Goal: Obtain resource: Download file/media

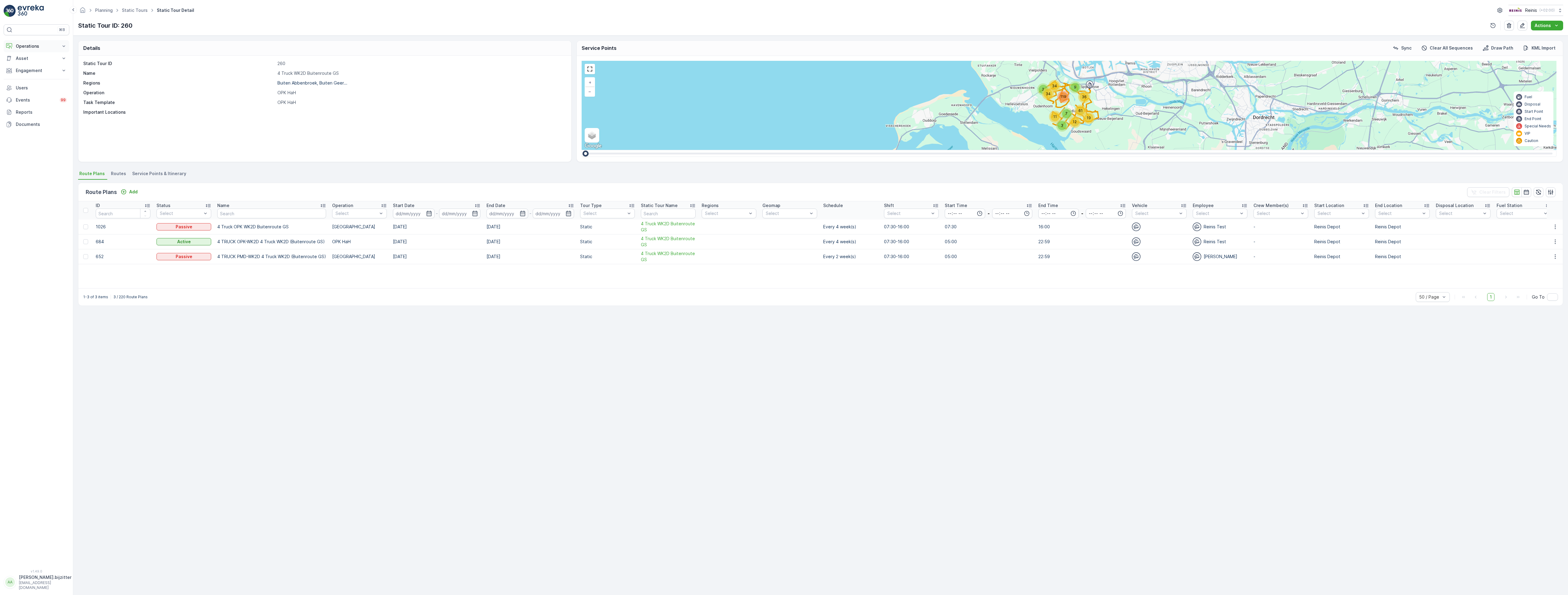
click at [30, 49] on p "Operations" at bounding box center [37, 46] width 41 height 6
click at [35, 66] on link "Planning" at bounding box center [41, 65] width 56 height 9
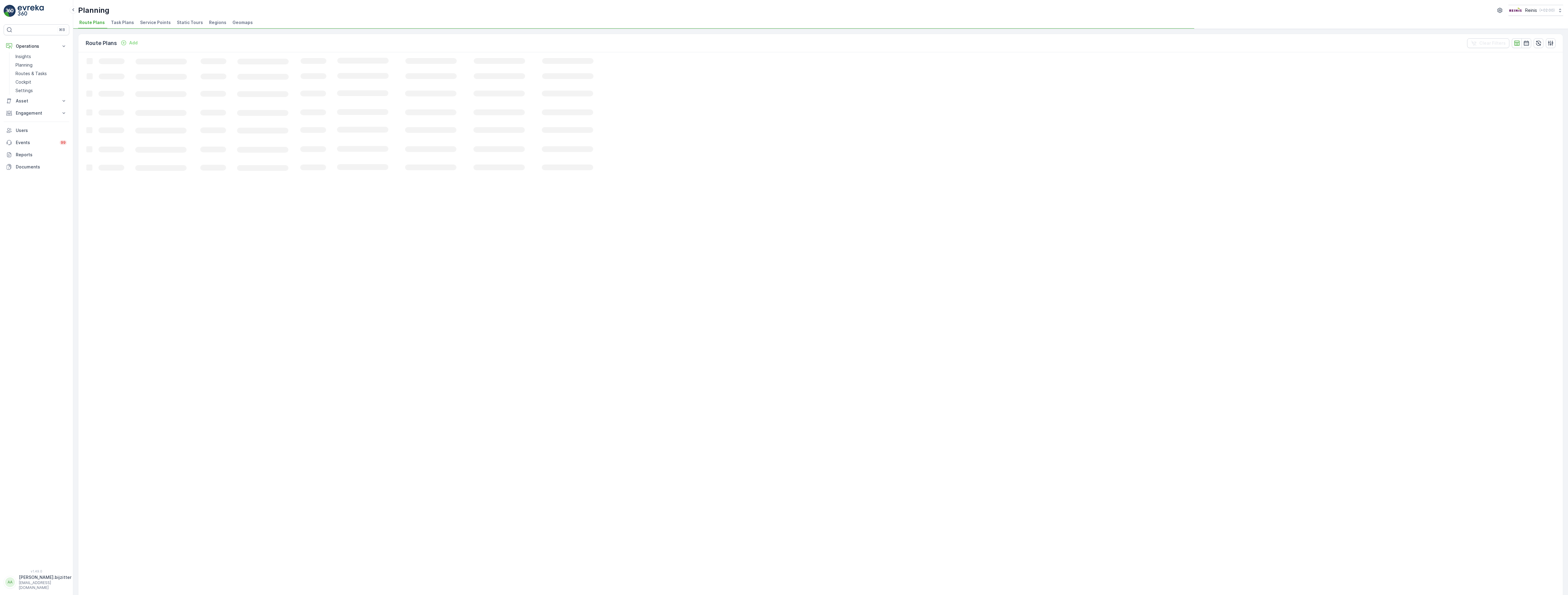
click at [148, 22] on span "Service Points" at bounding box center [155, 23] width 30 height 6
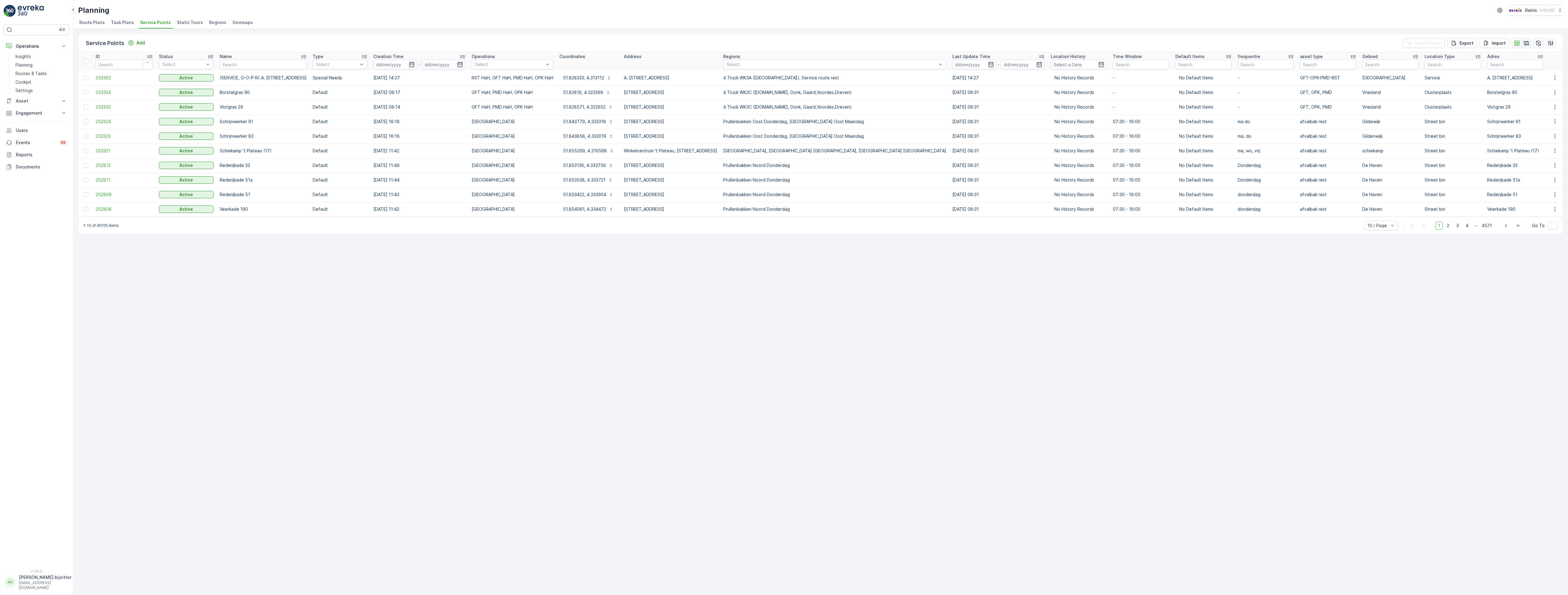
click at [1527, 46] on icon "button" at bounding box center [1527, 43] width 6 height 6
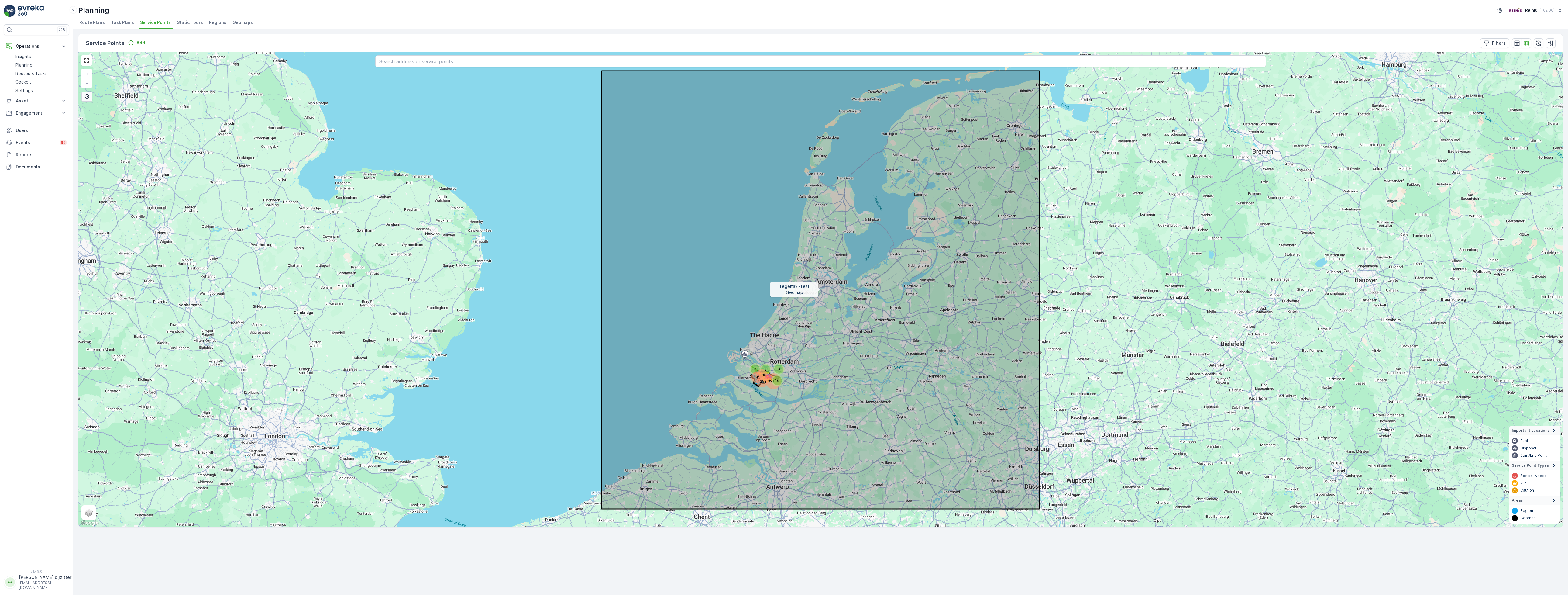
click at [786, 396] on icon at bounding box center [820, 289] width 438 height 438
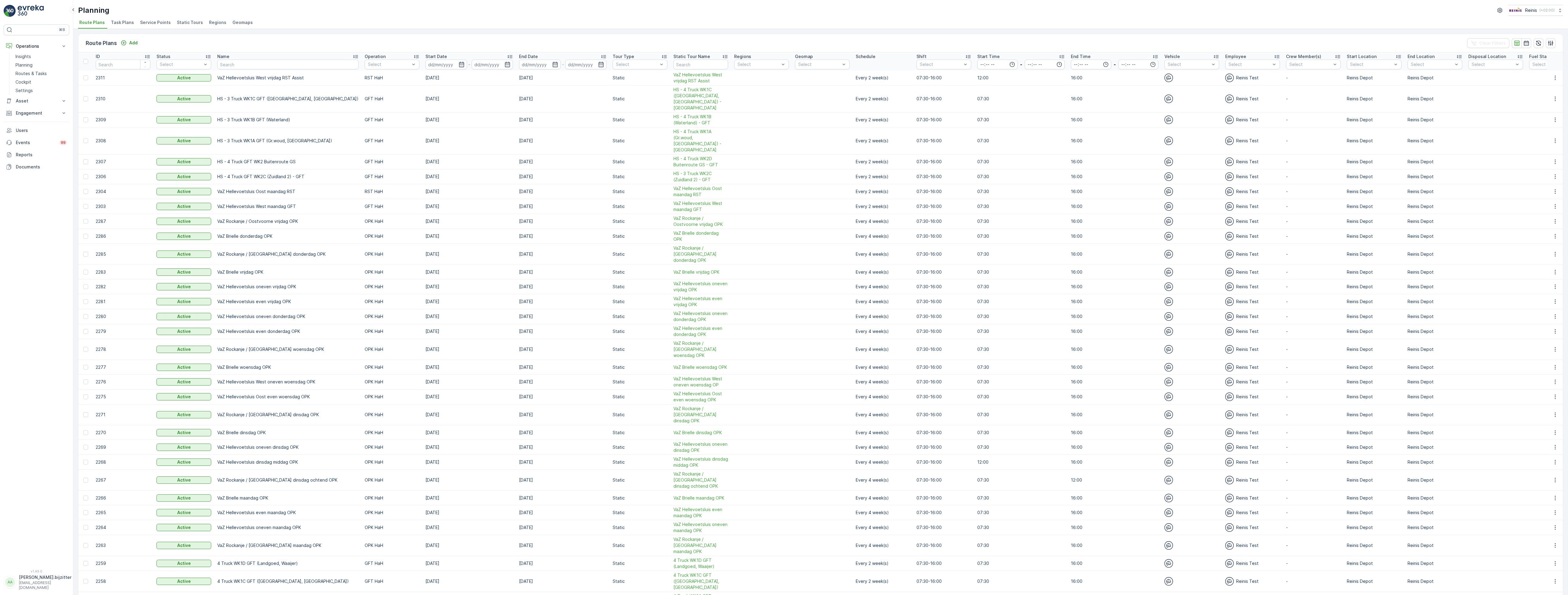
click at [142, 25] on span "Service Points" at bounding box center [155, 23] width 30 height 6
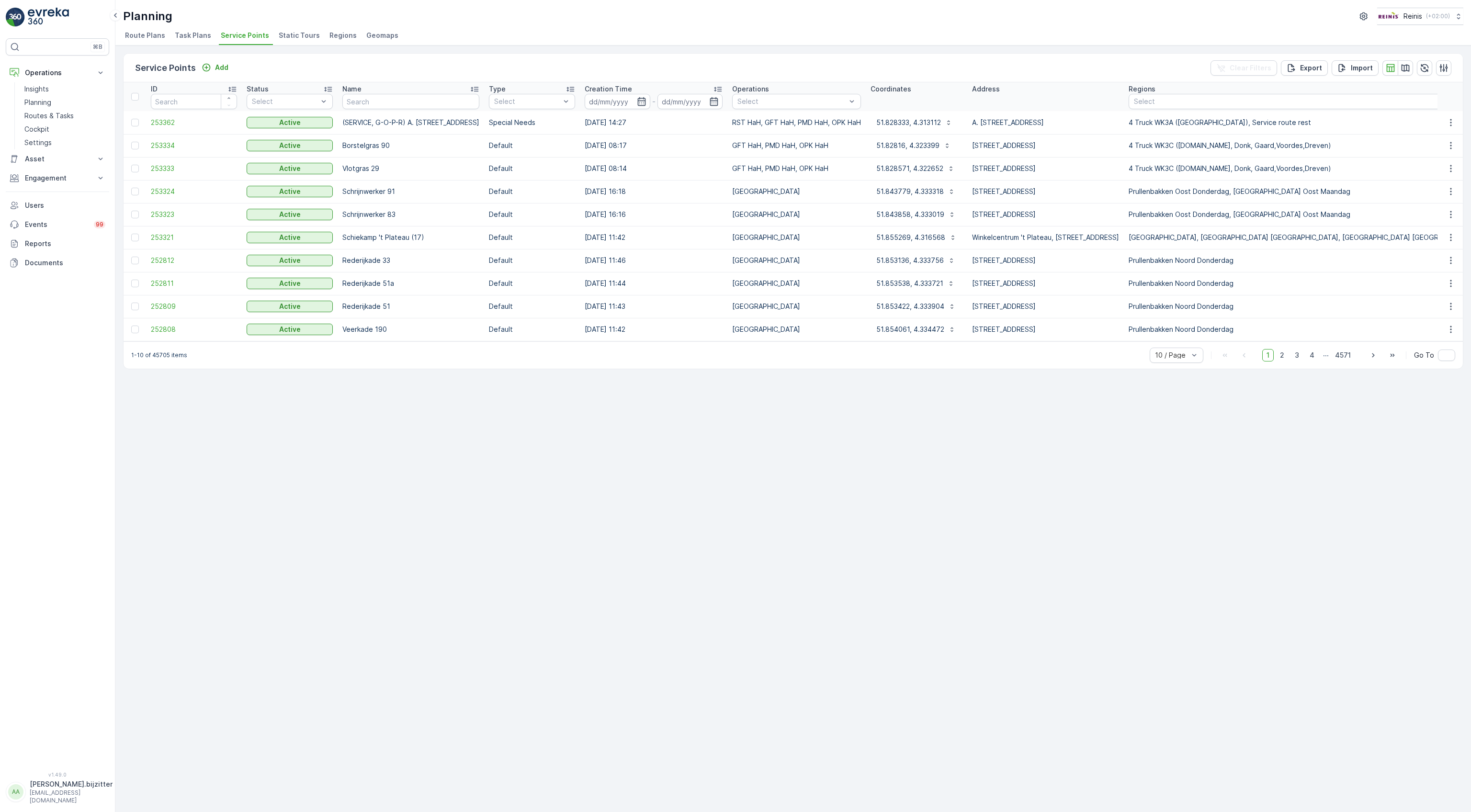
click at [342, 30] on li "Regions" at bounding box center [343, 36] width 33 height 16
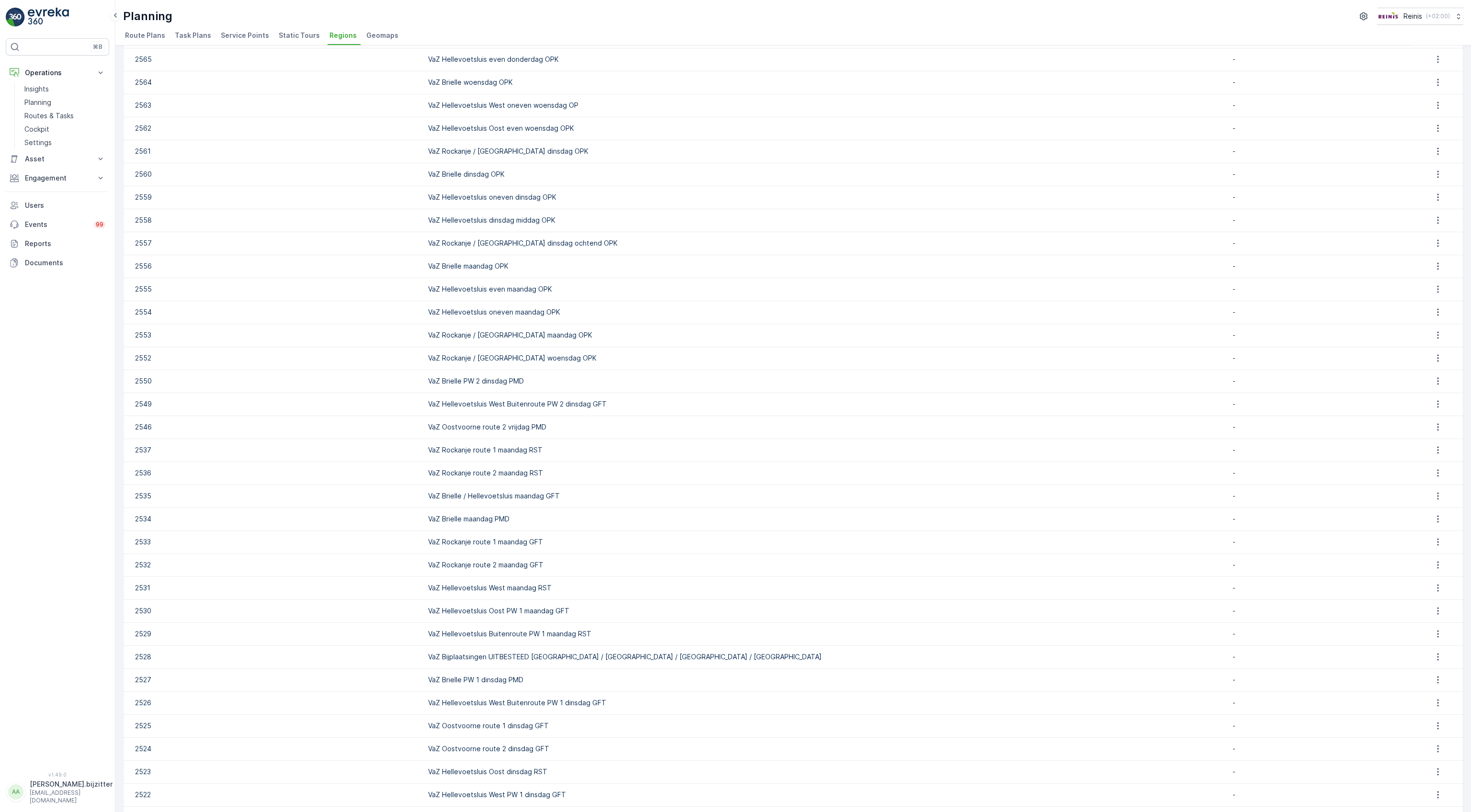
scroll to position [484, 0]
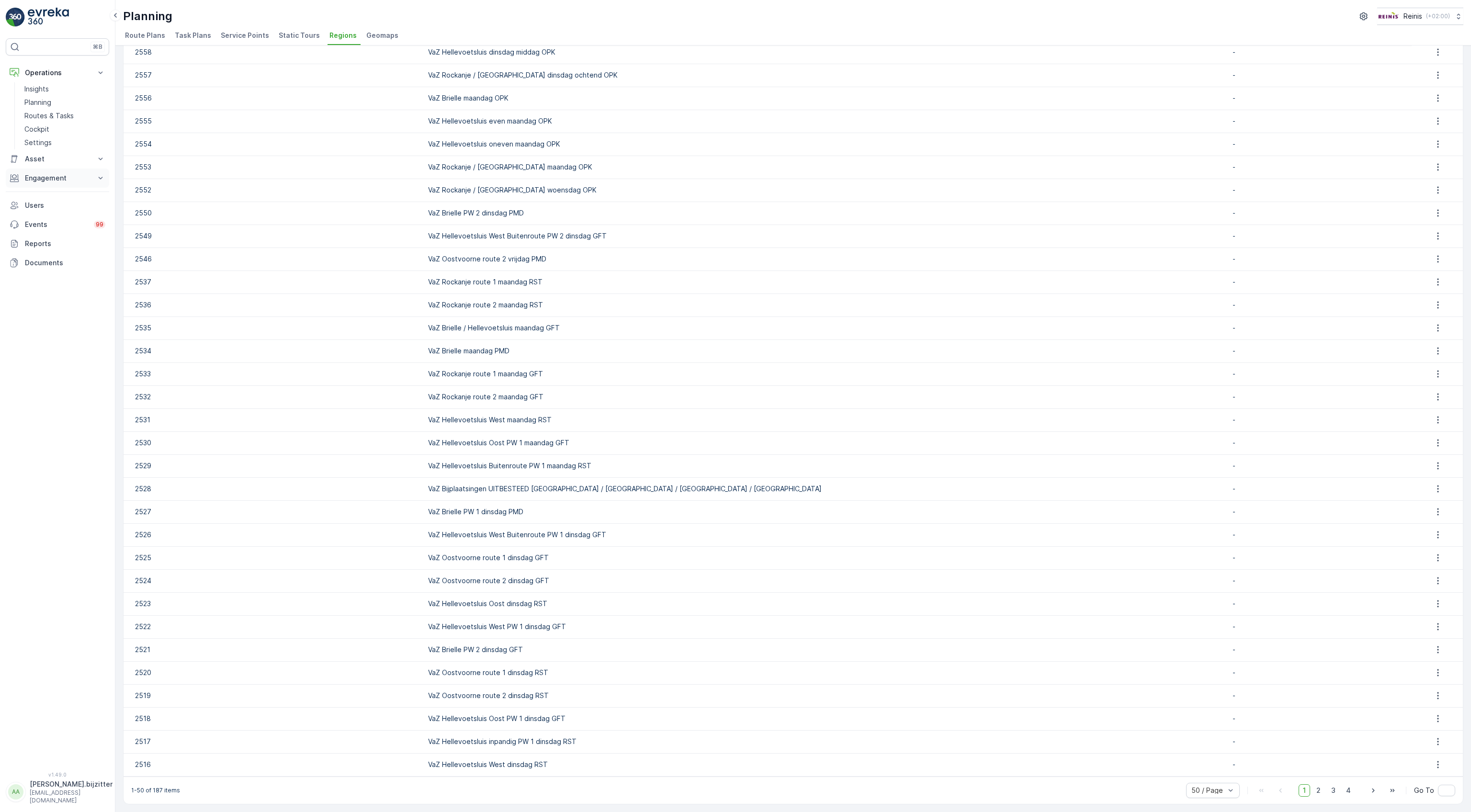
click at [39, 178] on p "Engagement" at bounding box center [58, 178] width 65 height 10
click at [42, 207] on p "Entities" at bounding box center [35, 208] width 24 height 10
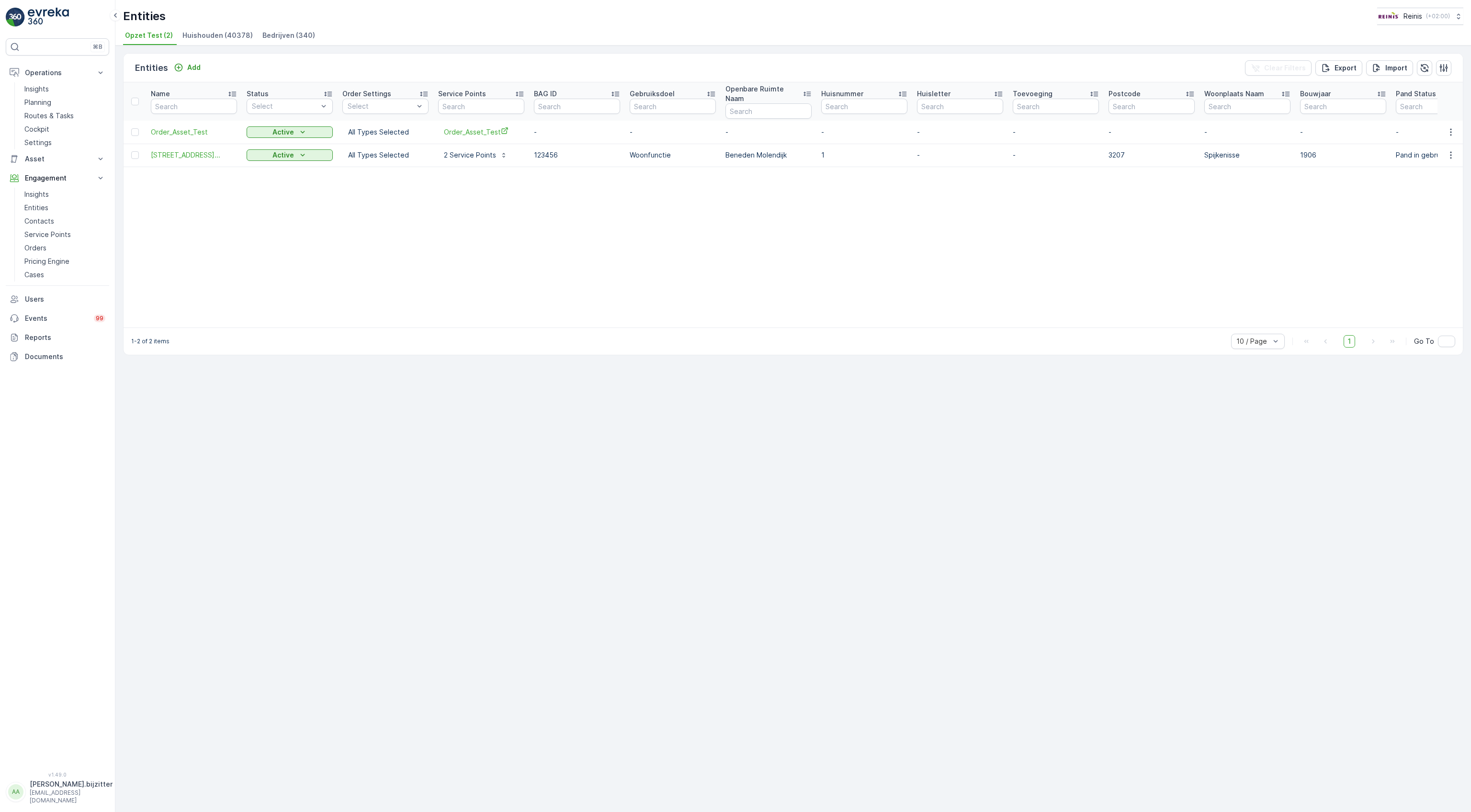
click at [221, 37] on span "Huishouden (40378)" at bounding box center [217, 35] width 70 height 10
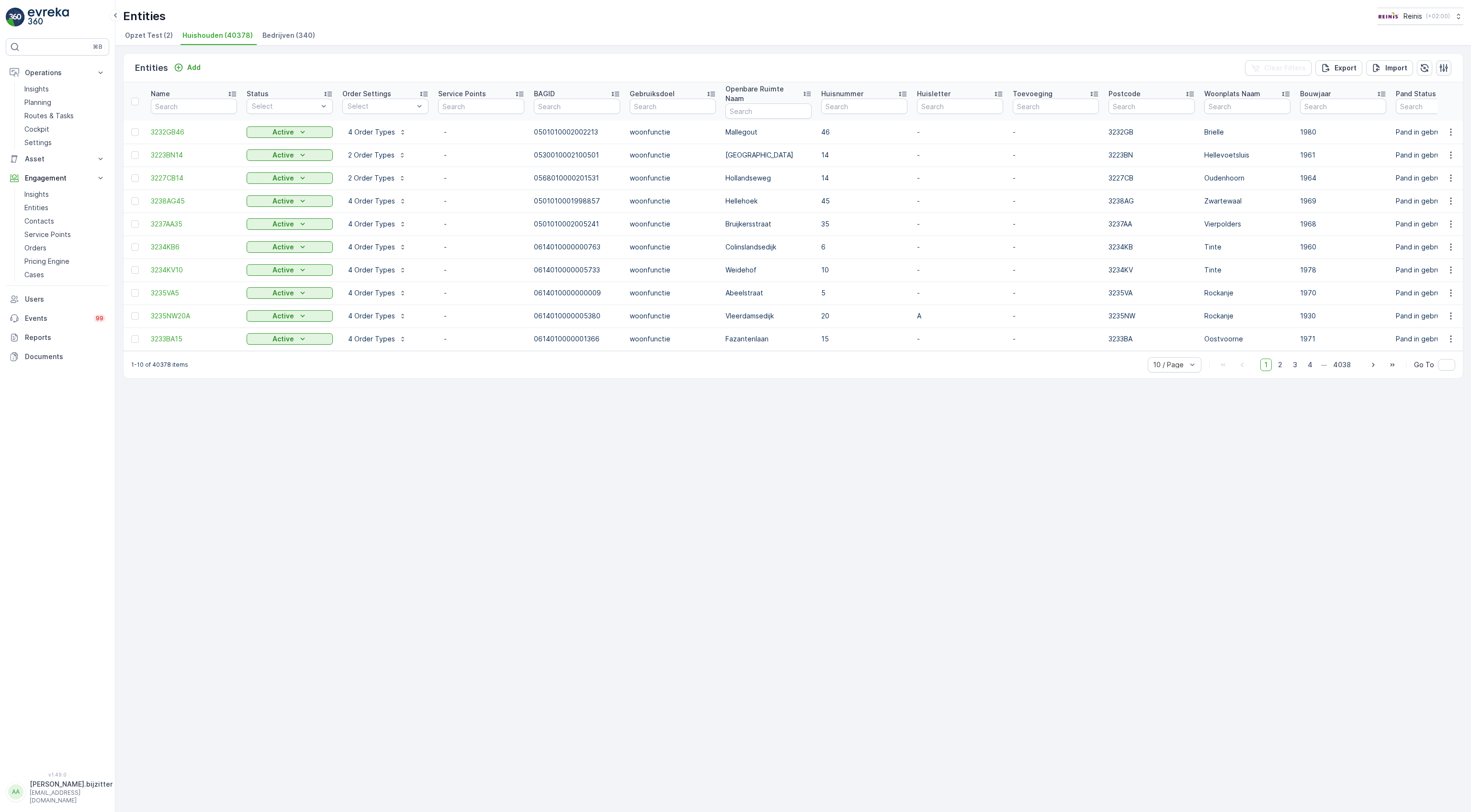
click at [1440, 69] on icon "button" at bounding box center [1443, 67] width 8 height 8
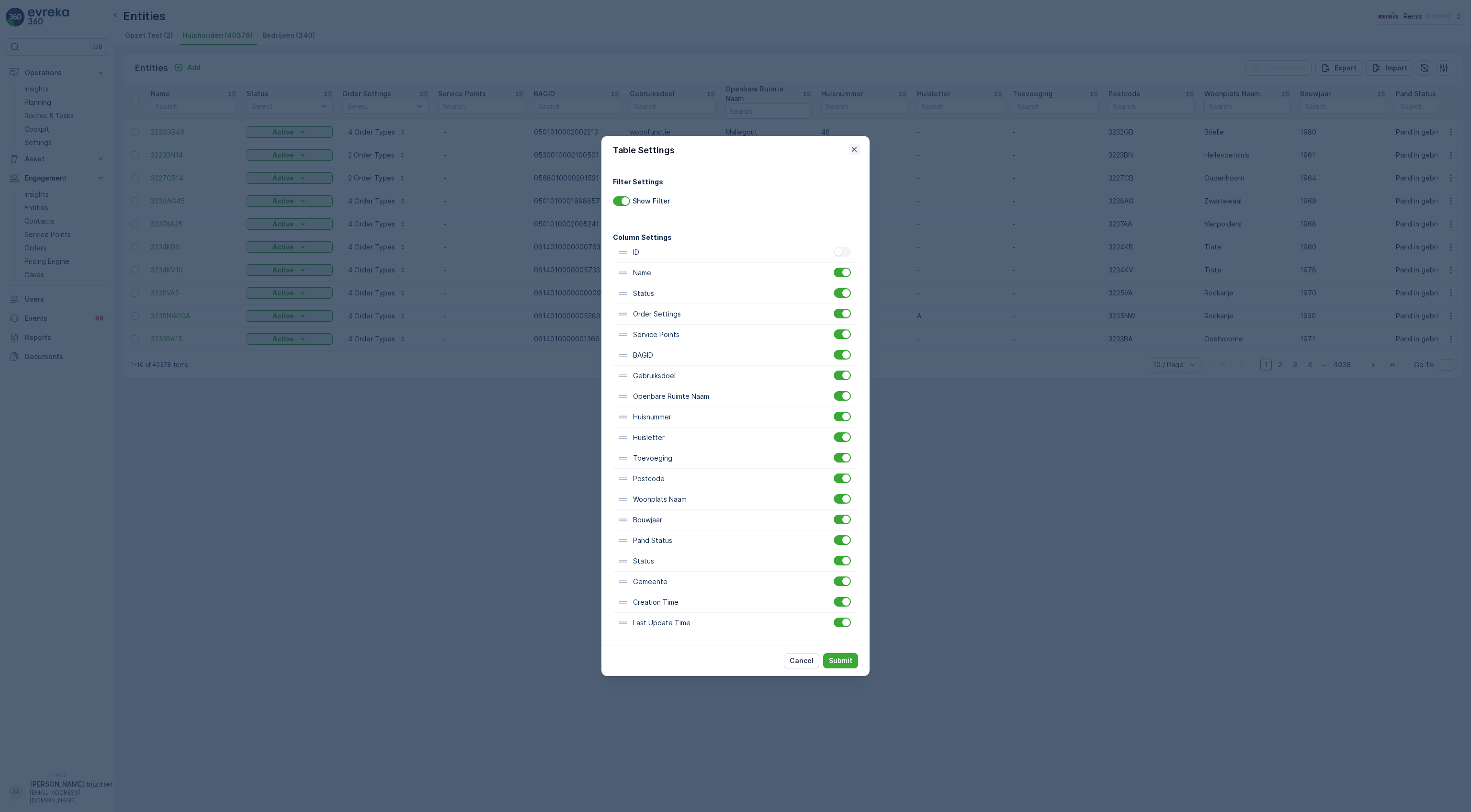
click at [859, 145] on button "button" at bounding box center [854, 150] width 12 height 12
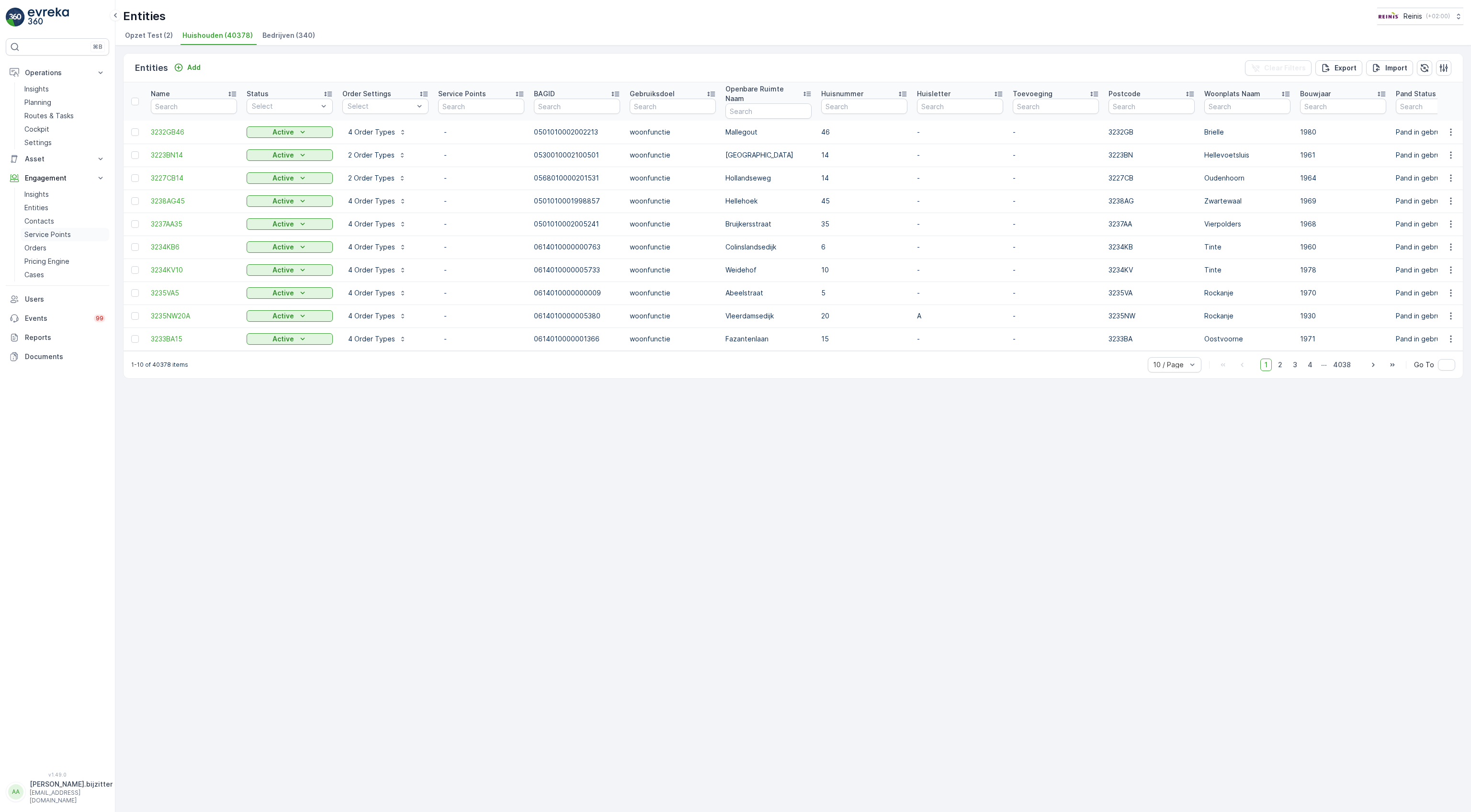
click at [52, 233] on p "Service Points" at bounding box center [47, 235] width 46 height 10
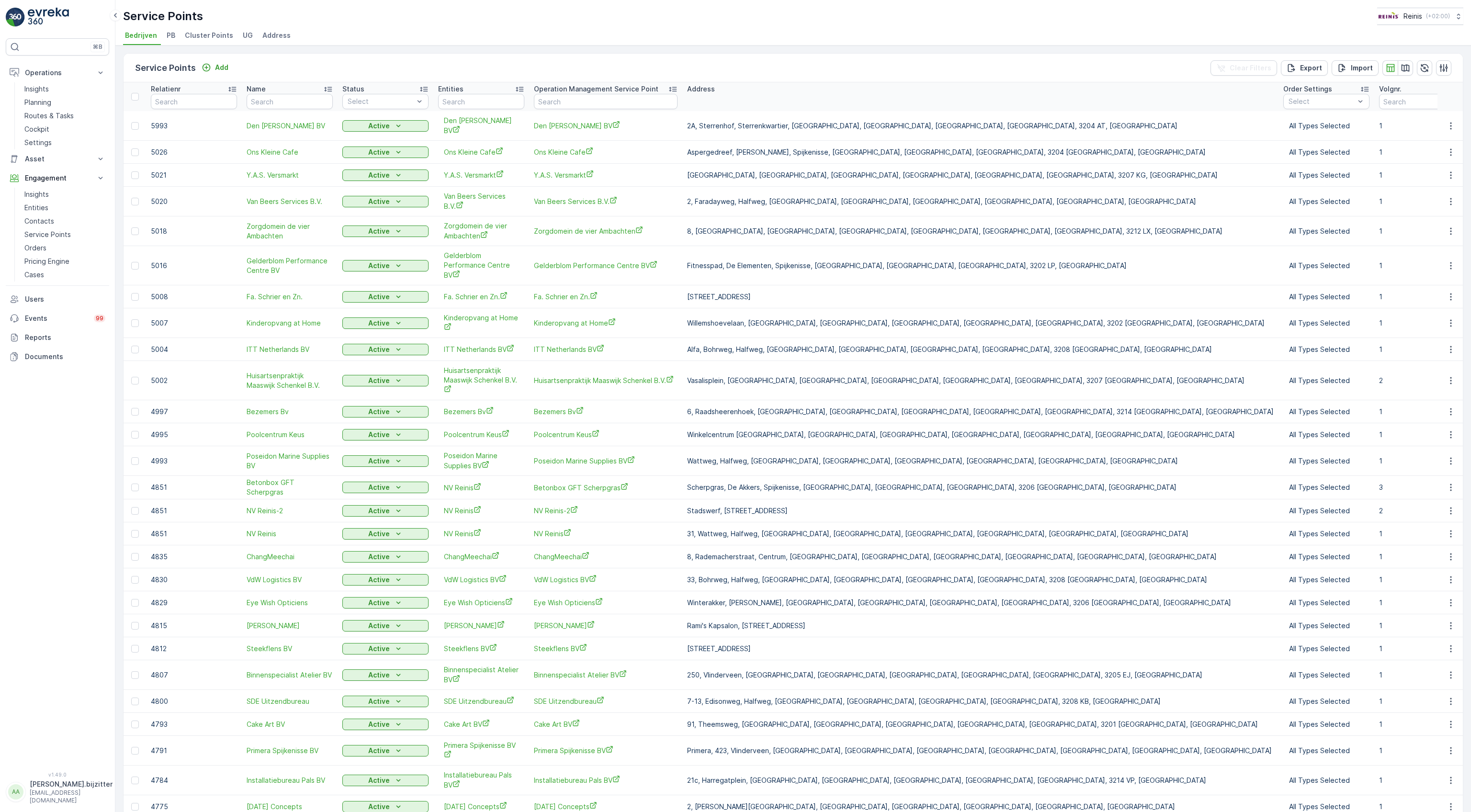
click at [213, 35] on span "Cluster Points" at bounding box center [209, 35] width 48 height 10
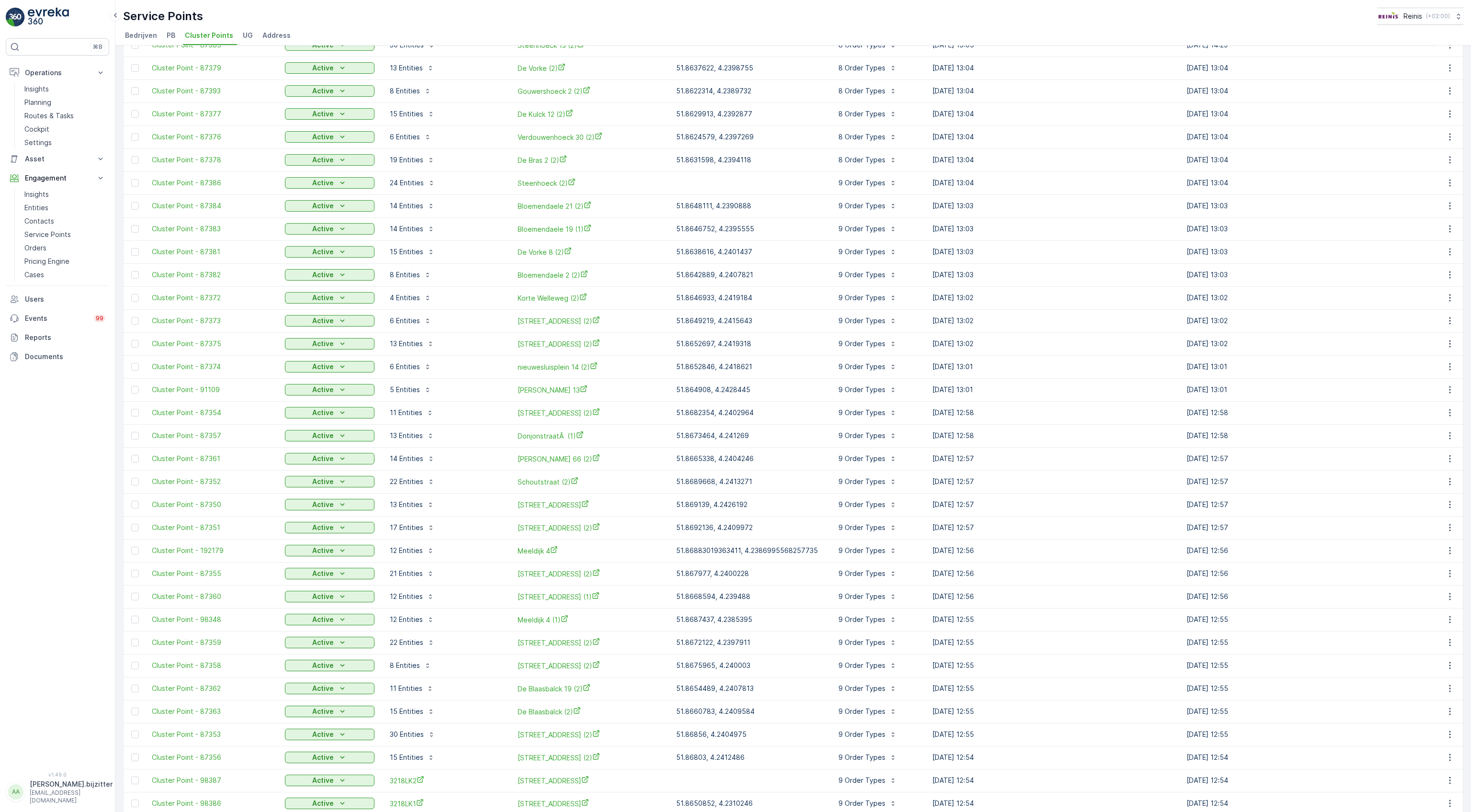
scroll to position [484, 0]
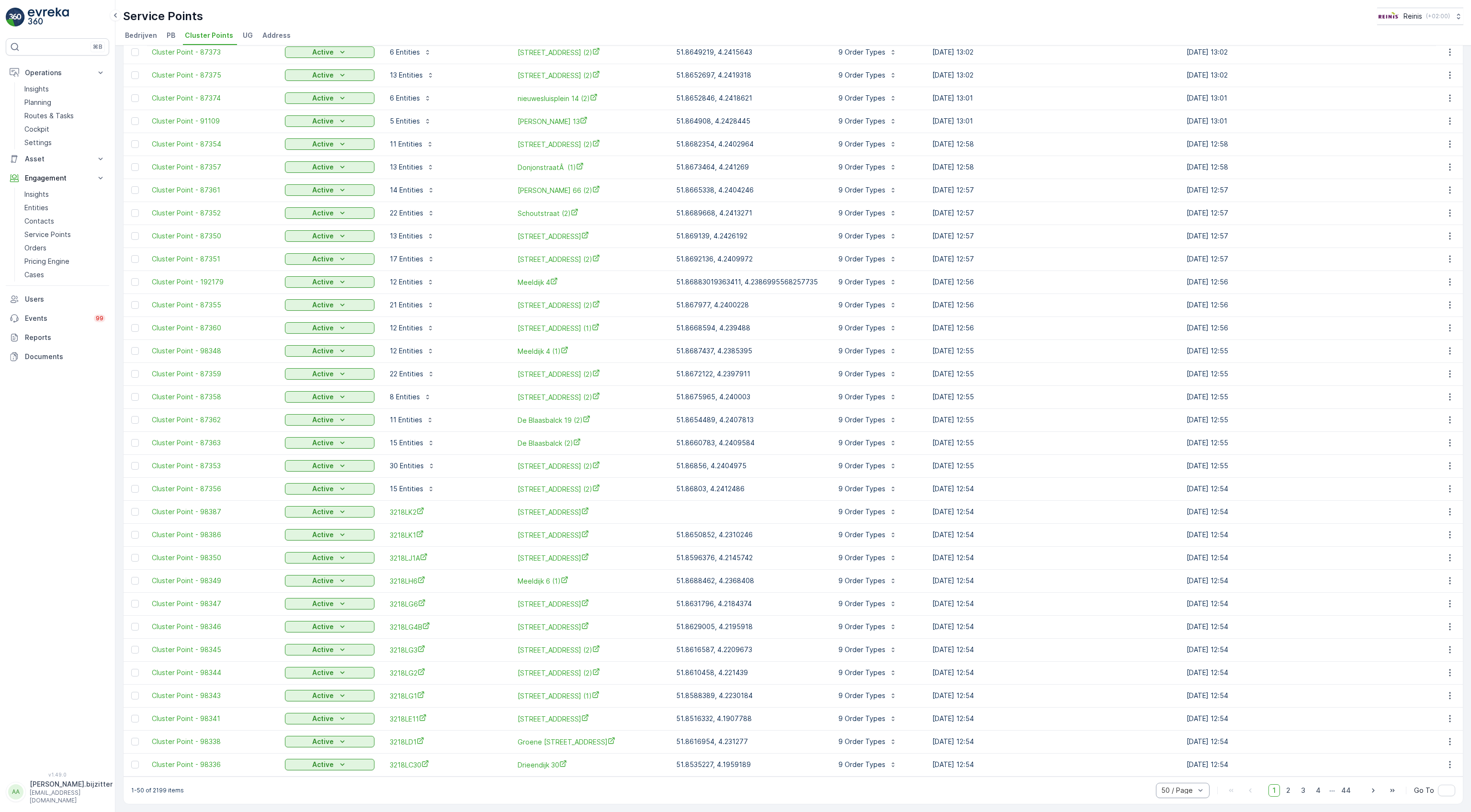
click at [1167, 791] on div at bounding box center [1178, 790] width 35 height 8
click at [1171, 738] on span "20 / Page" at bounding box center [1177, 738] width 31 height 8
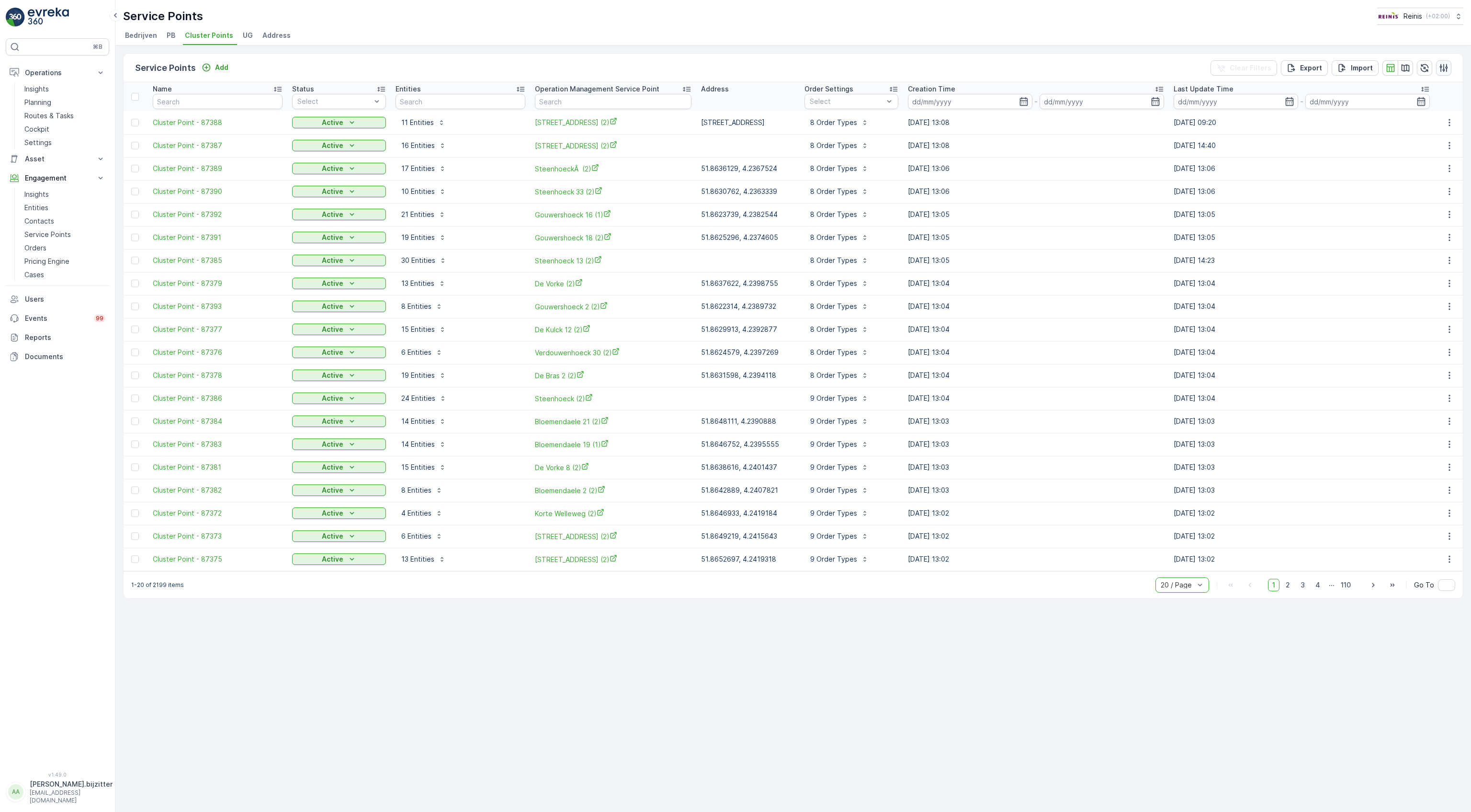
click at [1448, 69] on icon "button" at bounding box center [1443, 68] width 10 height 10
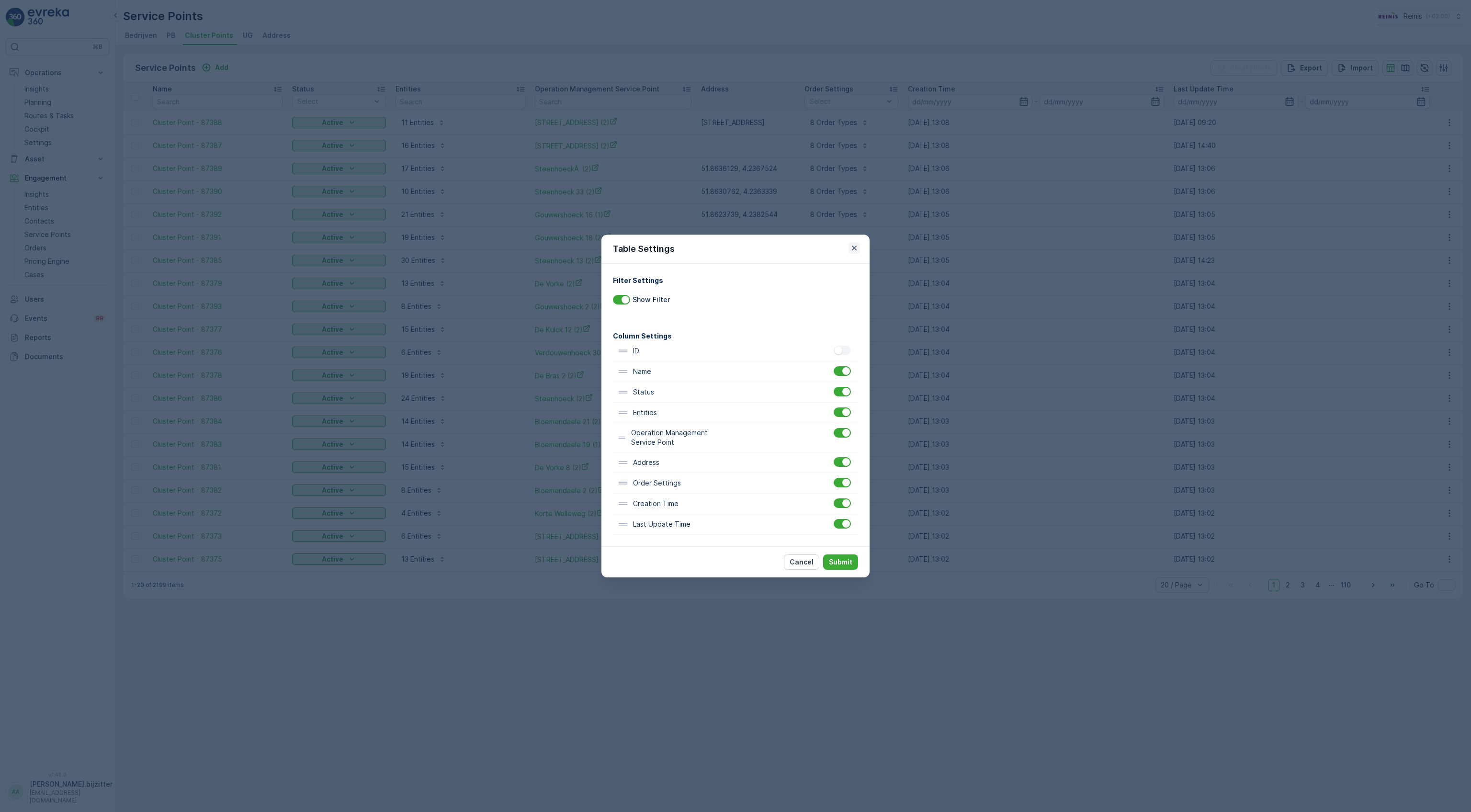
click at [852, 246] on icon "button" at bounding box center [854, 248] width 10 height 10
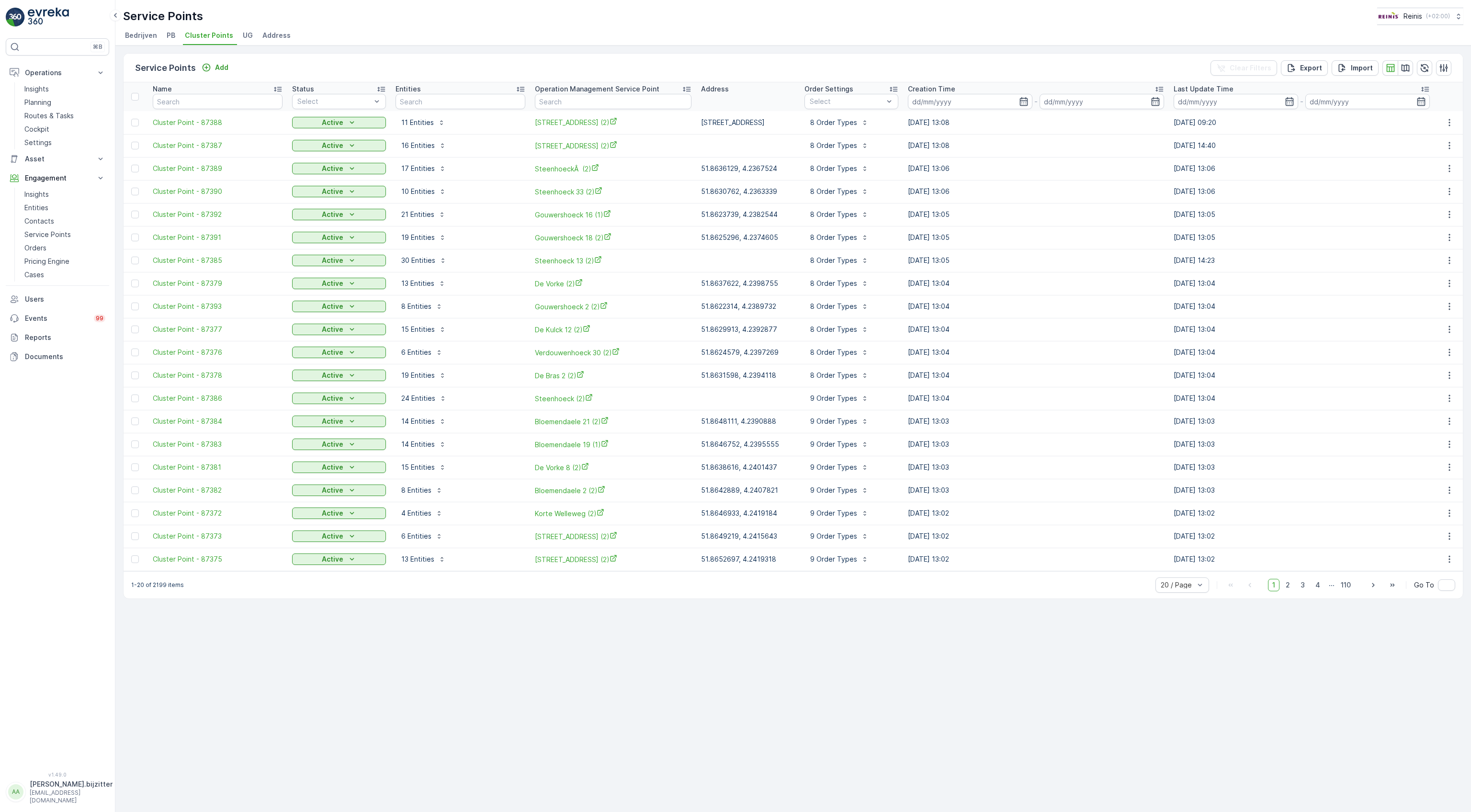
click at [603, 656] on div "Service Points Add Clear Filters Export Import Name Status Select Entities Oper…" at bounding box center [792, 428] width 1355 height 766
click at [42, 105] on p "Planning" at bounding box center [37, 103] width 27 height 10
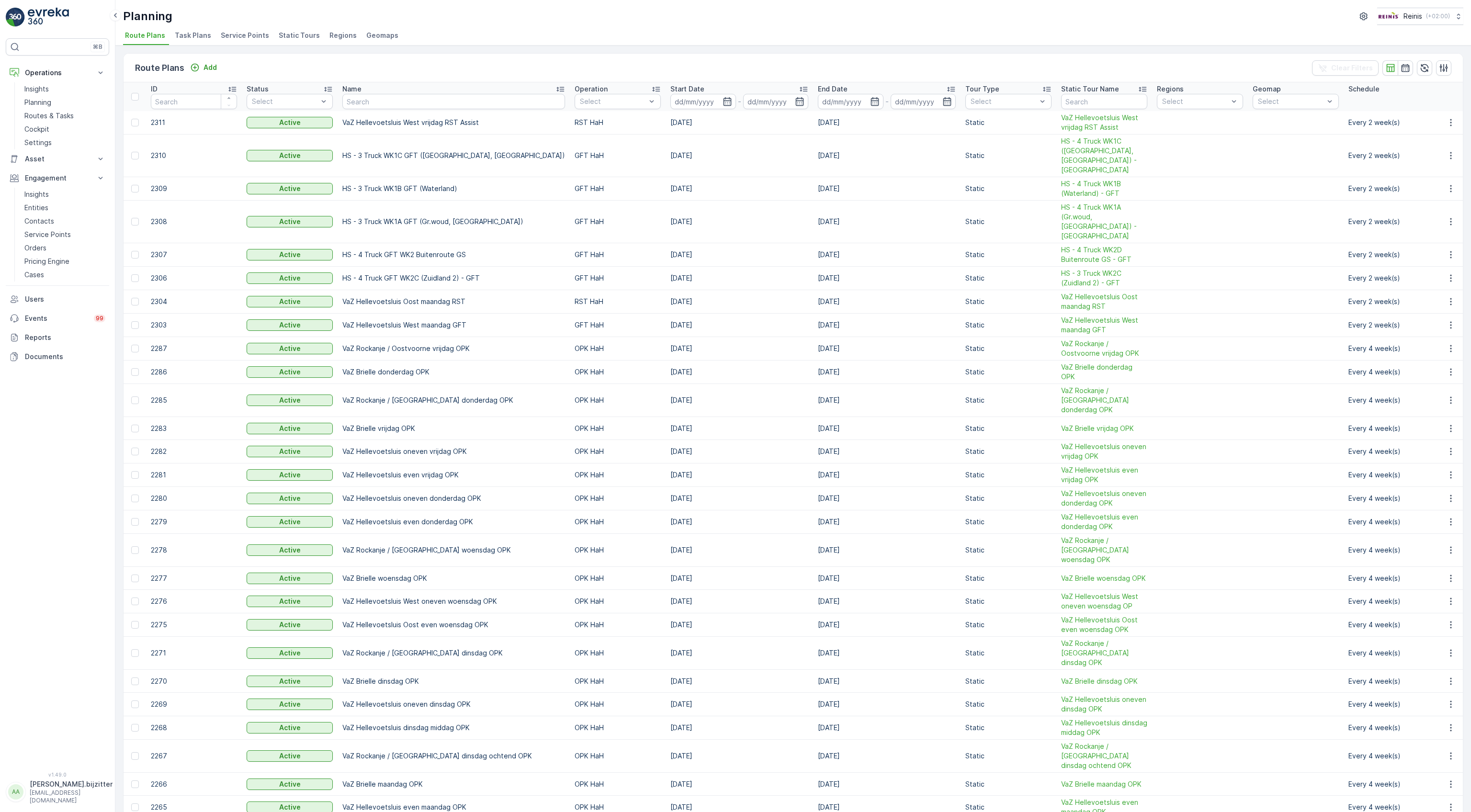
click at [245, 32] on span "Service Points" at bounding box center [245, 35] width 48 height 10
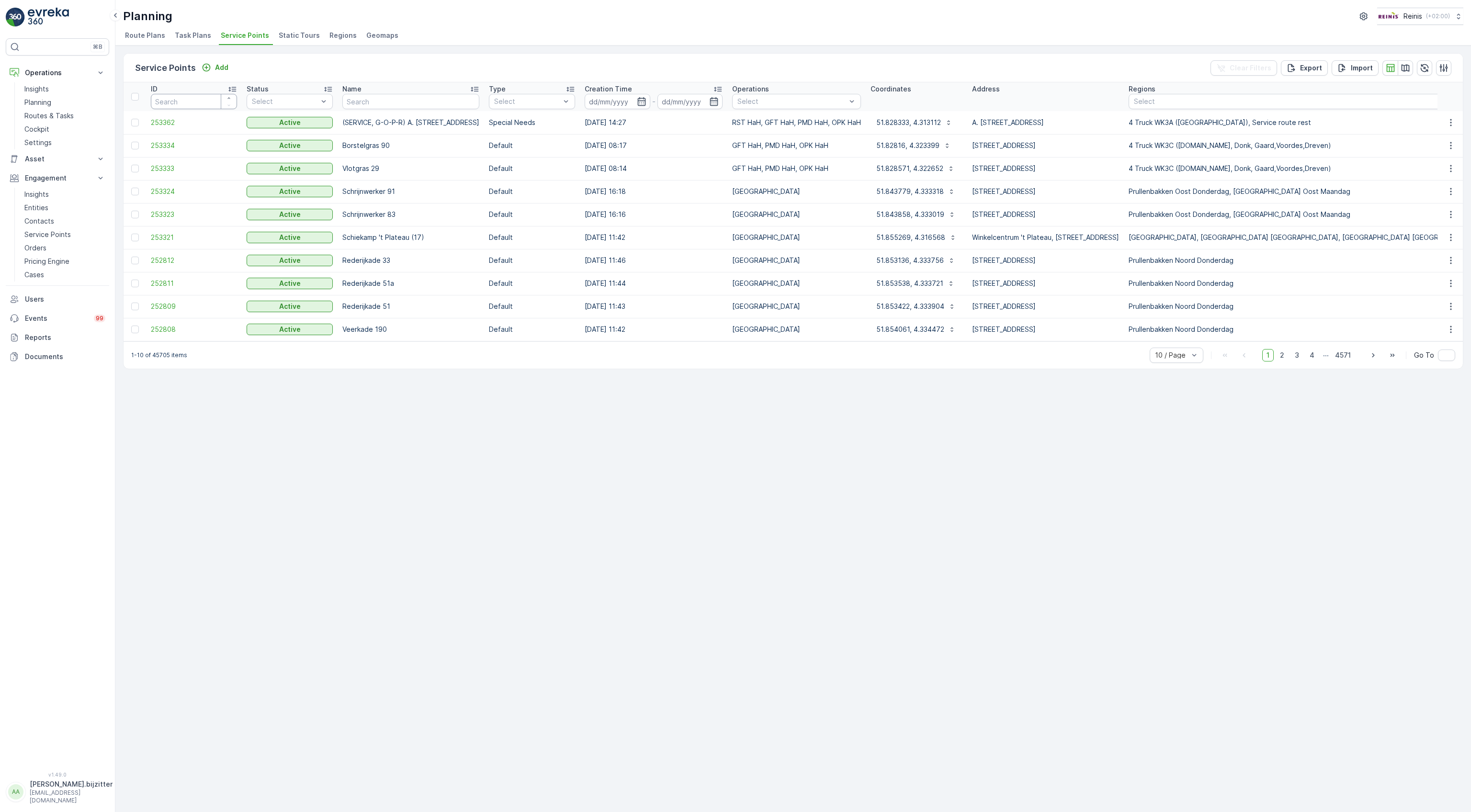
click at [184, 101] on input "number" at bounding box center [194, 102] width 86 height 15
type input "318"
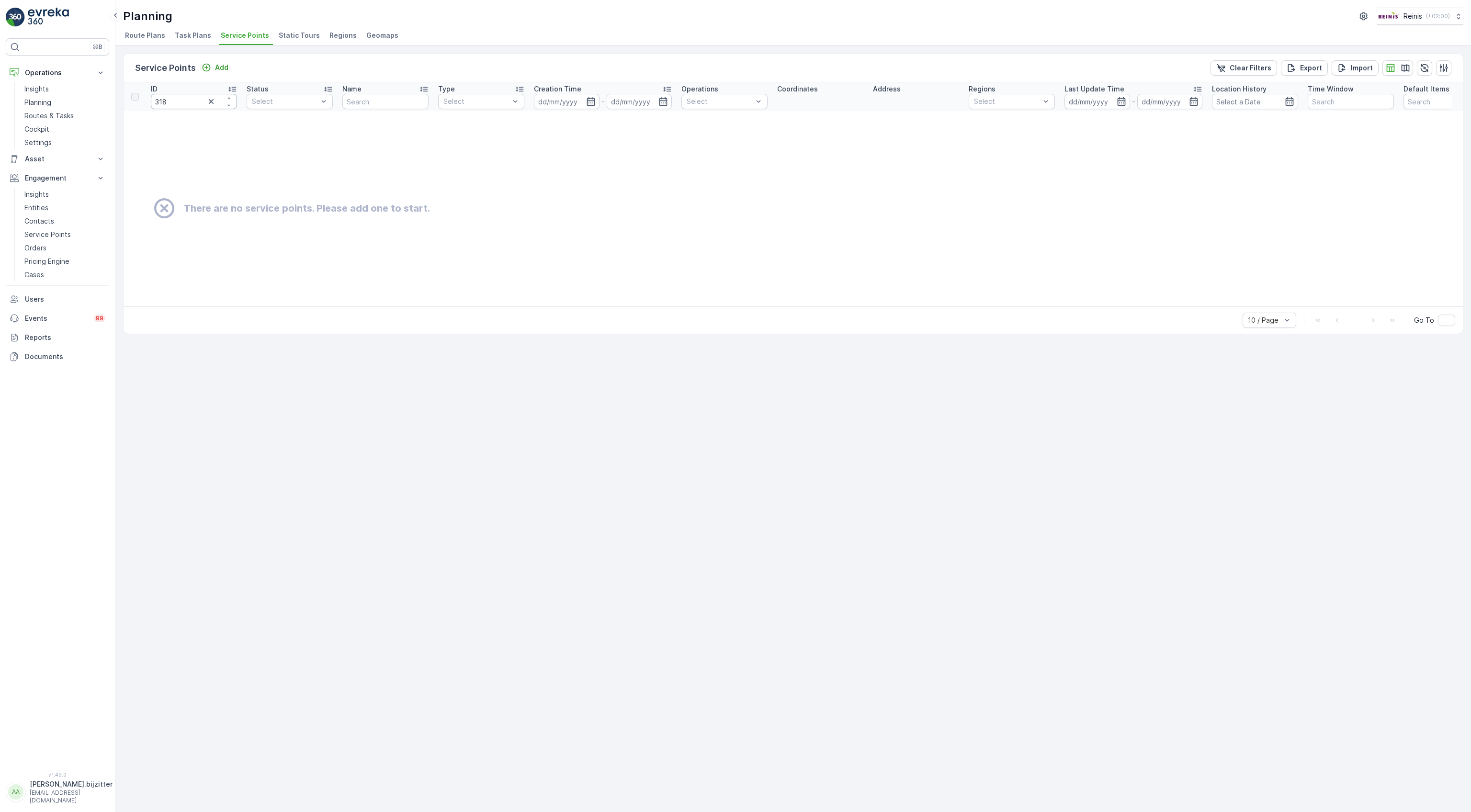
click at [184, 101] on input "318" at bounding box center [194, 102] width 86 height 15
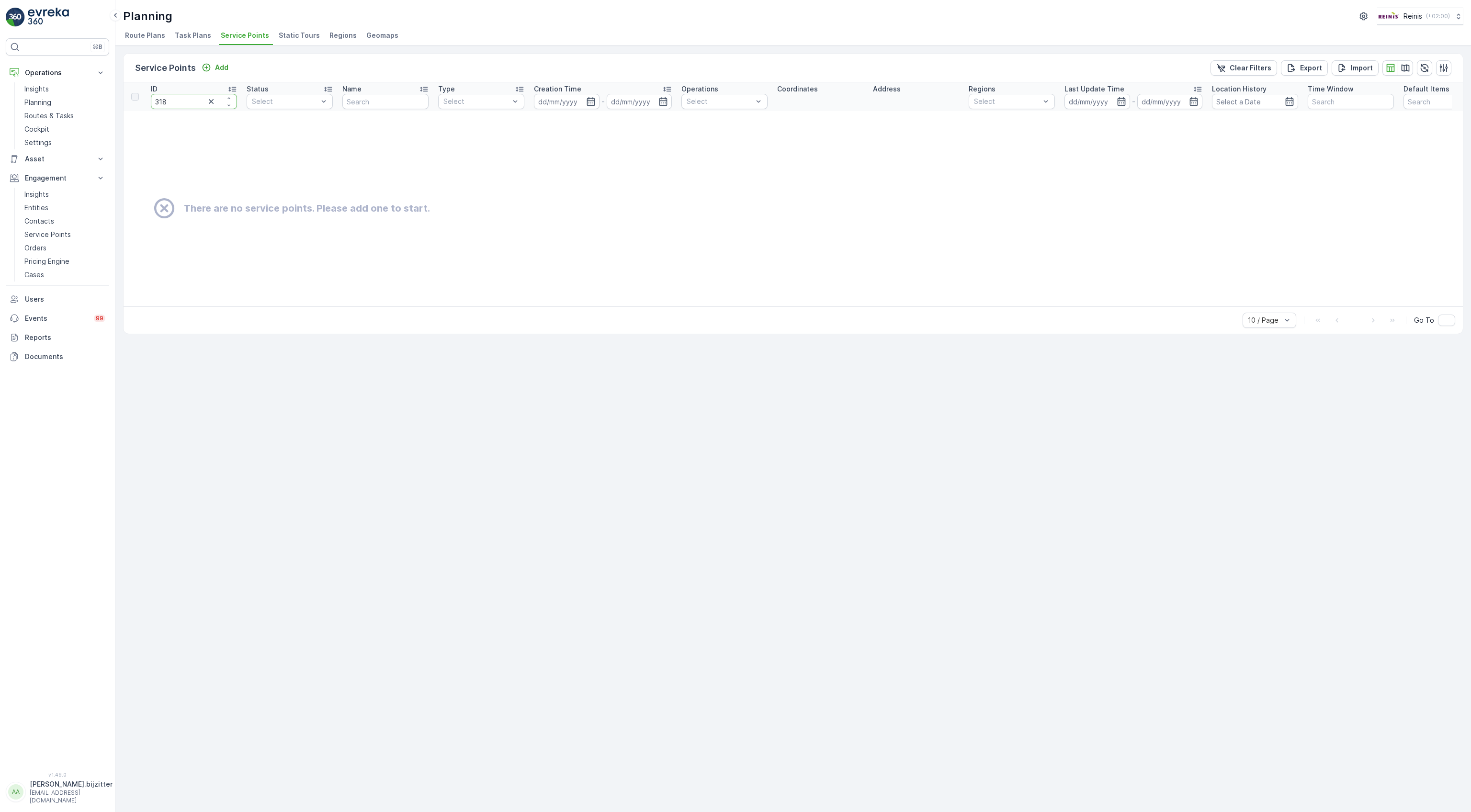
click at [184, 101] on input "318" at bounding box center [194, 102] width 86 height 15
type input "3218"
click at [164, 103] on input "3218" at bounding box center [194, 102] width 86 height 15
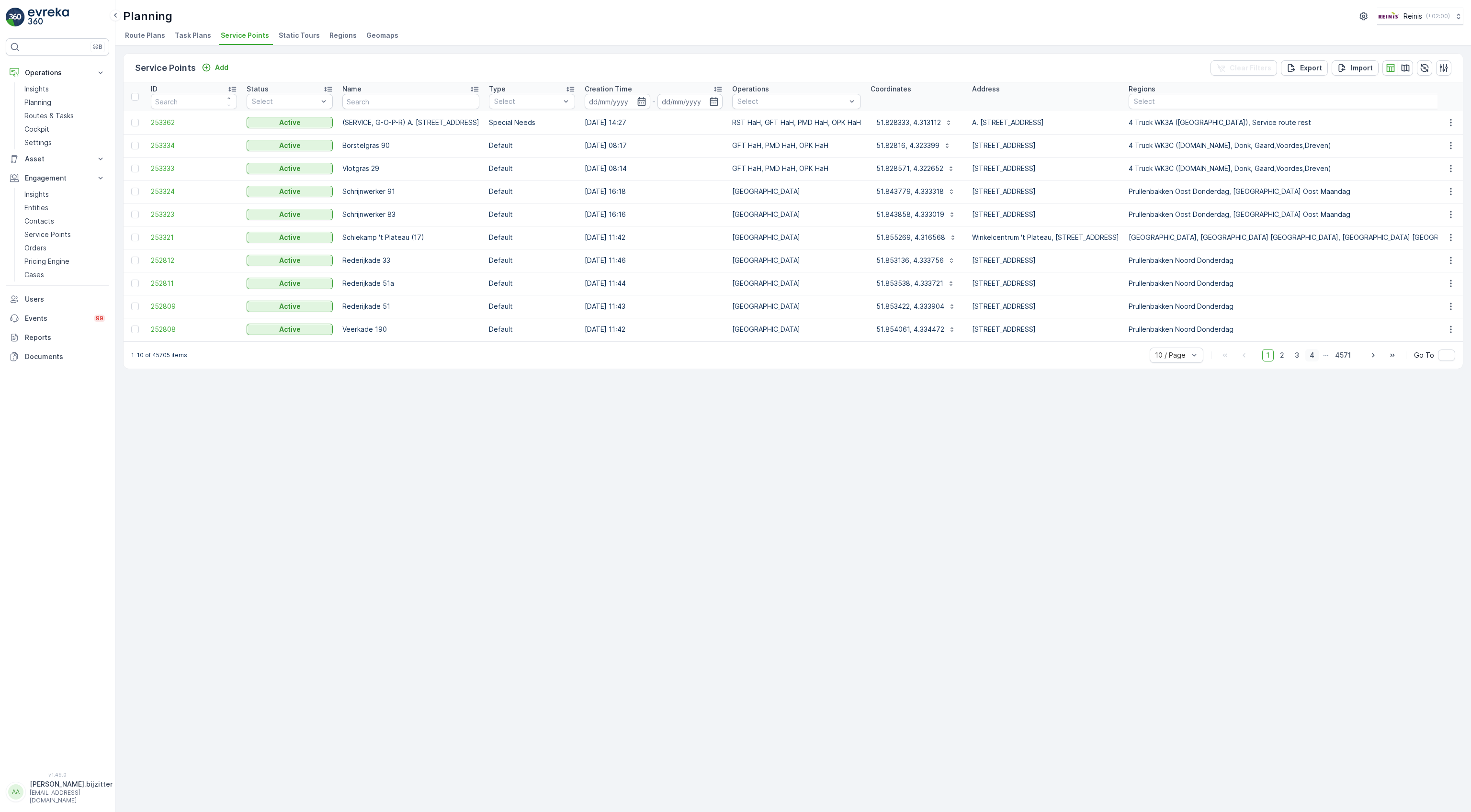
click at [1311, 358] on span "4" at bounding box center [1312, 355] width 13 height 12
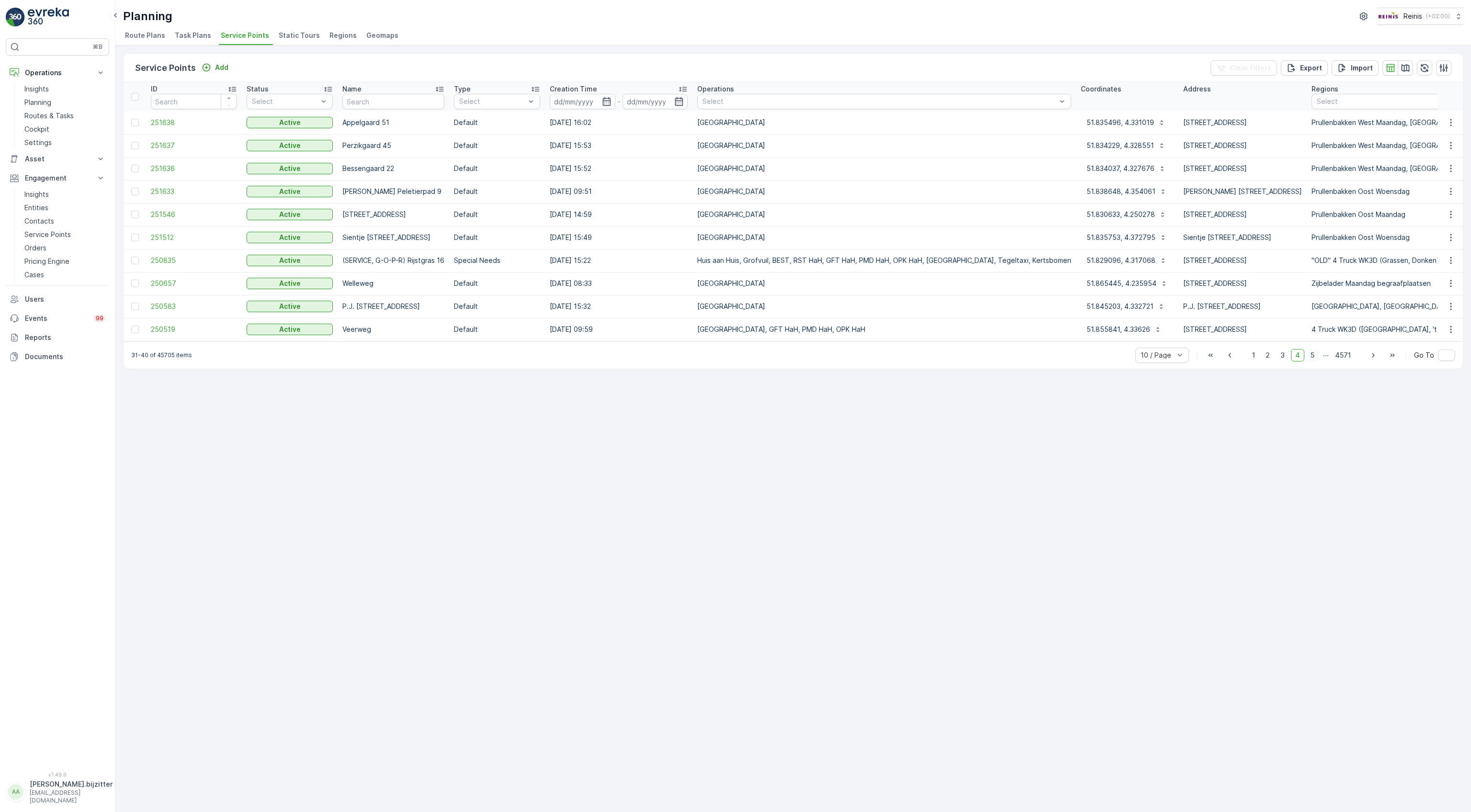
click at [1316, 359] on span "5" at bounding box center [1312, 355] width 12 height 12
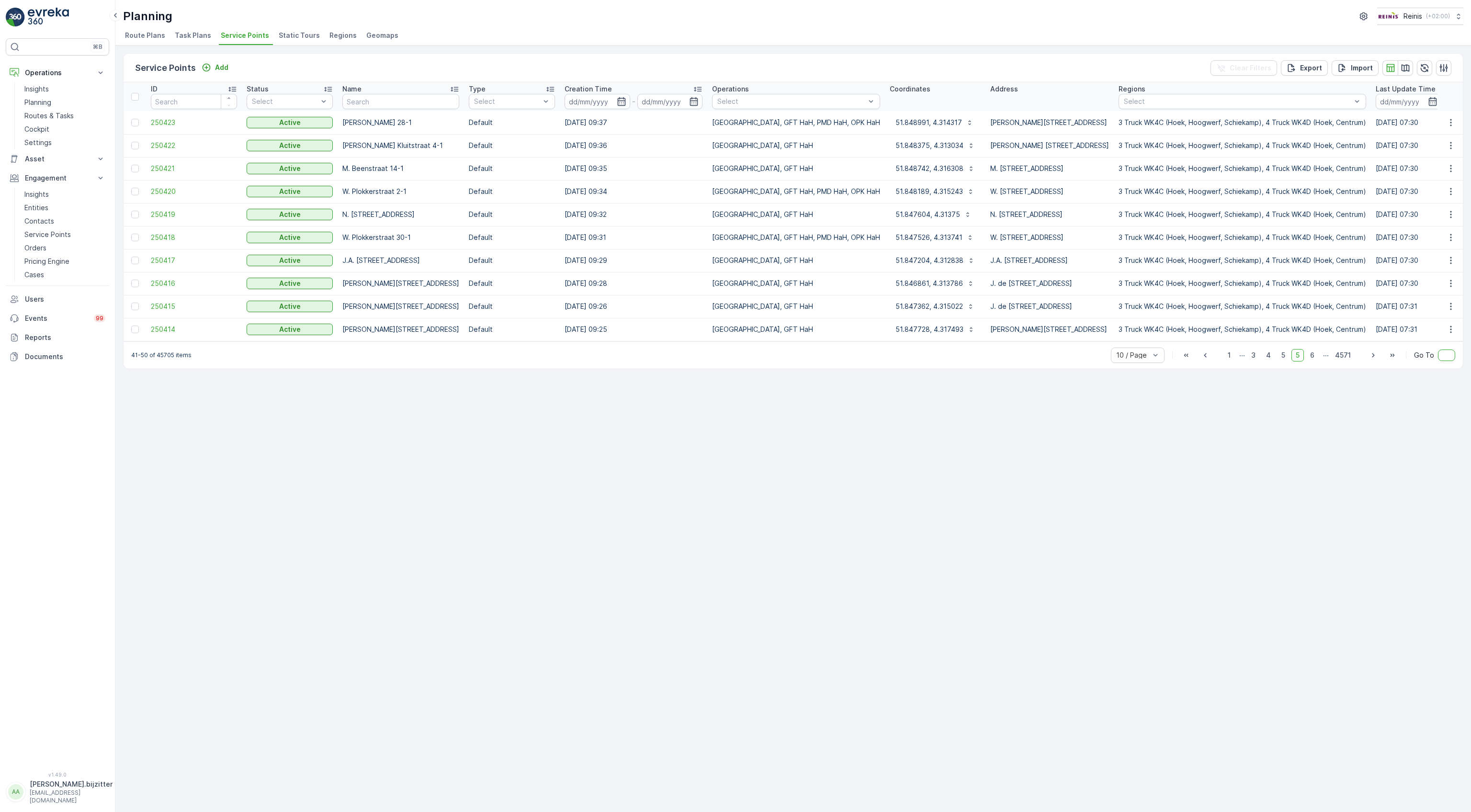
click at [1442, 359] on input "text" at bounding box center [1446, 355] width 17 height 12
click at [1449, 360] on input "1000" at bounding box center [1446, 355] width 17 height 12
click at [1444, 360] on input "1000" at bounding box center [1446, 355] width 17 height 12
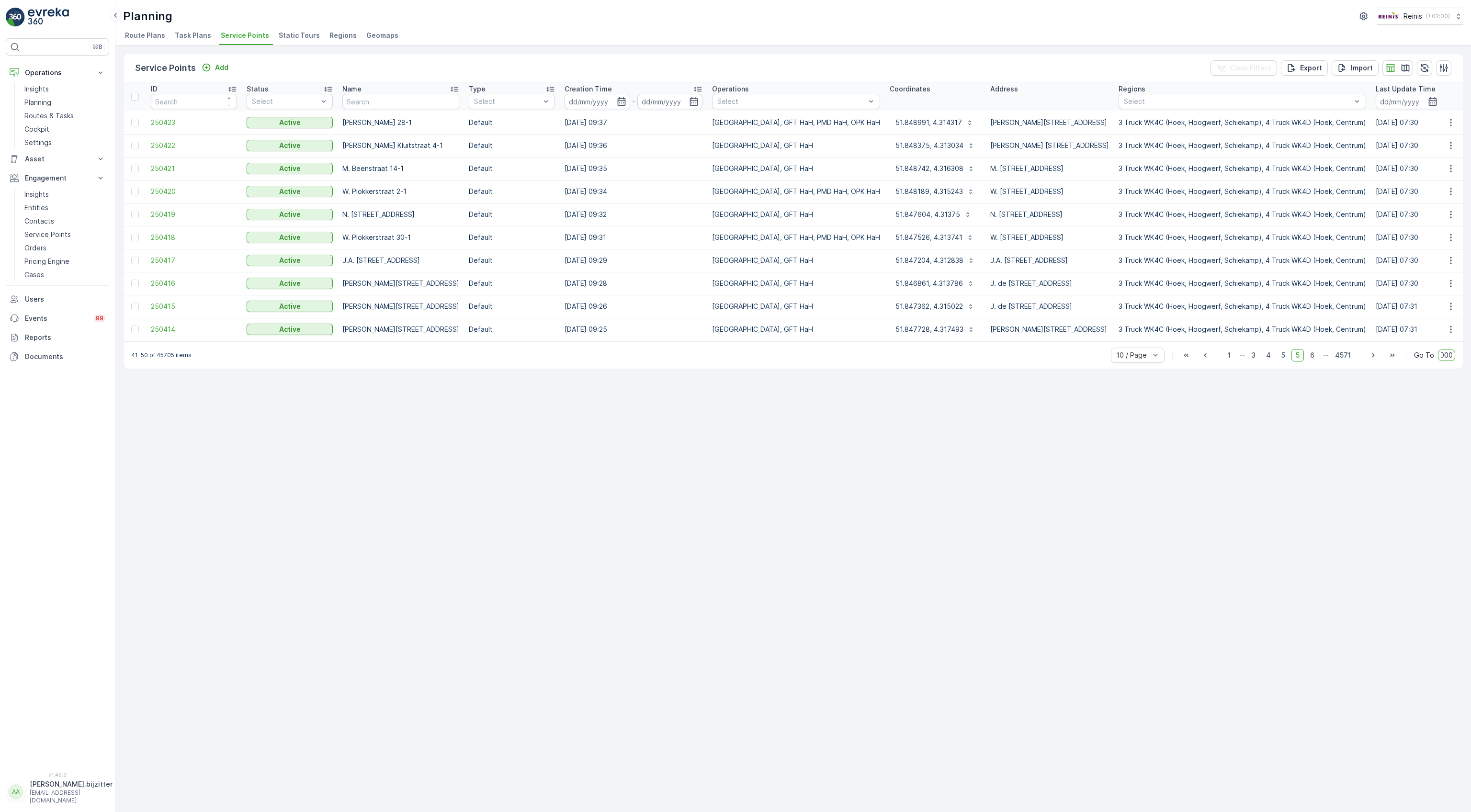
click at [1444, 360] on input "1000" at bounding box center [1446, 355] width 17 height 12
type input "1000"
click at [1420, 360] on span "Go To" at bounding box center [1423, 355] width 20 height 10
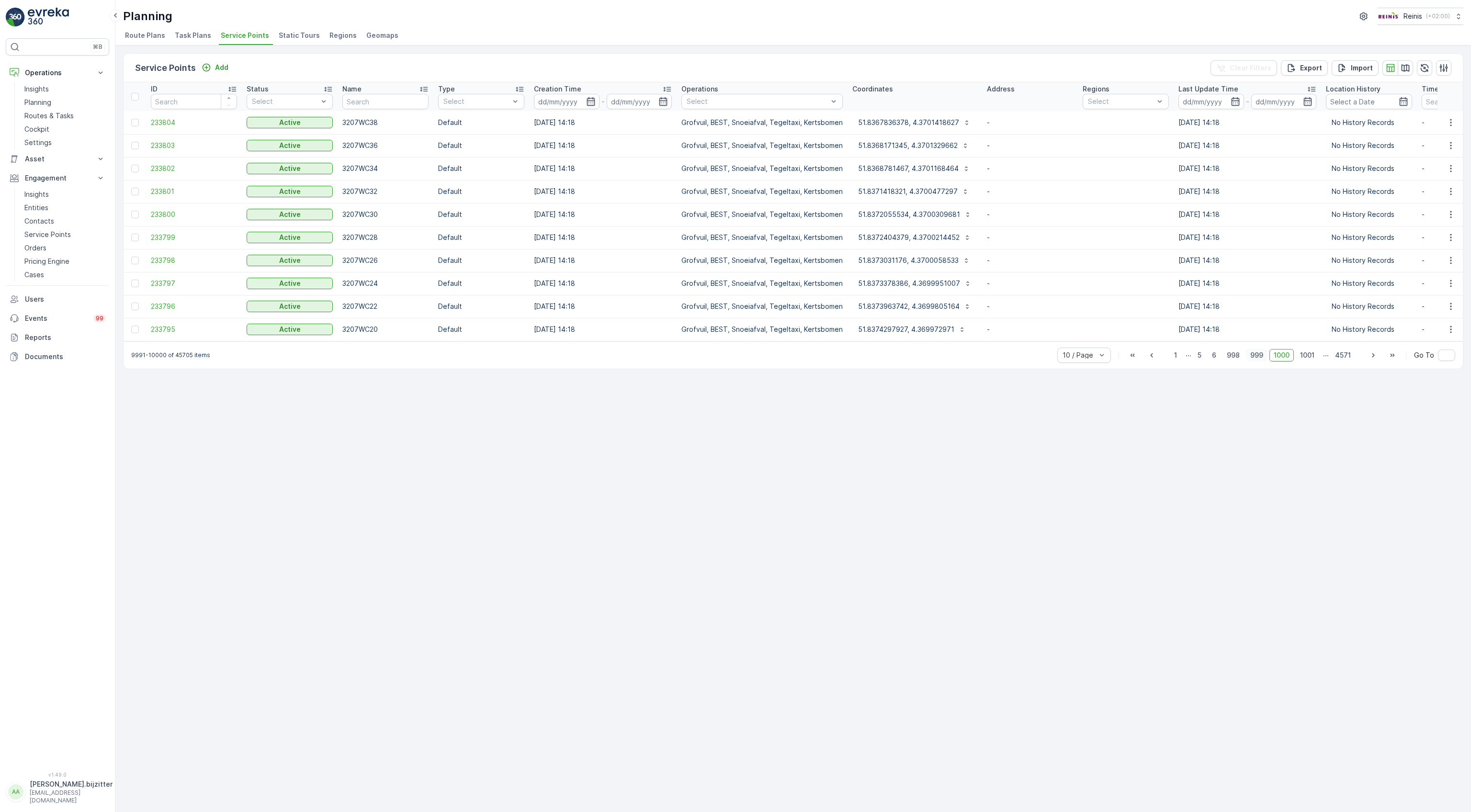
click at [1252, 359] on span "999" at bounding box center [1256, 355] width 21 height 12
click at [1178, 360] on span "1" at bounding box center [1177, 355] width 12 height 12
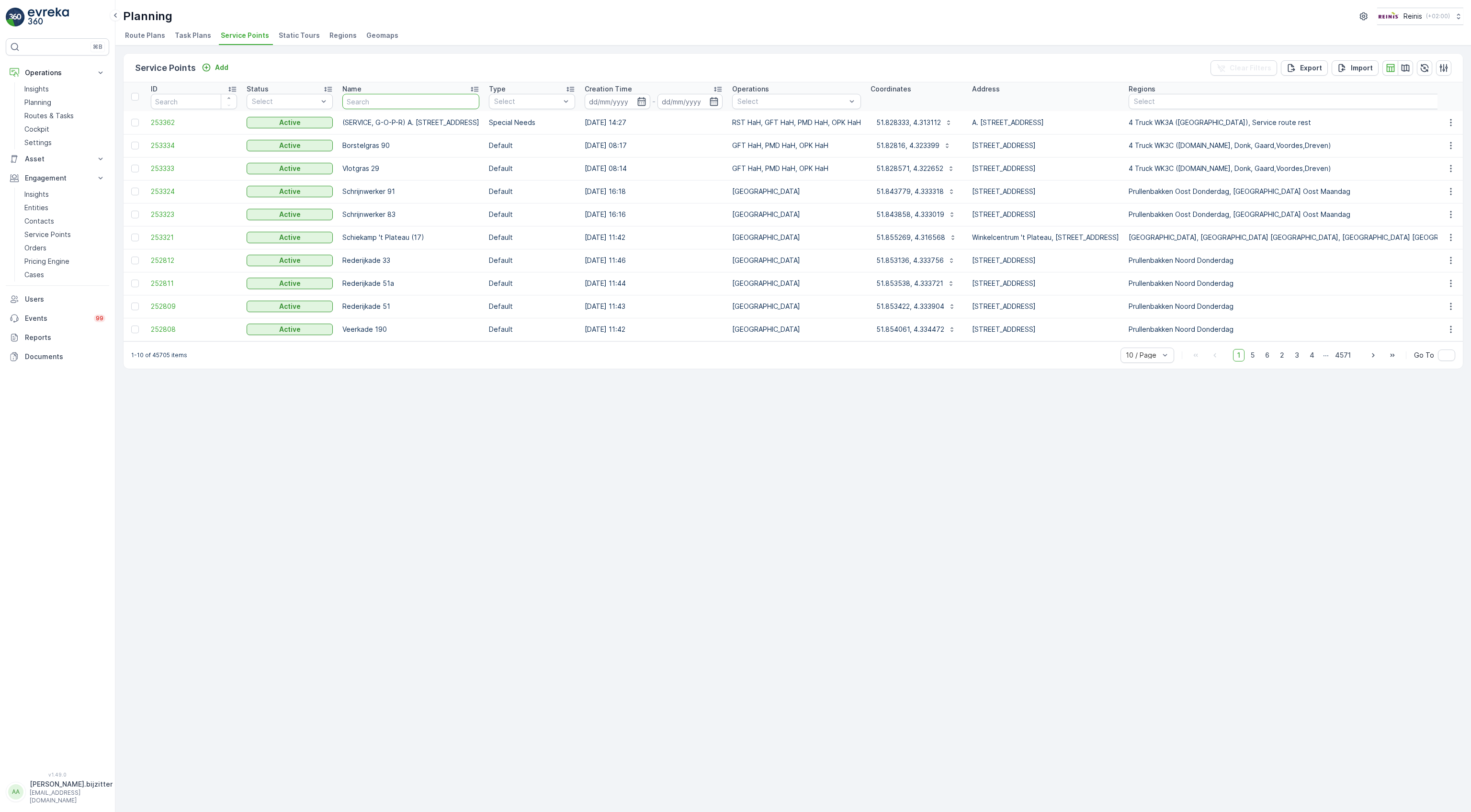
click at [388, 102] on input "text" at bounding box center [410, 102] width 137 height 15
type input "3218"
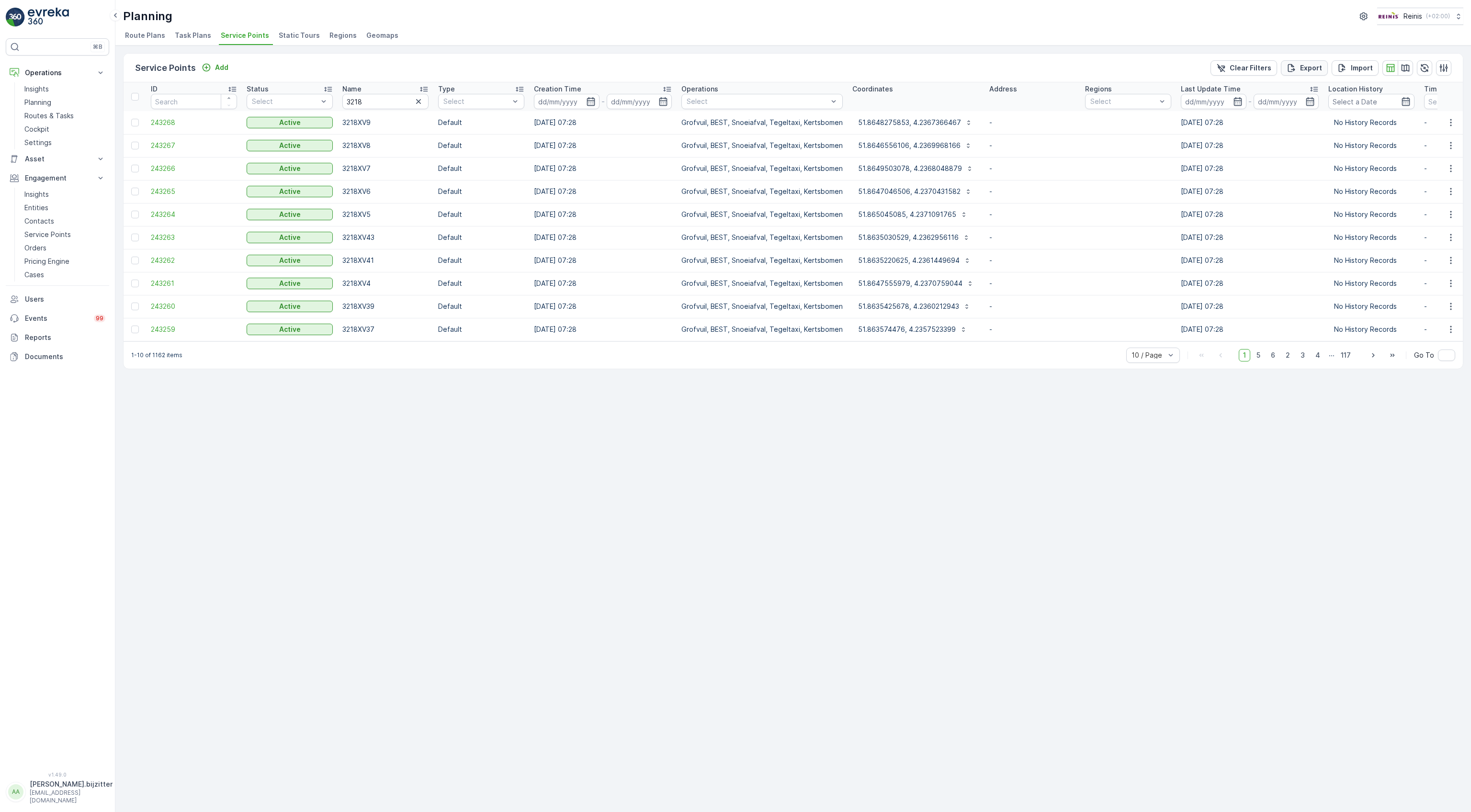
click at [1304, 69] on p "Export" at bounding box center [1310, 68] width 22 height 10
click at [320, 542] on div "Service Points Add Clear Filters Export Import ID Status Select Name 3218 Type …" at bounding box center [792, 428] width 1355 height 766
click at [1276, 20] on div "Planning Reinis ( +02:00 )" at bounding box center [792, 16] width 1340 height 17
click at [1453, 15] on icon "close" at bounding box center [1456, 17] width 7 height 8
click at [1455, 16] on icon "close" at bounding box center [1455, 16] width 5 height 5
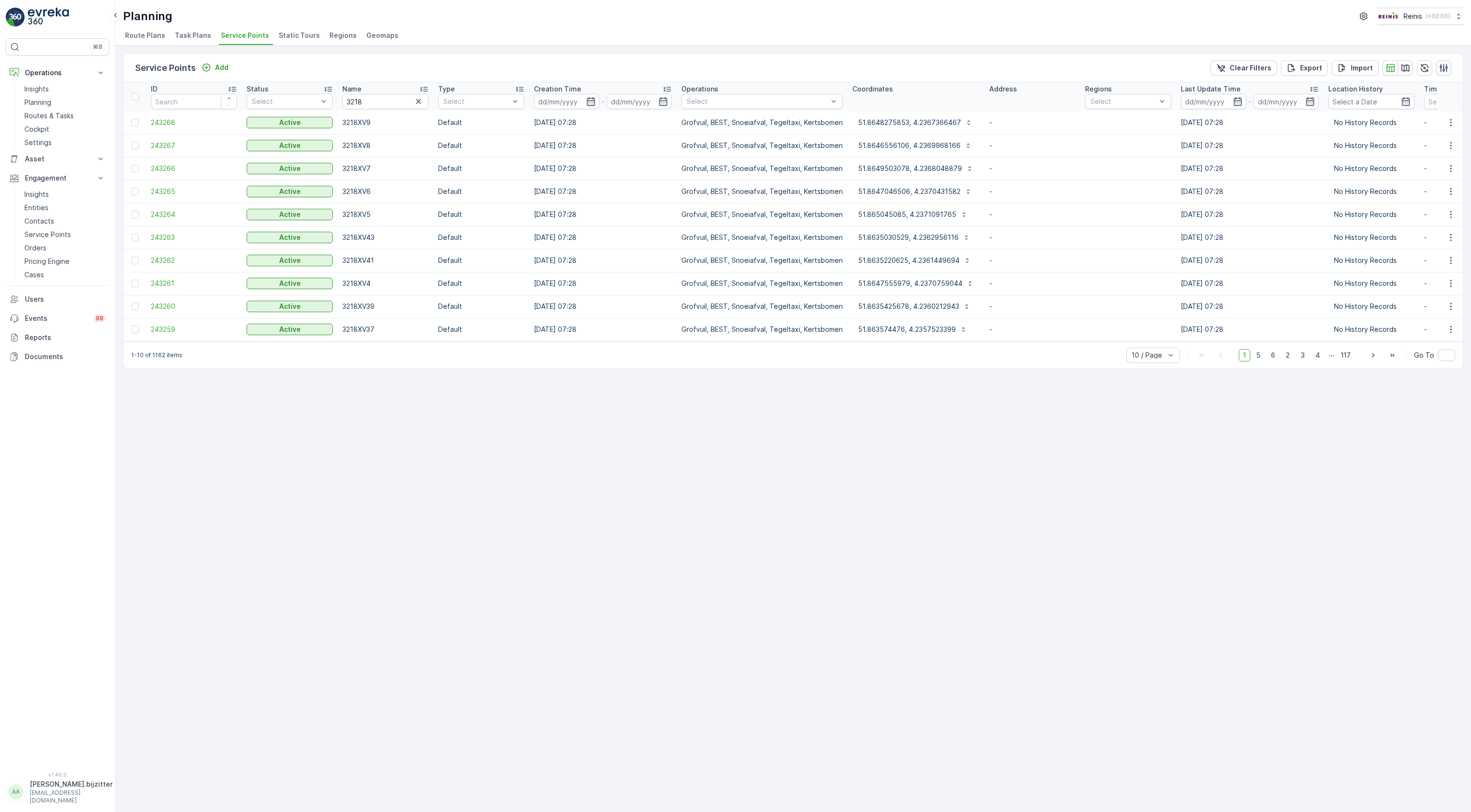
click at [1440, 65] on icon "button" at bounding box center [1443, 67] width 8 height 8
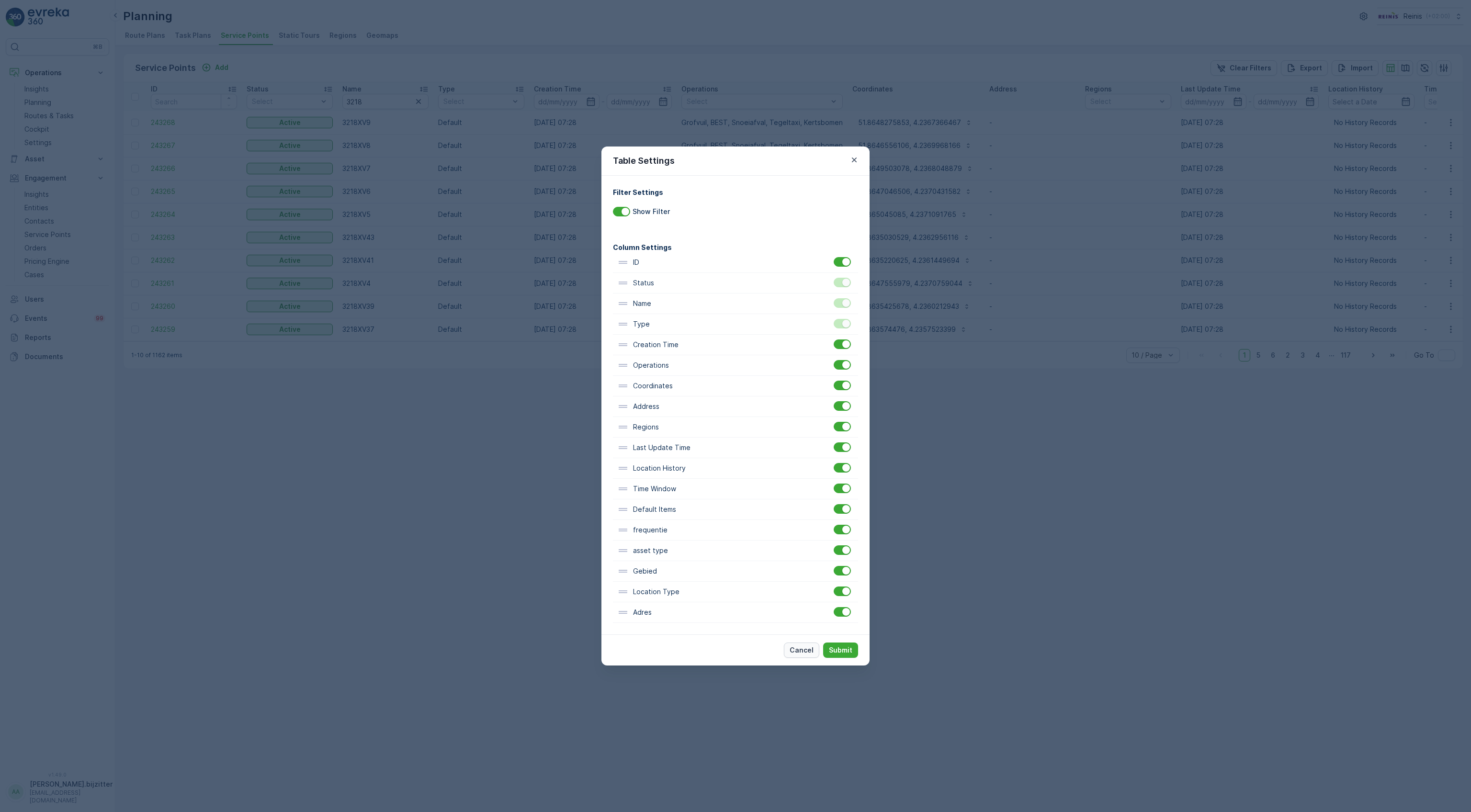
click at [802, 654] on p "Cancel" at bounding box center [801, 650] width 24 height 10
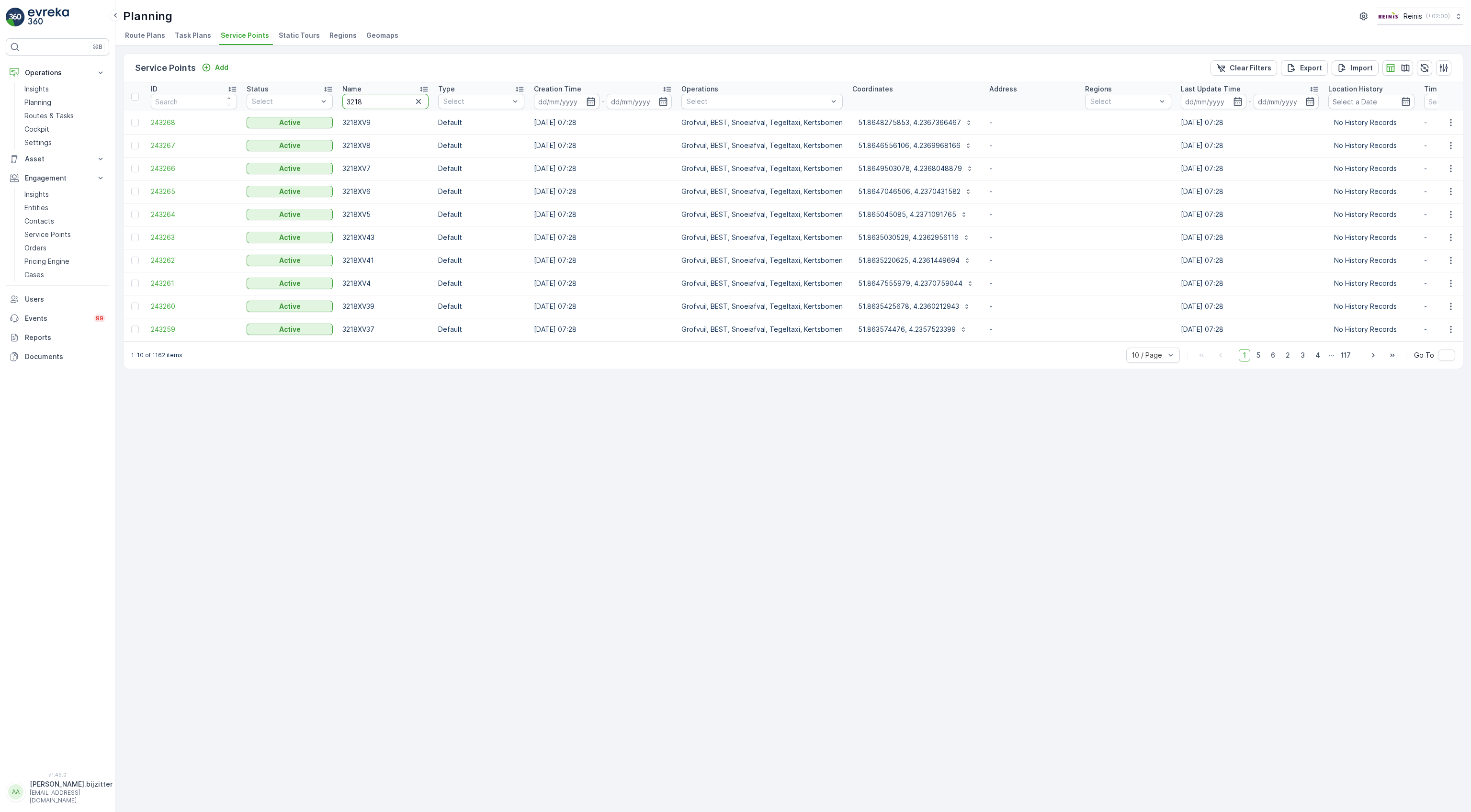
click at [382, 102] on input "3218" at bounding box center [385, 102] width 86 height 15
type input "3218LK"
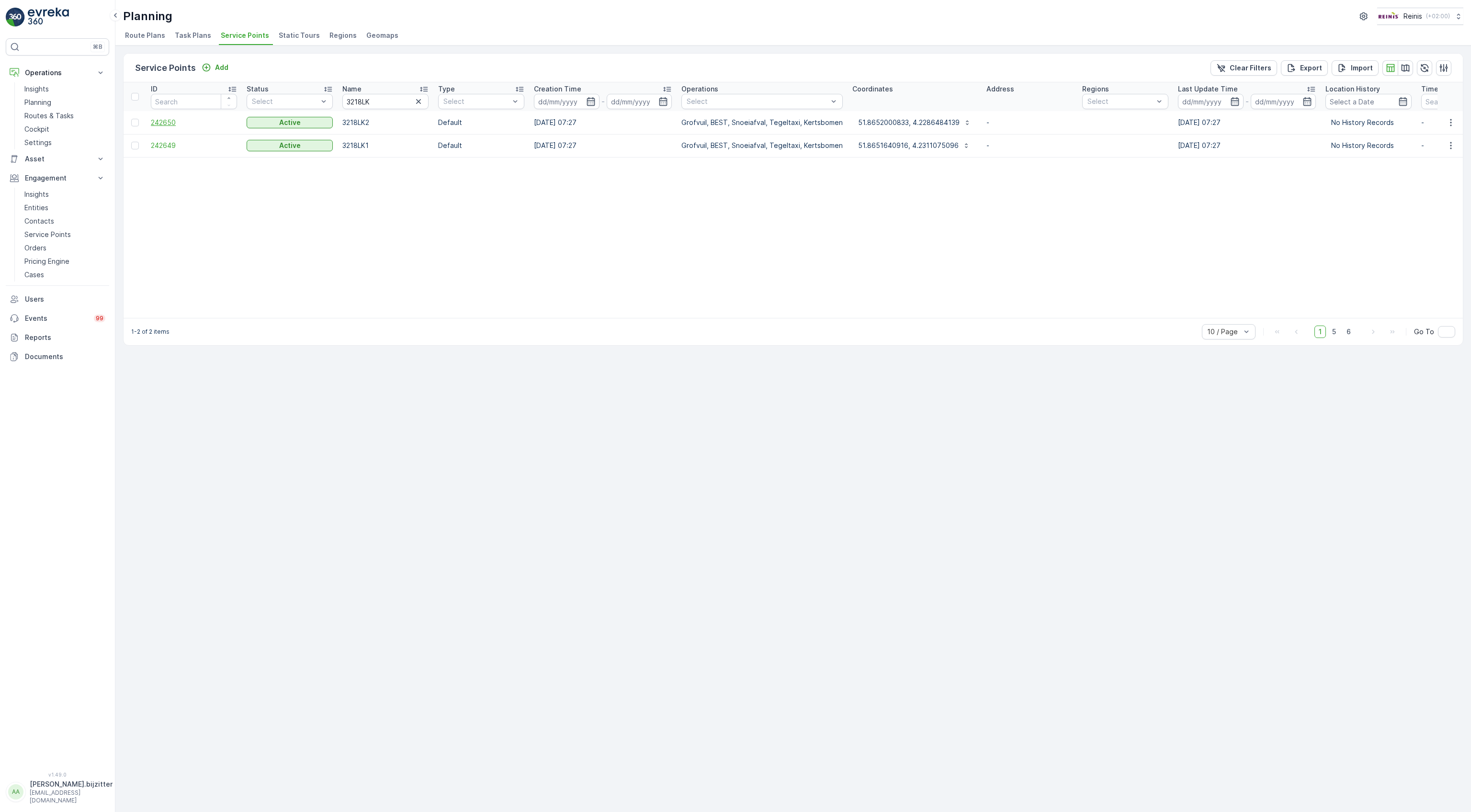
click at [158, 124] on span "242650" at bounding box center [194, 123] width 86 height 10
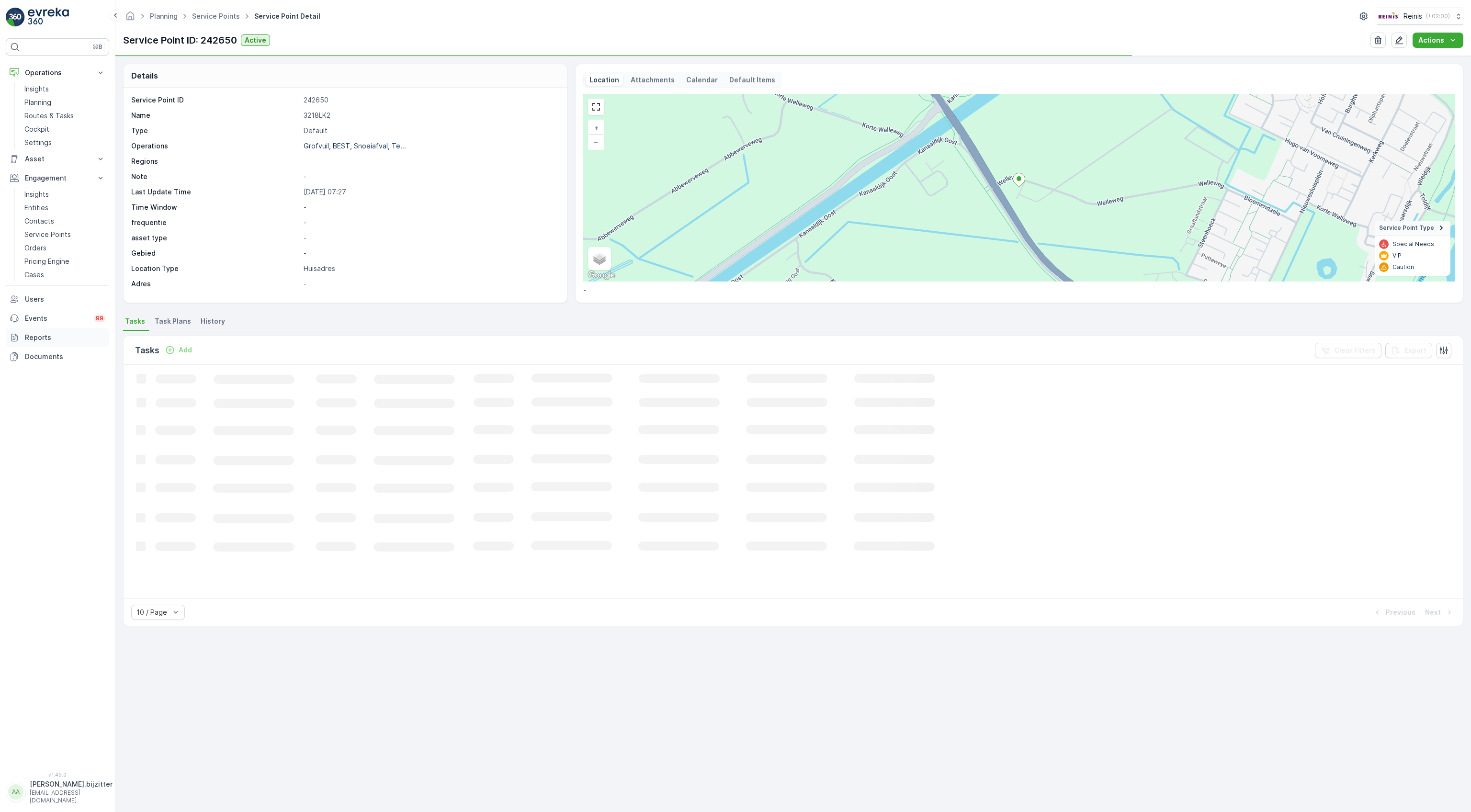
click at [42, 337] on p "Reports" at bounding box center [65, 337] width 81 height 10
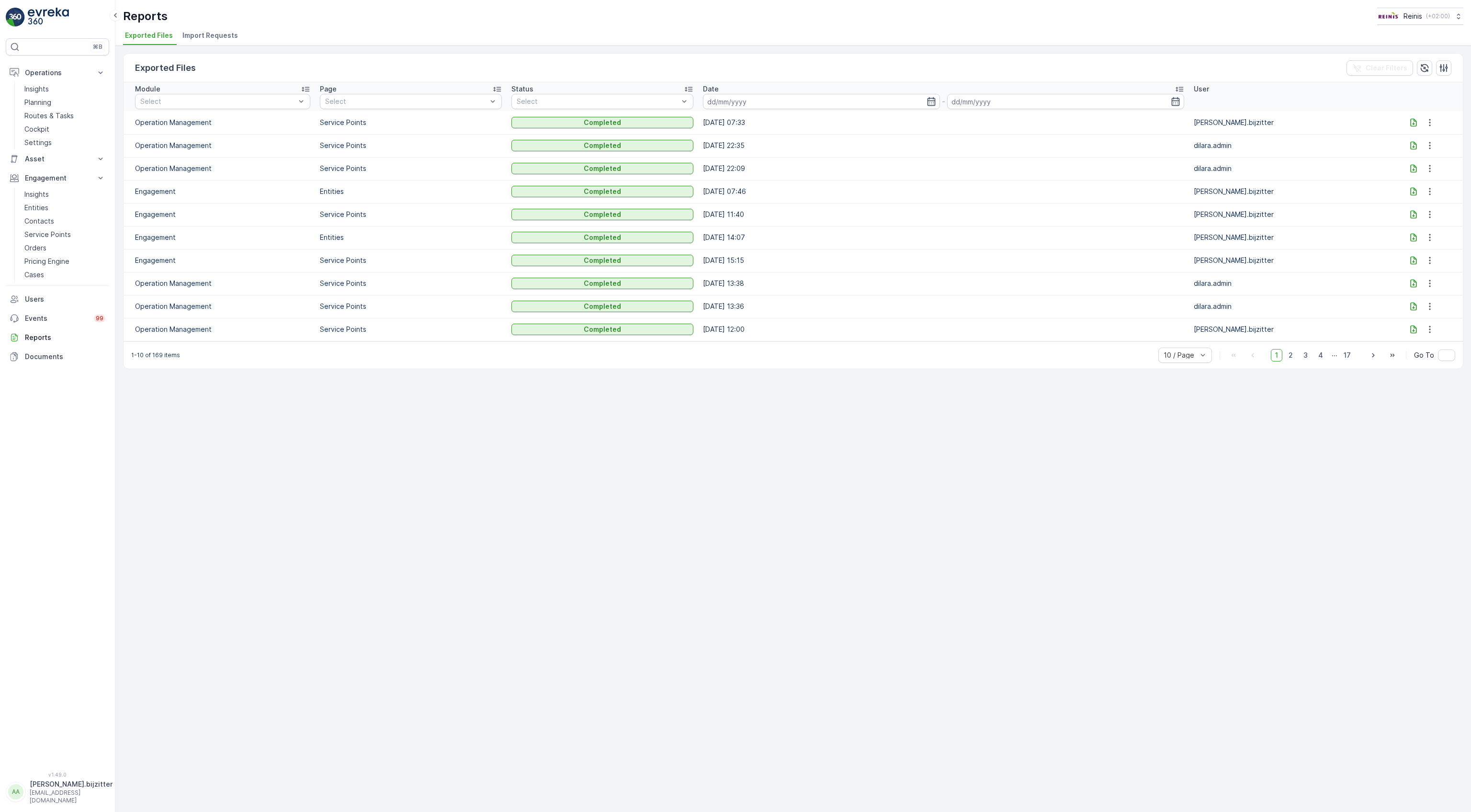
click at [1412, 122] on icon at bounding box center [1413, 123] width 10 height 10
click at [1122, 13] on div "Reports Reinis ( +02:00 )" at bounding box center [792, 16] width 1340 height 17
click at [1428, 124] on icon "button" at bounding box center [1430, 123] width 10 height 10
click at [961, 70] on div "Exported Files Clear Filters" at bounding box center [793, 68] width 1339 height 29
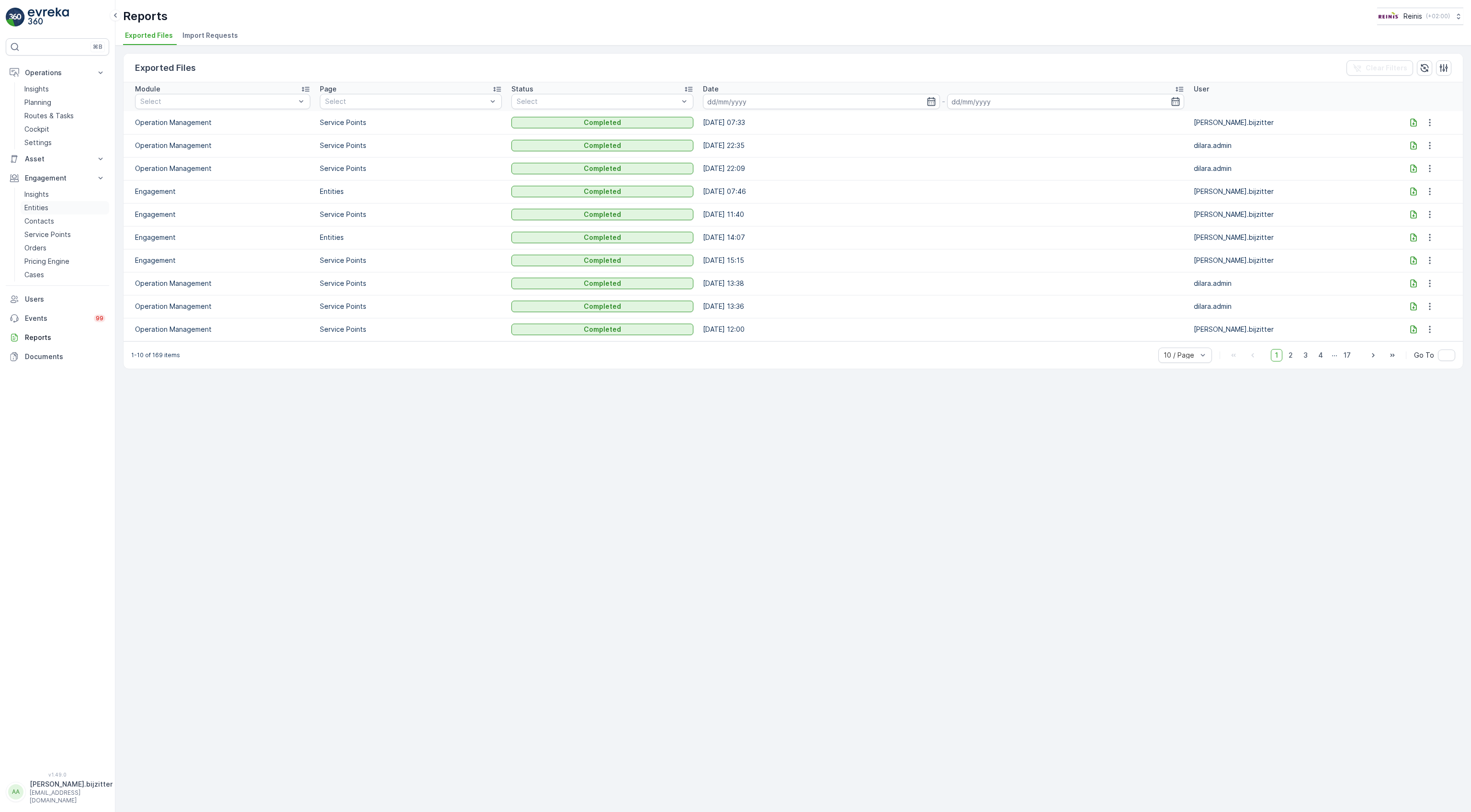
click at [35, 206] on p "Entities" at bounding box center [35, 208] width 24 height 10
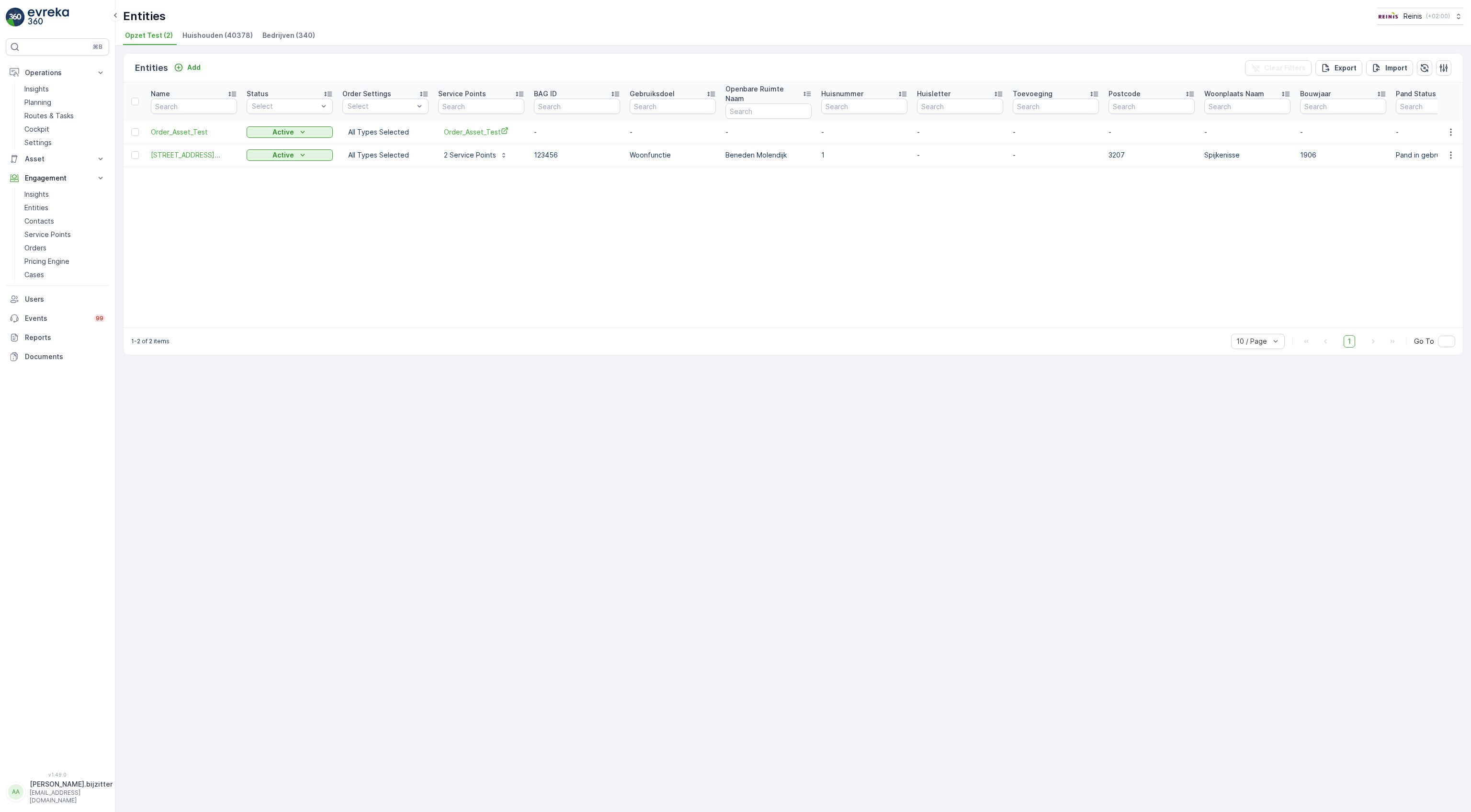
click at [324, 204] on table "Name Status Select Order Settings Select Service Points BAG ID Gebruiksdoel Ope…" at bounding box center [1014, 205] width 1780 height 245
click at [224, 34] on span "Huishouden (40378)" at bounding box center [217, 35] width 70 height 10
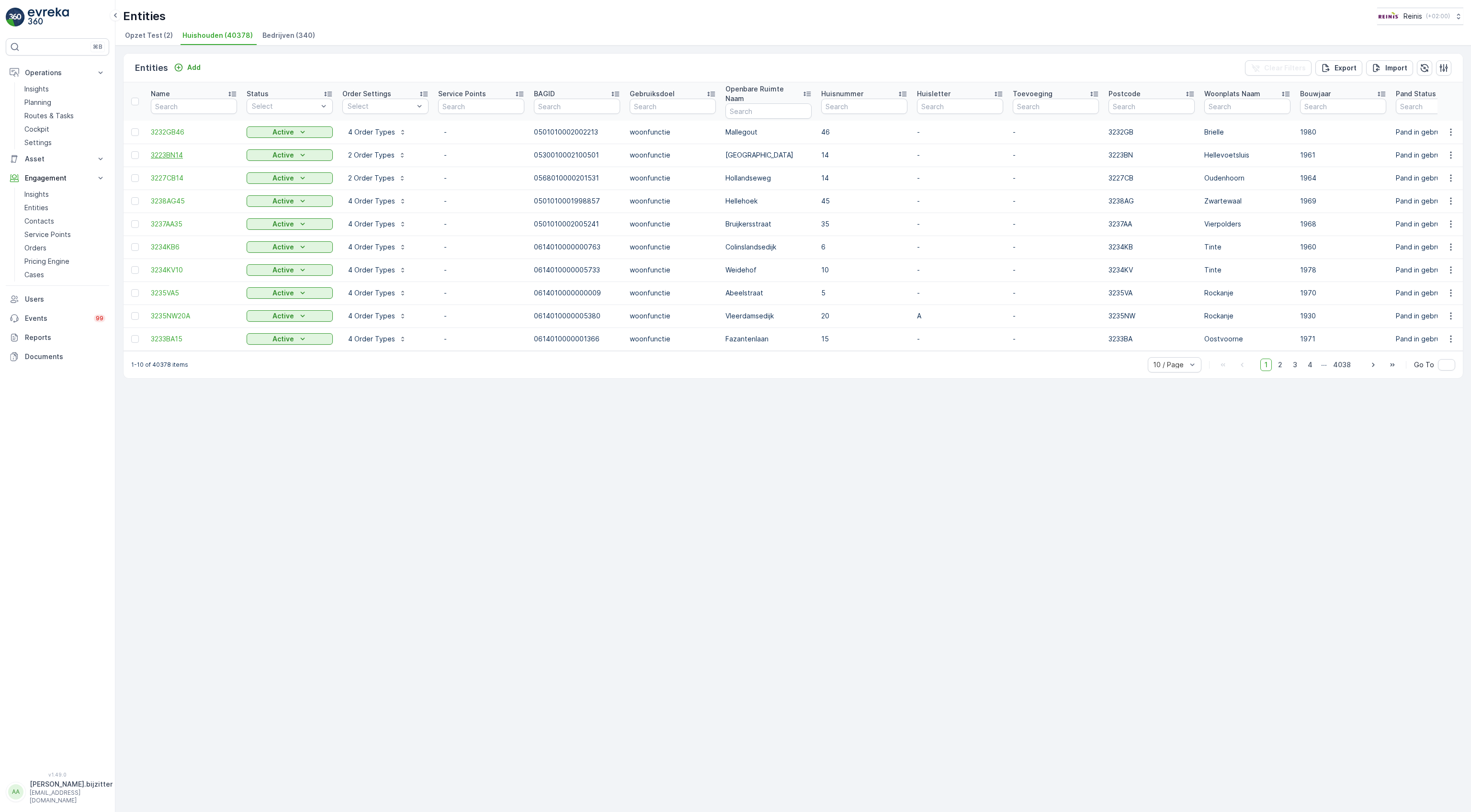
click at [161, 151] on span "3223BN14" at bounding box center [194, 155] width 86 height 10
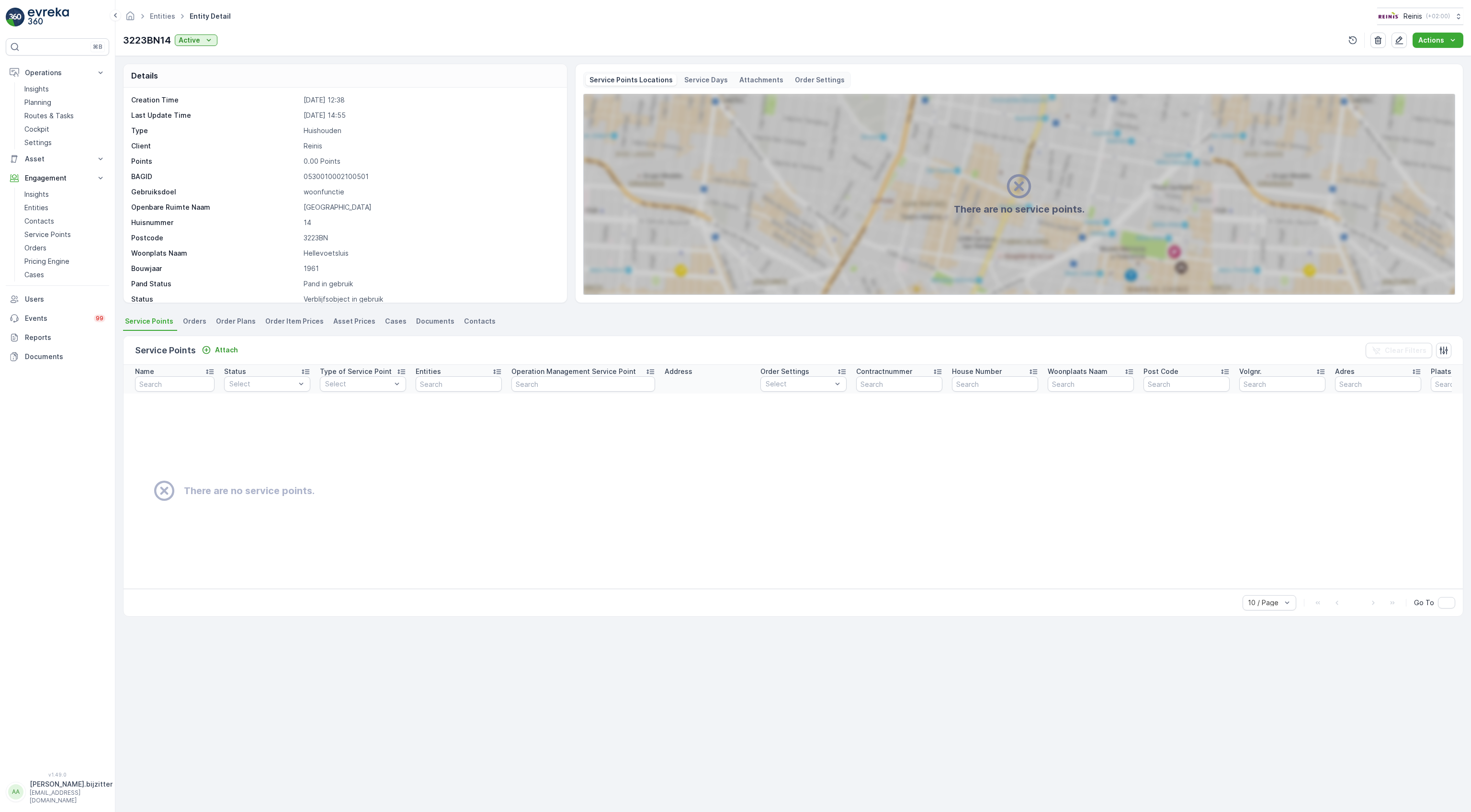
click at [195, 322] on span "Orders" at bounding box center [195, 321] width 23 height 10
click at [235, 317] on span "Order Plans" at bounding box center [235, 321] width 39 height 10
click at [296, 321] on span "Order Item Prices" at bounding box center [294, 321] width 58 height 10
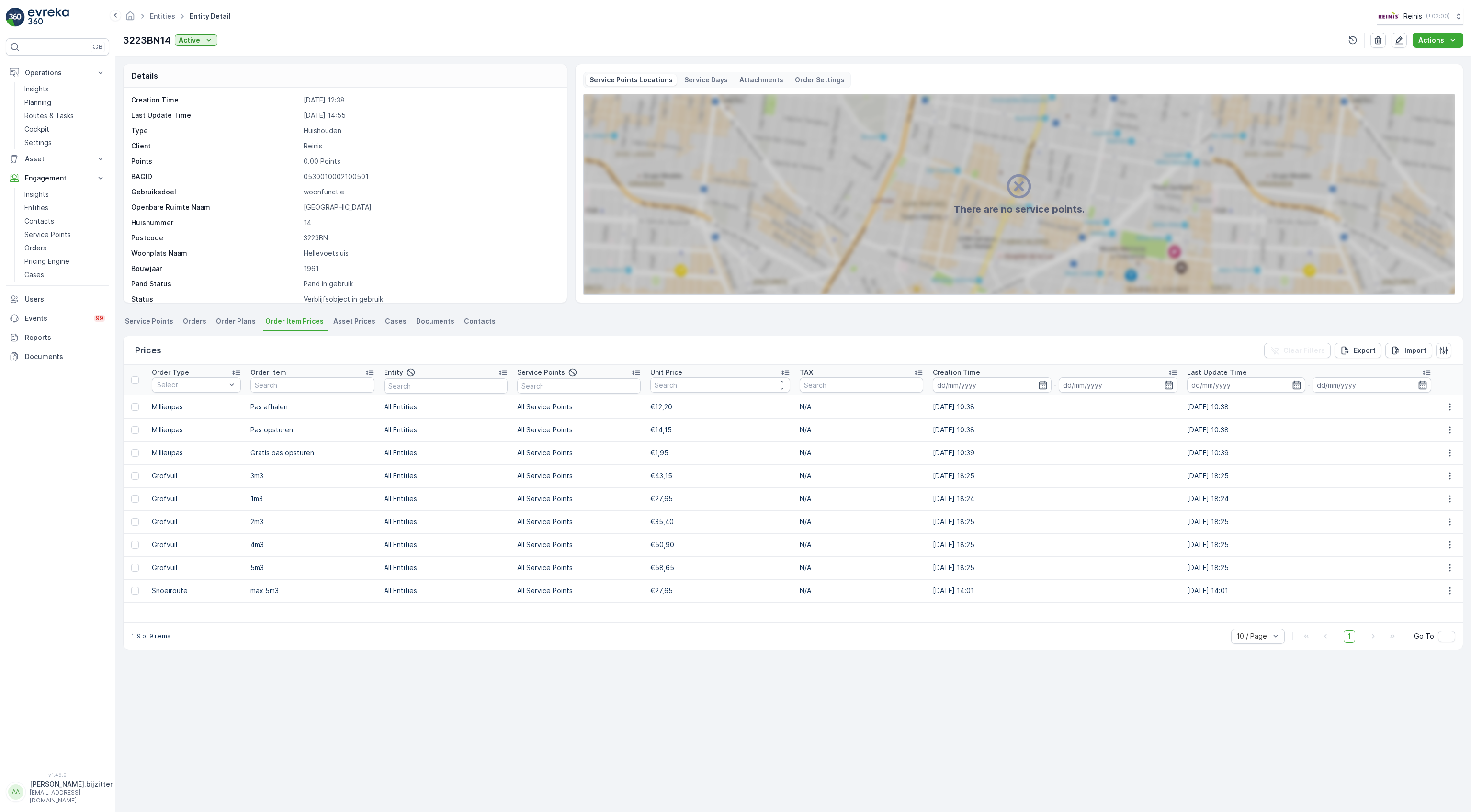
click at [337, 323] on span "Asset Prices" at bounding box center [354, 321] width 42 height 10
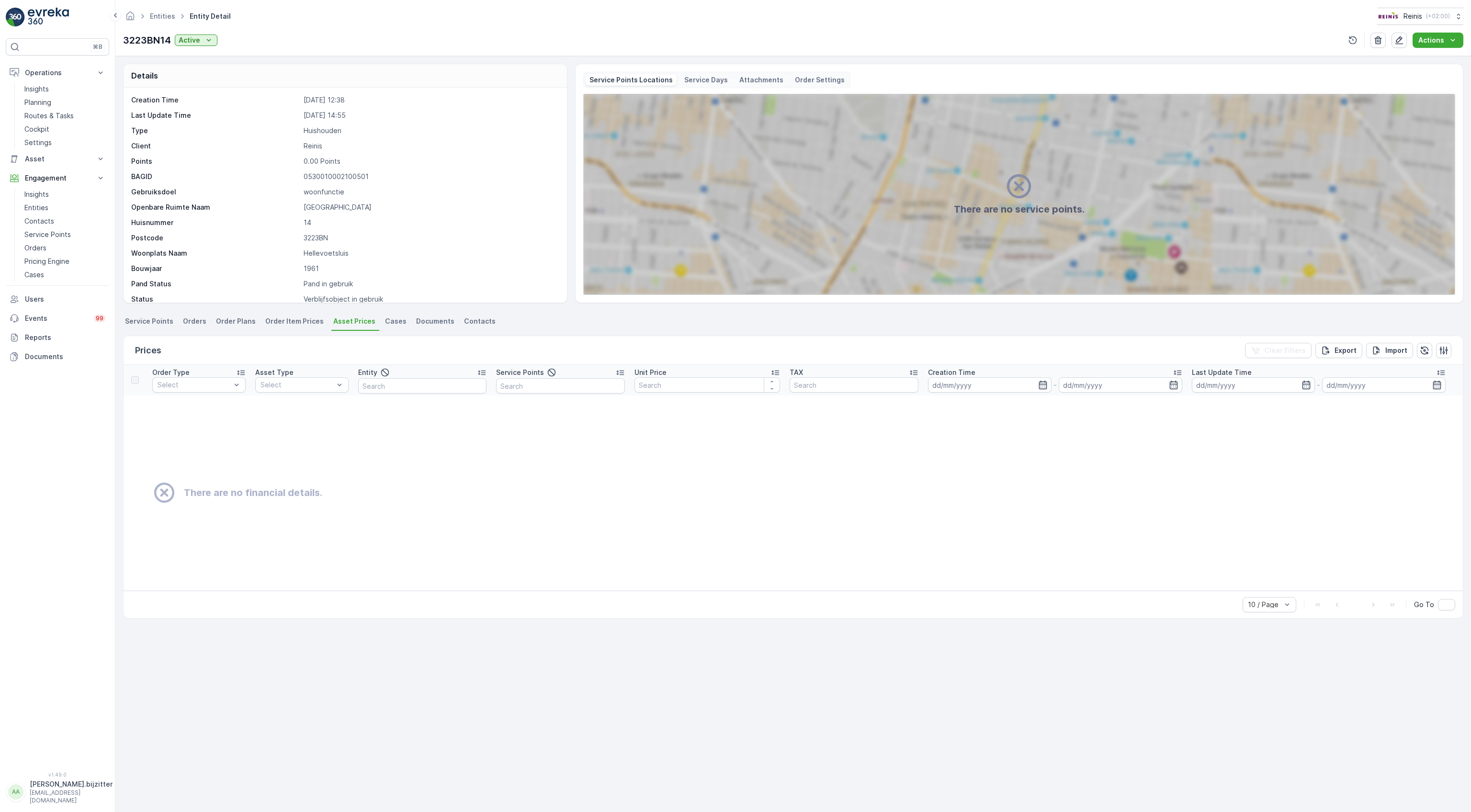
click at [298, 323] on span "Order Item Prices" at bounding box center [294, 321] width 58 height 10
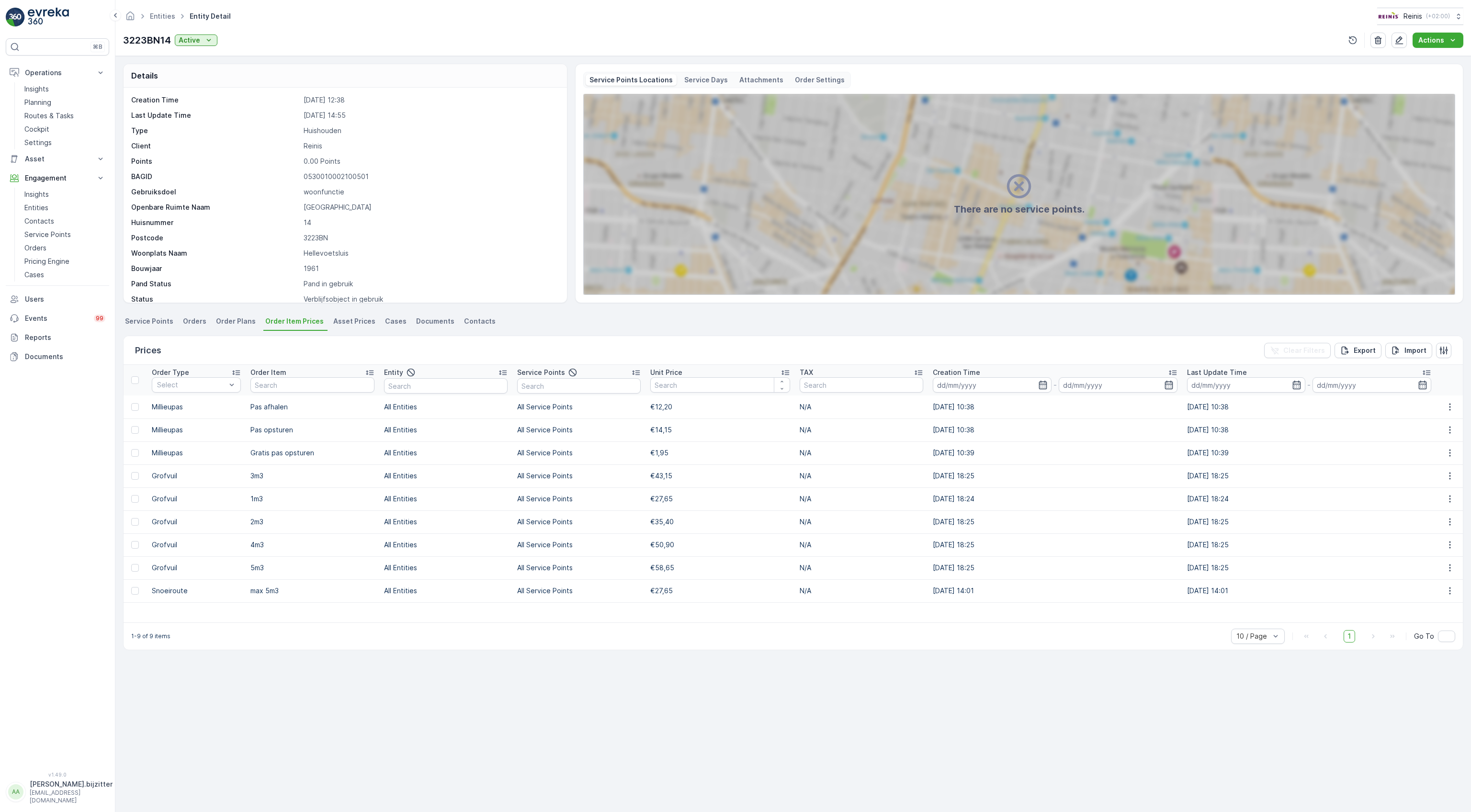
click at [344, 325] on span "Asset Prices" at bounding box center [354, 321] width 42 height 10
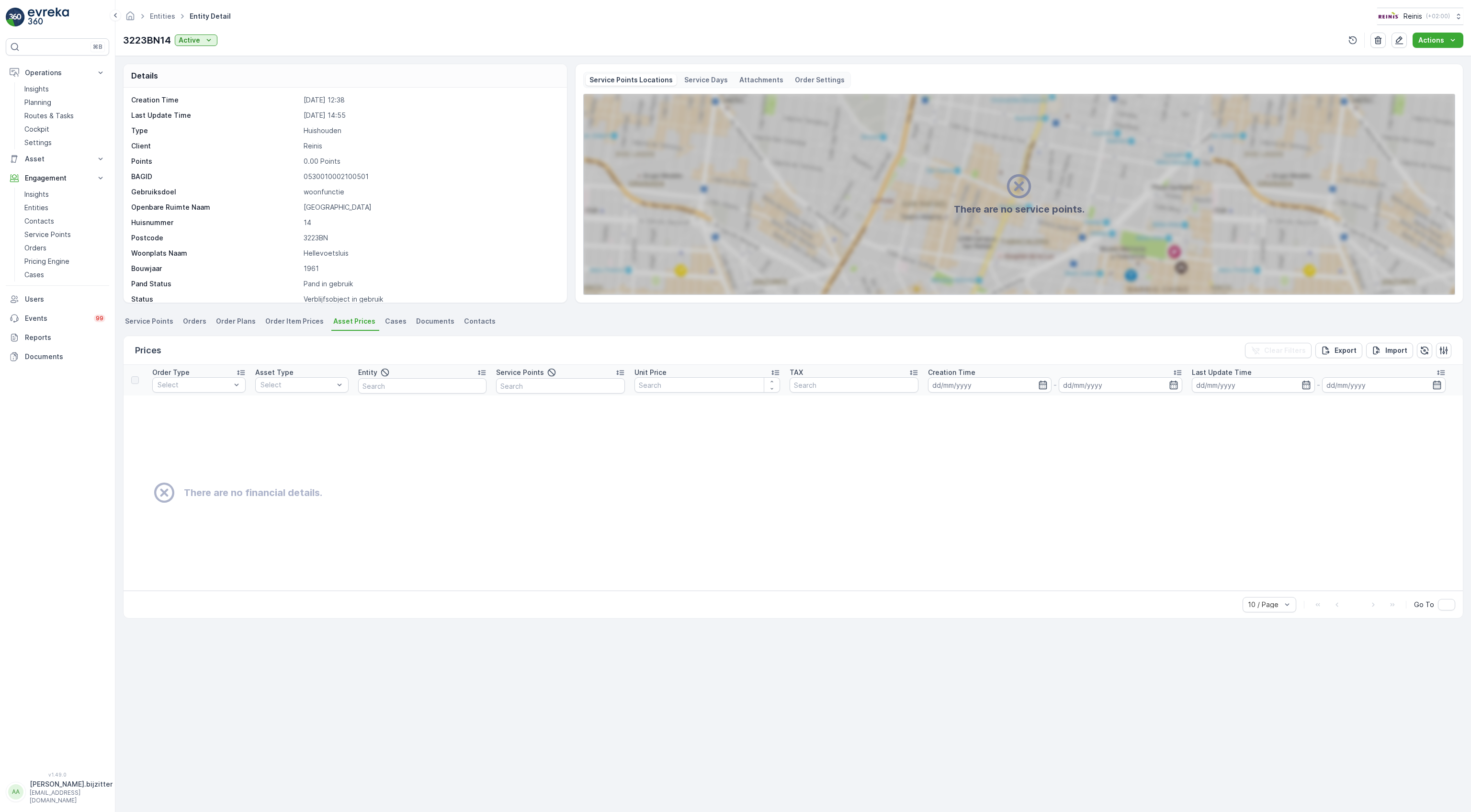
click at [385, 322] on span "Cases" at bounding box center [395, 321] width 21 height 10
click at [423, 322] on span "Documents" at bounding box center [435, 321] width 38 height 10
click at [470, 322] on span "Contacts" at bounding box center [479, 321] width 32 height 10
click at [145, 323] on span "Service Points" at bounding box center [149, 321] width 48 height 10
click at [469, 323] on span "Contacts" at bounding box center [479, 321] width 32 height 10
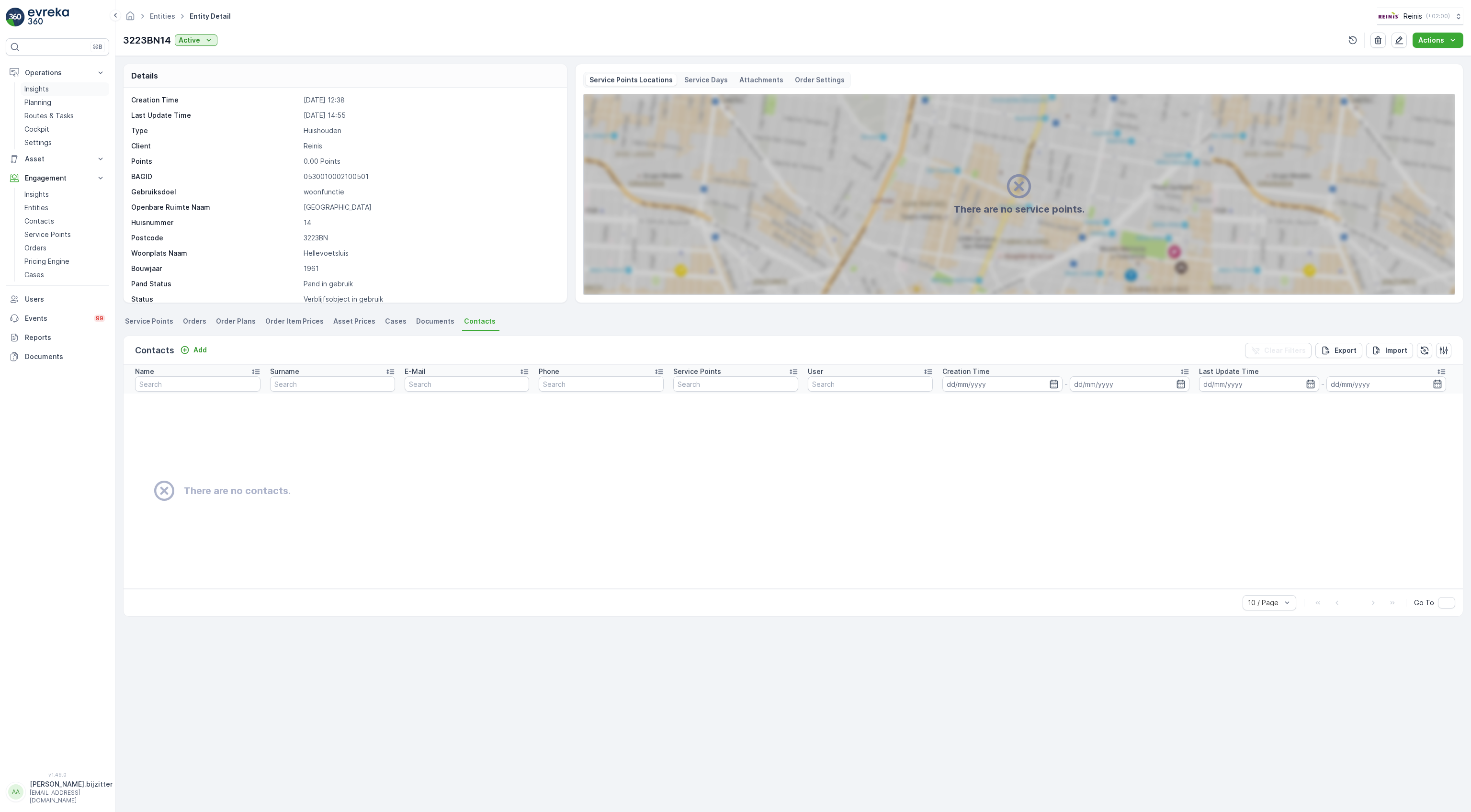
click at [43, 89] on p "Insights" at bounding box center [35, 89] width 24 height 10
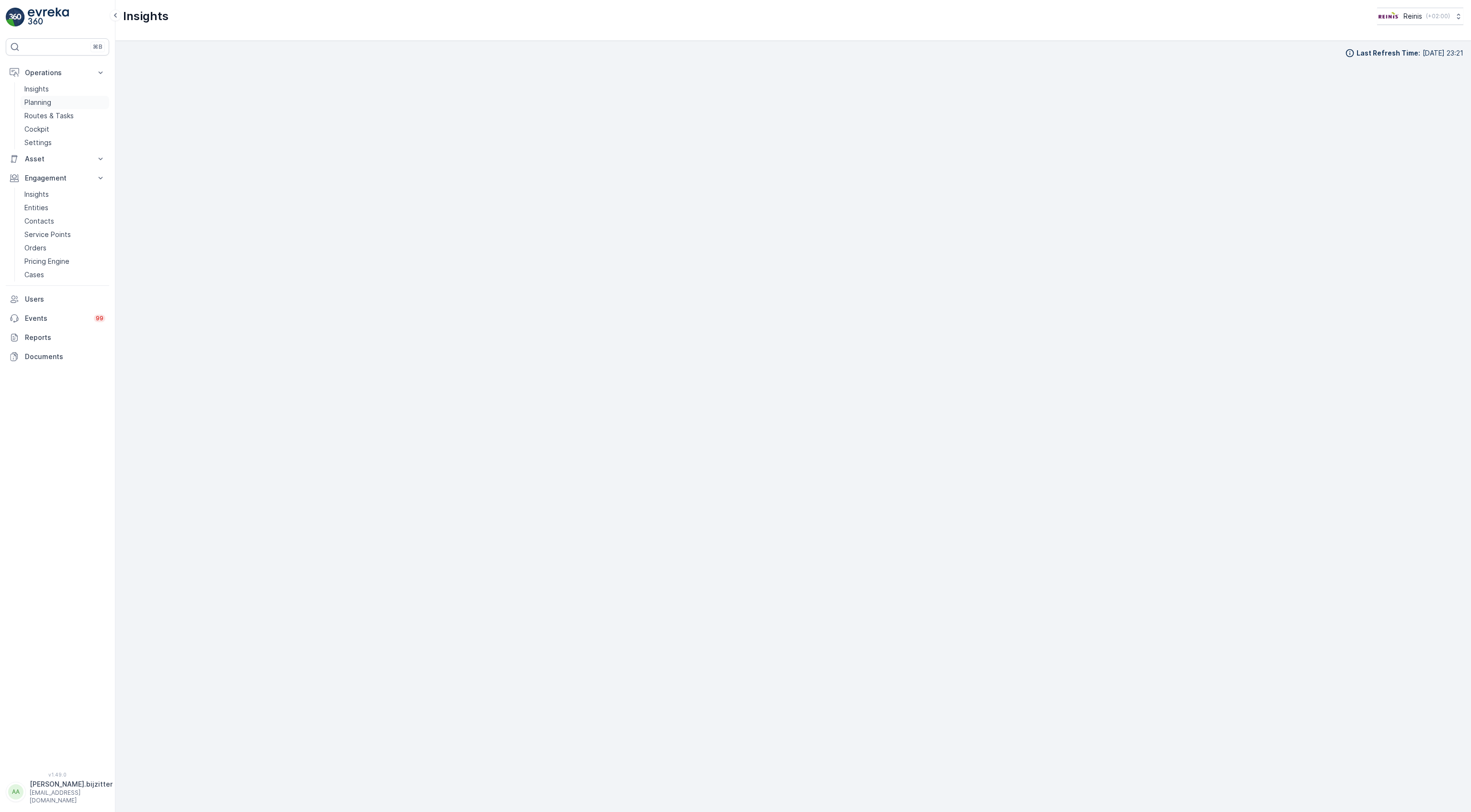
click at [52, 104] on link "Planning" at bounding box center [64, 103] width 88 height 13
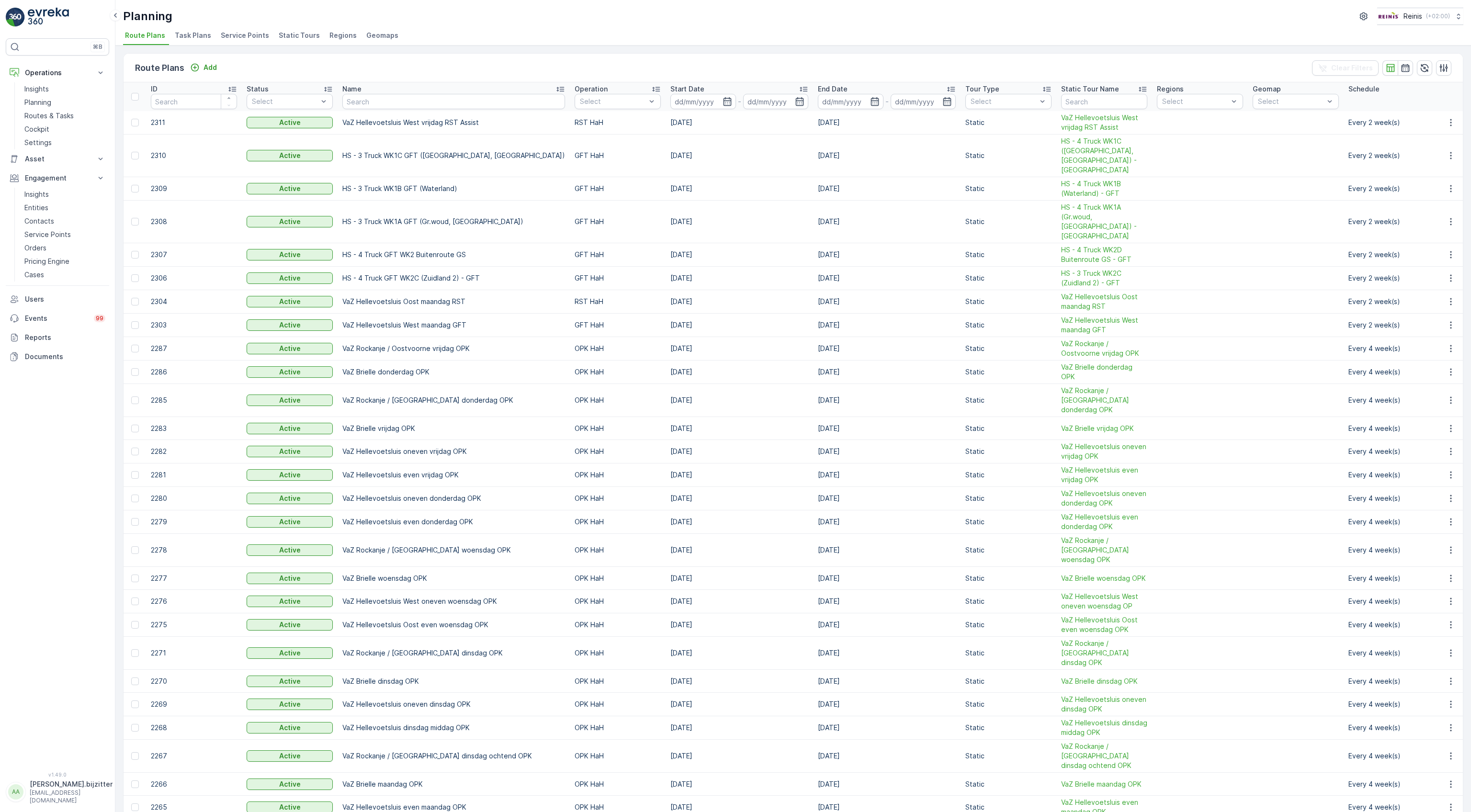
click at [1035, 60] on div "Route Plans Add Clear Filters" at bounding box center [793, 68] width 1339 height 29
click at [38, 207] on p "Entities" at bounding box center [35, 208] width 24 height 10
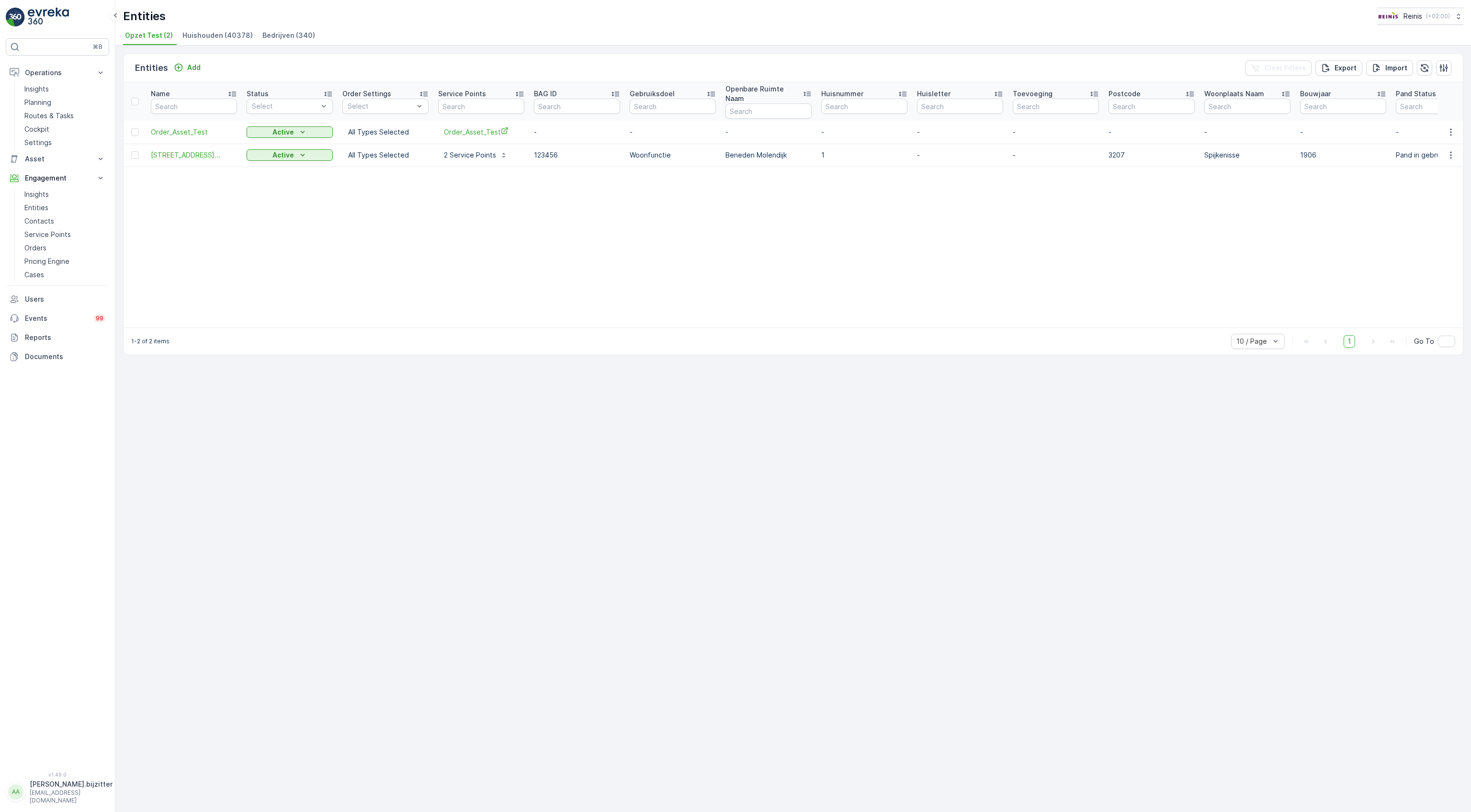
click at [221, 32] on span "Huishouden (40378)" at bounding box center [217, 35] width 70 height 10
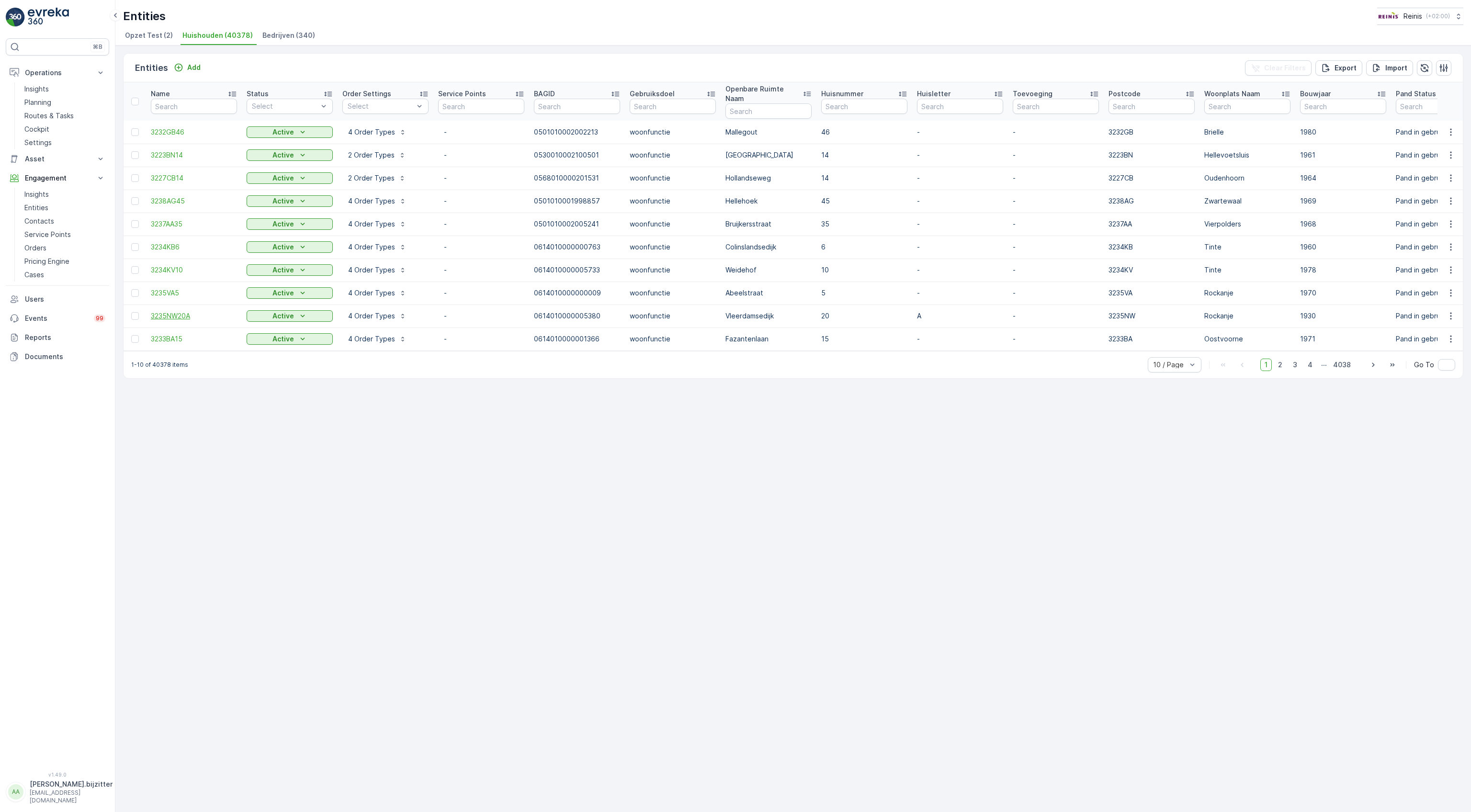
click at [186, 311] on span "3235NW20A" at bounding box center [194, 315] width 86 height 10
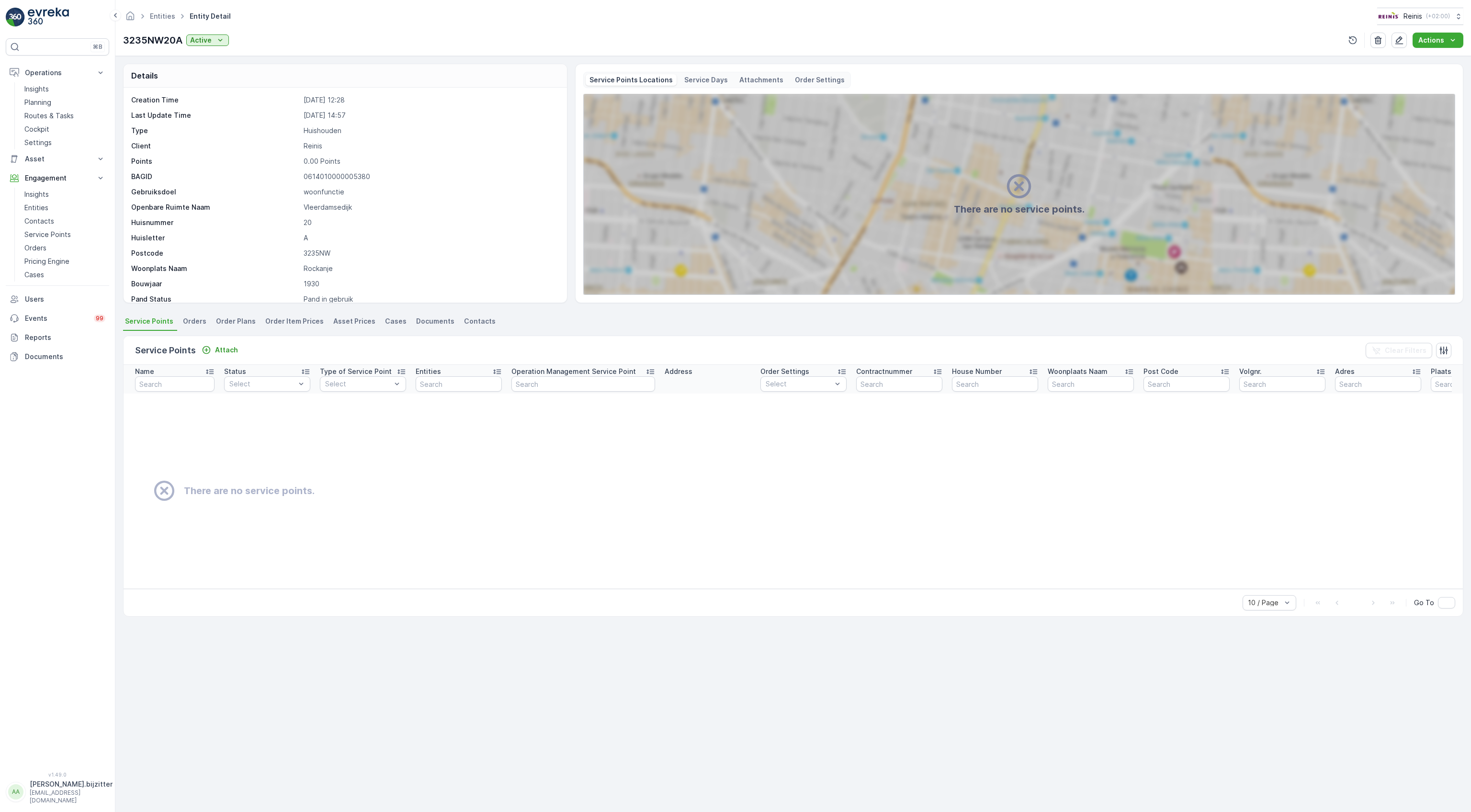
click at [152, 325] on span "Service Points" at bounding box center [149, 321] width 48 height 10
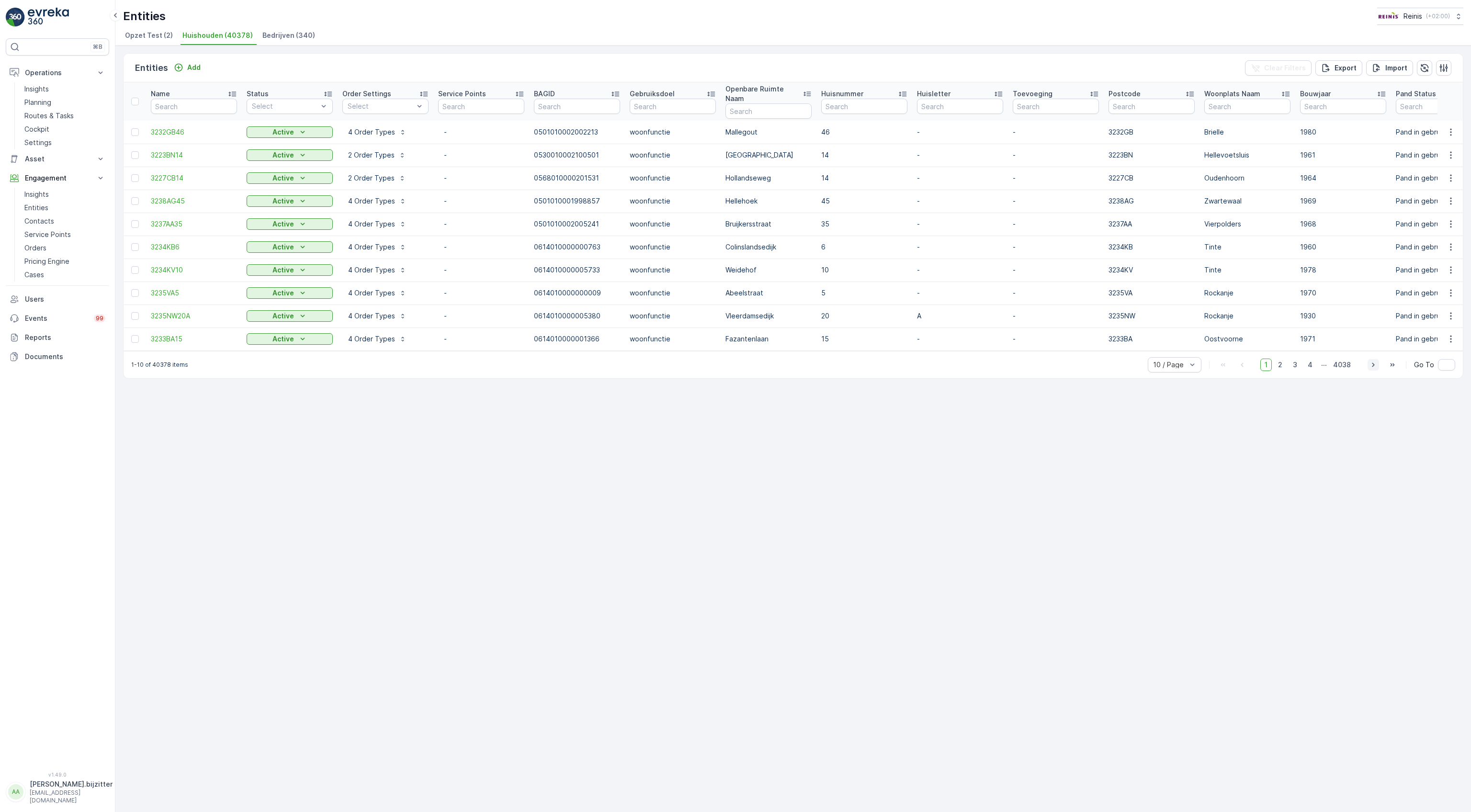
click at [1376, 364] on icon "button" at bounding box center [1373, 364] width 10 height 10
click at [166, 243] on span "3218XV6" at bounding box center [194, 247] width 86 height 10
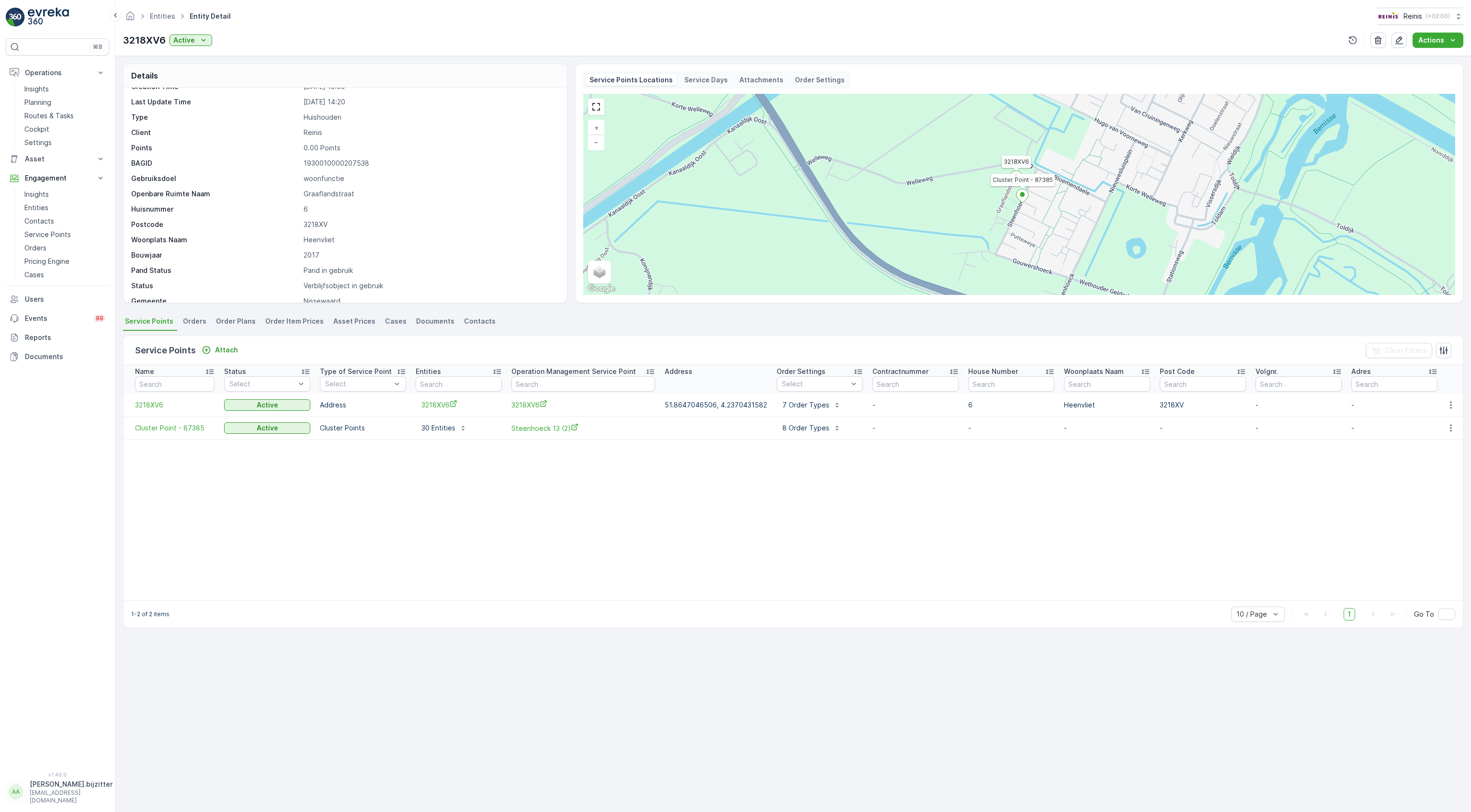
scroll to position [25, 0]
click at [806, 407] on p "7 Order Types" at bounding box center [806, 405] width 47 height 10
click at [684, 498] on table "Name Status Select Type of Service Point Select Entities Operation Management S…" at bounding box center [939, 482] width 1631 height 236
click at [793, 424] on p "8 Order Types" at bounding box center [806, 428] width 47 height 10
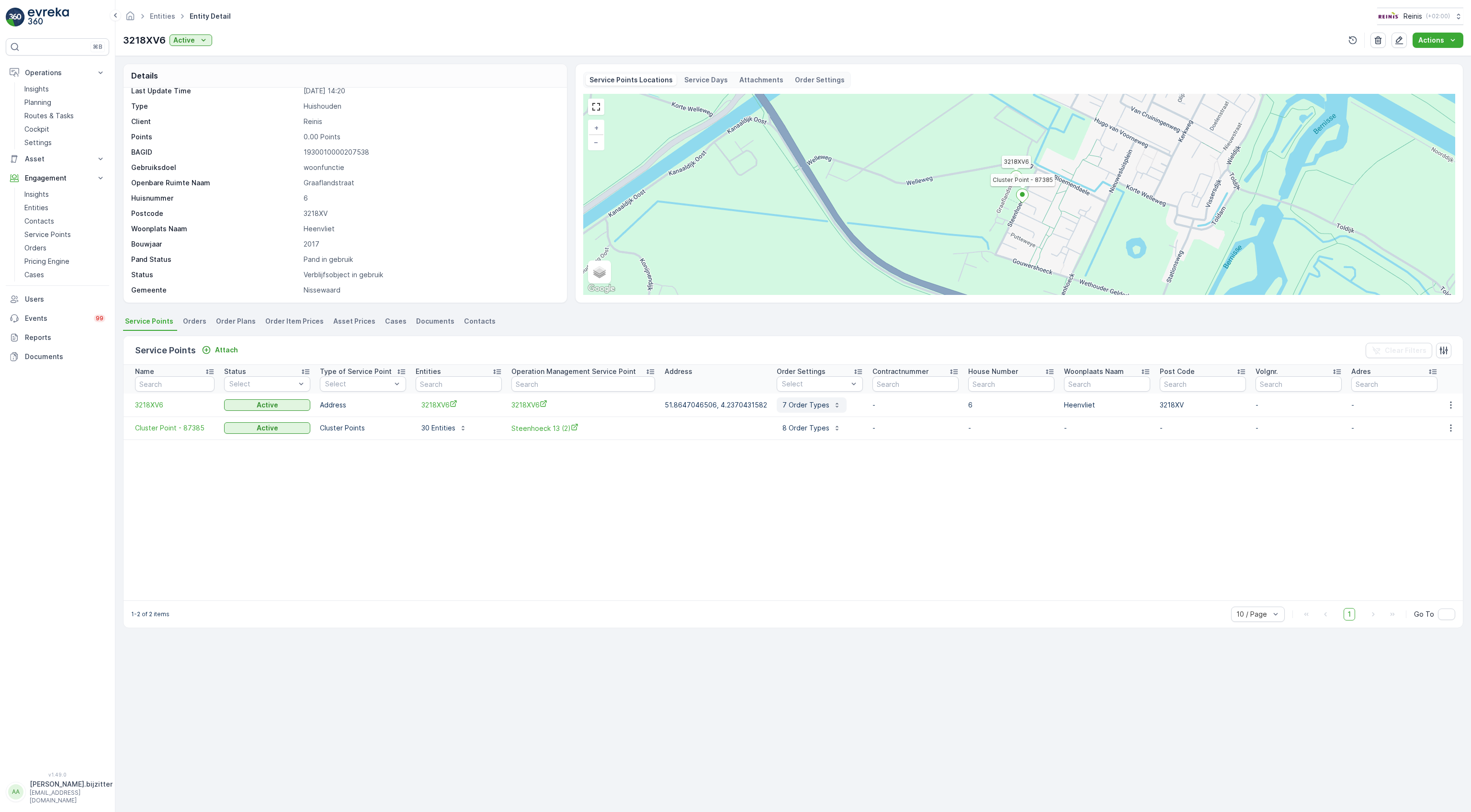
click at [795, 408] on p "7 Order Types" at bounding box center [806, 405] width 47 height 10
click at [654, 458] on table "Name Status Select Type of Service Point Select Entities Operation Management S…" at bounding box center [939, 482] width 1631 height 236
click at [236, 317] on span "Order Plans" at bounding box center [235, 321] width 39 height 10
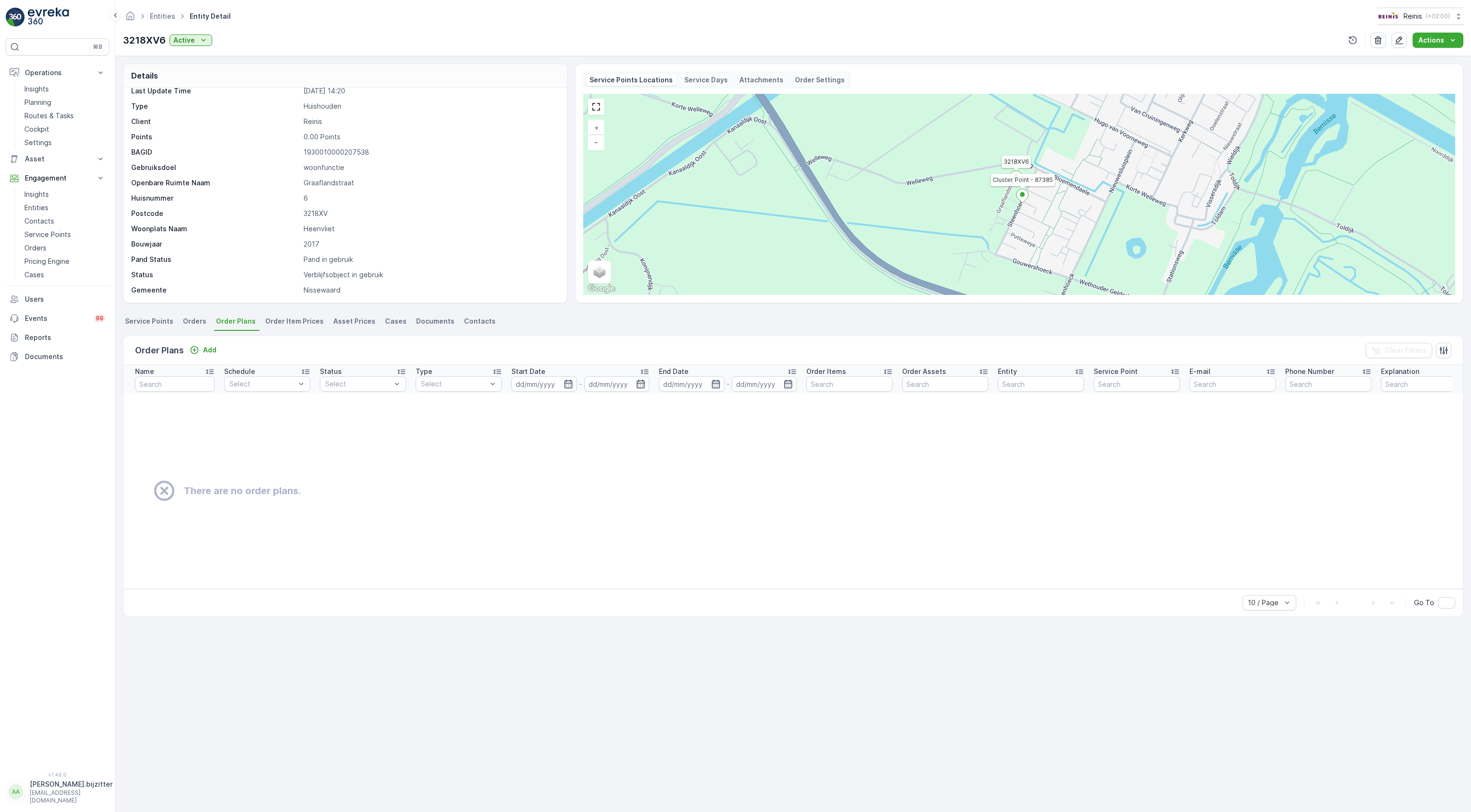
click at [196, 319] on span "Orders" at bounding box center [195, 321] width 23 height 10
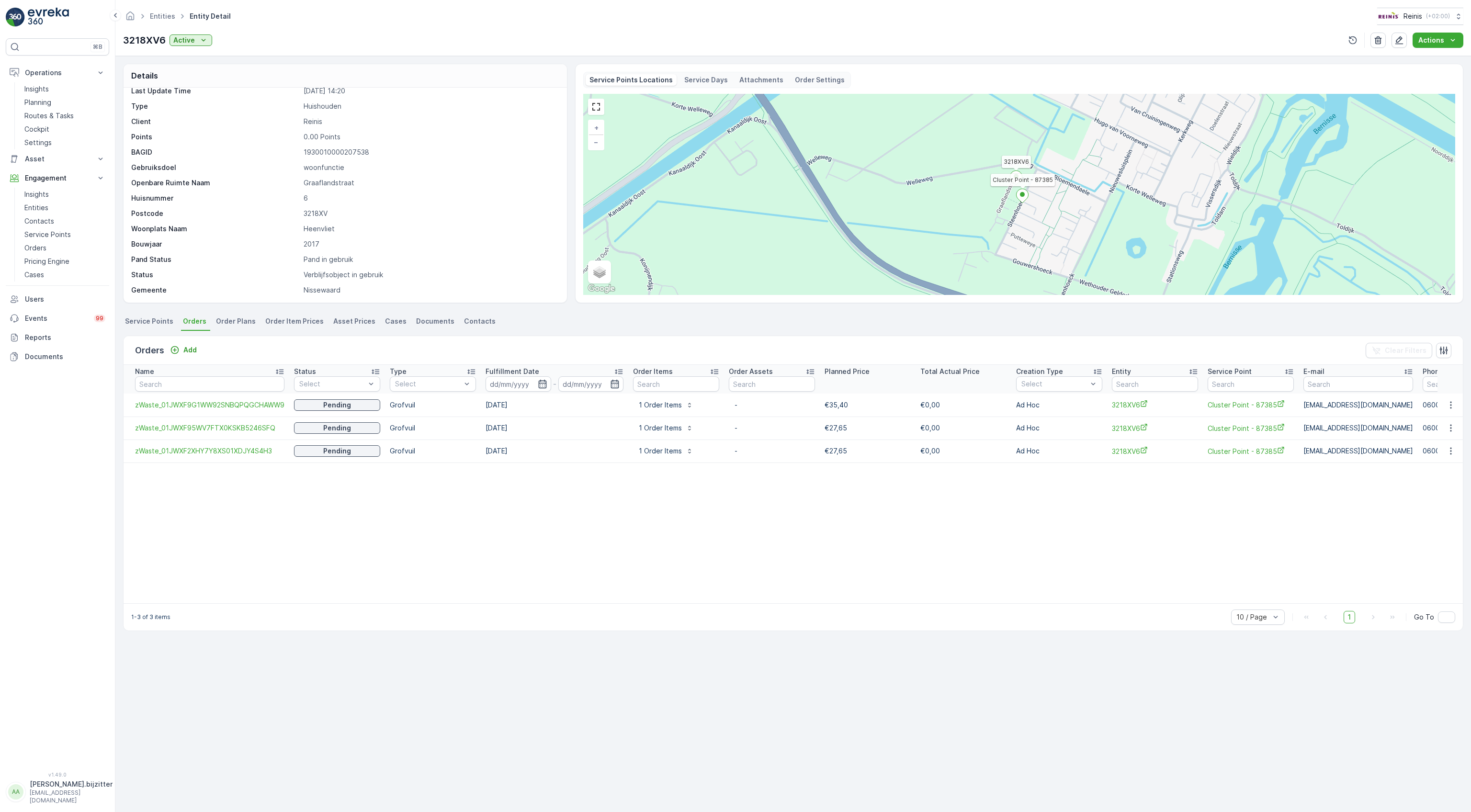
click at [291, 318] on span "Order Item Prices" at bounding box center [294, 321] width 58 height 10
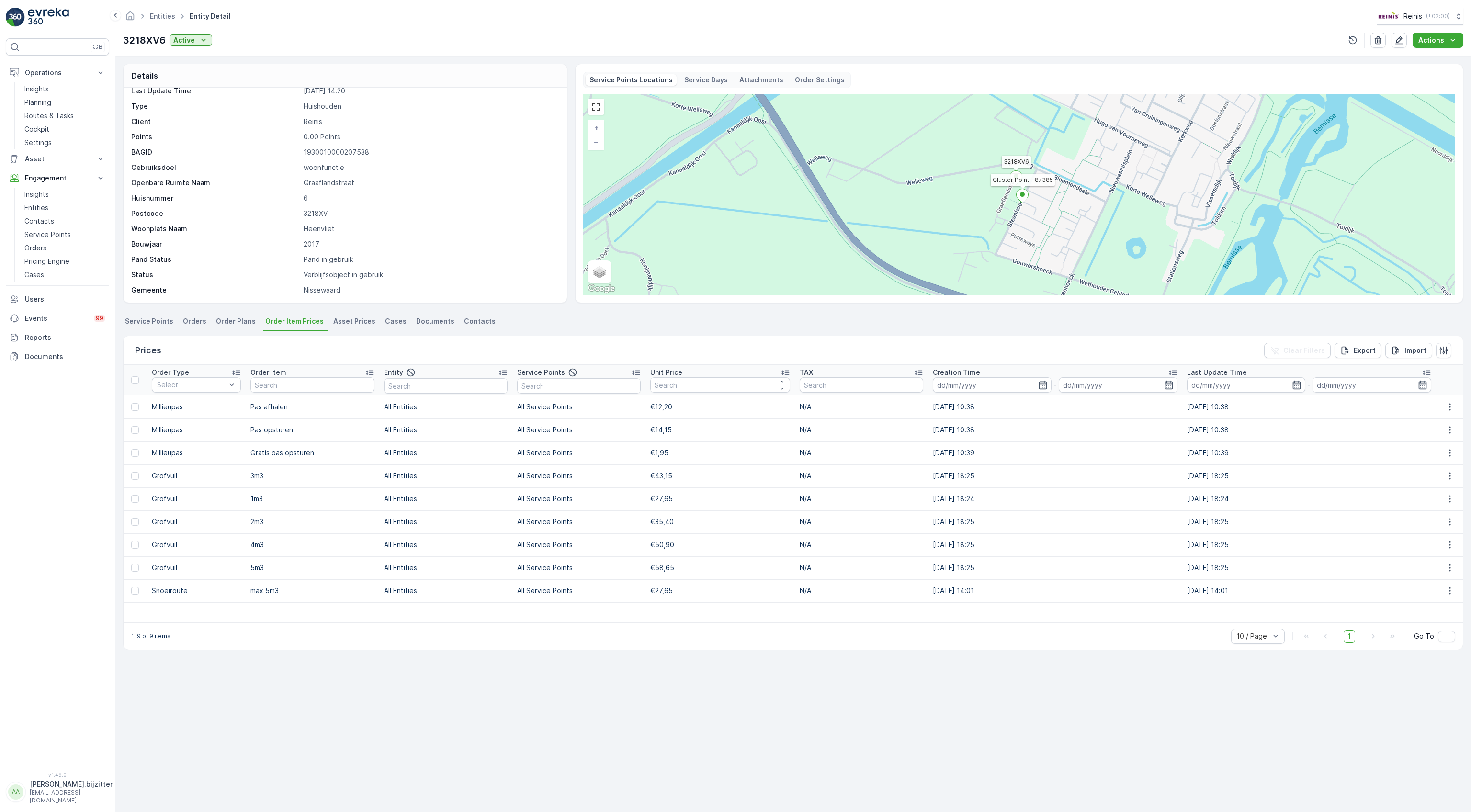
click at [349, 321] on span "Asset Prices" at bounding box center [354, 321] width 42 height 10
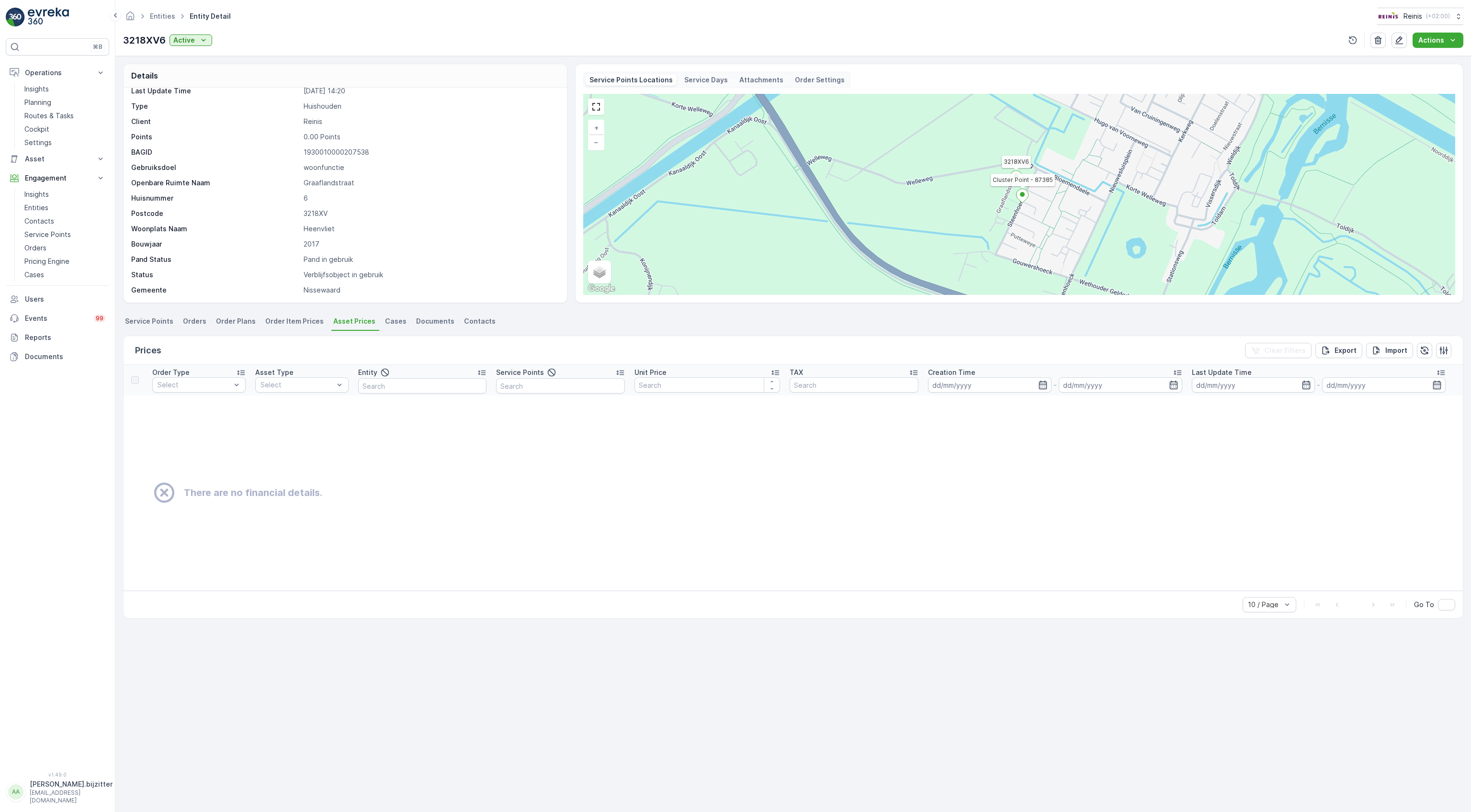
click at [385, 323] on span "Cases" at bounding box center [395, 321] width 21 height 10
click at [424, 325] on span "Documents" at bounding box center [435, 321] width 38 height 10
click at [465, 324] on span "Contacts" at bounding box center [479, 321] width 32 height 10
click at [157, 321] on span "Service Points" at bounding box center [149, 321] width 48 height 10
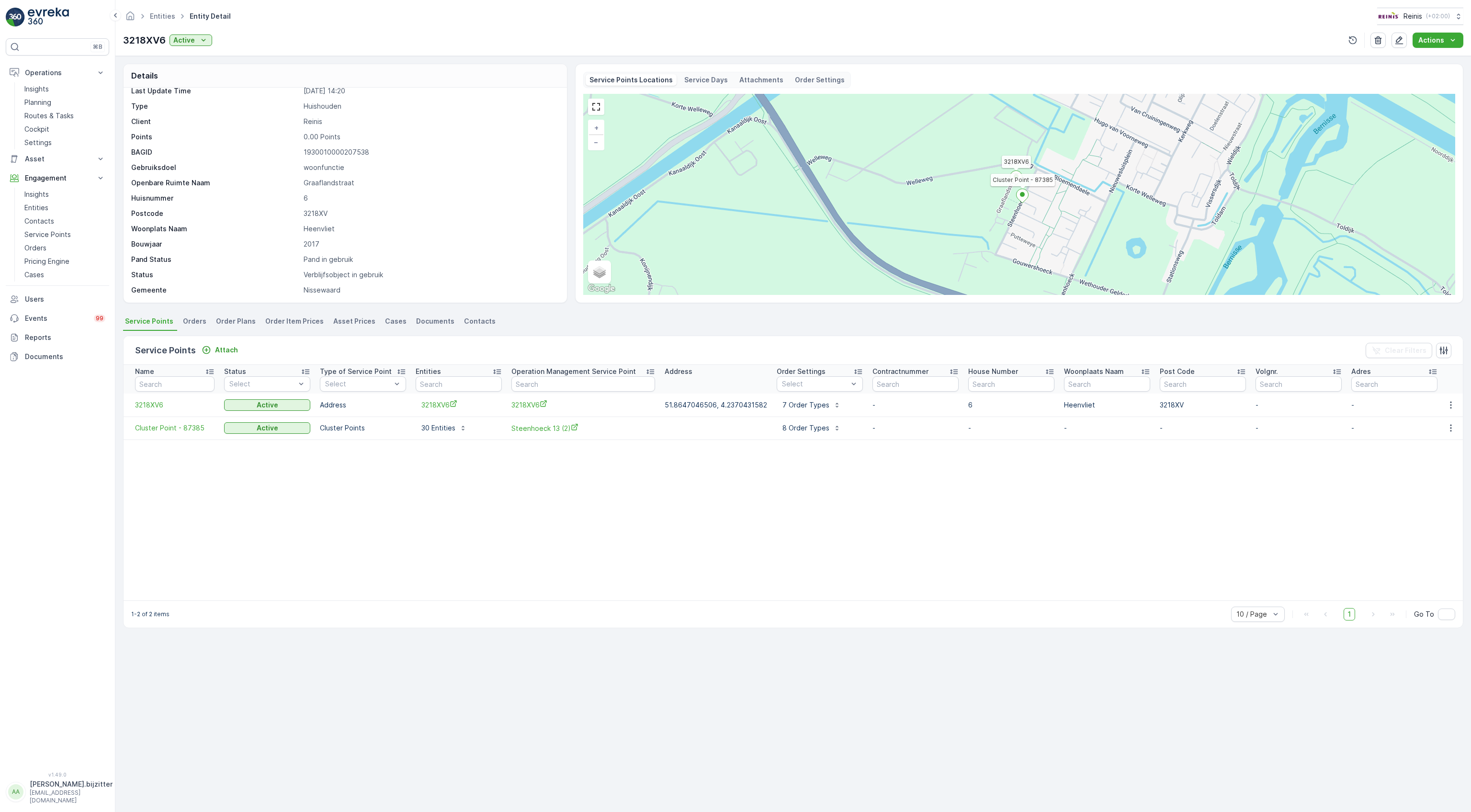
click at [427, 522] on table "Name Status Select Type of Service Point Select Entities Operation Management S…" at bounding box center [939, 482] width 1631 height 236
click at [525, 406] on span "3218XV6" at bounding box center [583, 405] width 144 height 10
click at [159, 427] on span "Cluster Point - 87385" at bounding box center [175, 428] width 80 height 10
click at [268, 481] on table "Name Status Select Type of Service Point Select Entities Operation Management S…" at bounding box center [939, 482] width 1631 height 236
click at [530, 428] on span "Steenhoeck 13 (2)" at bounding box center [583, 428] width 144 height 10
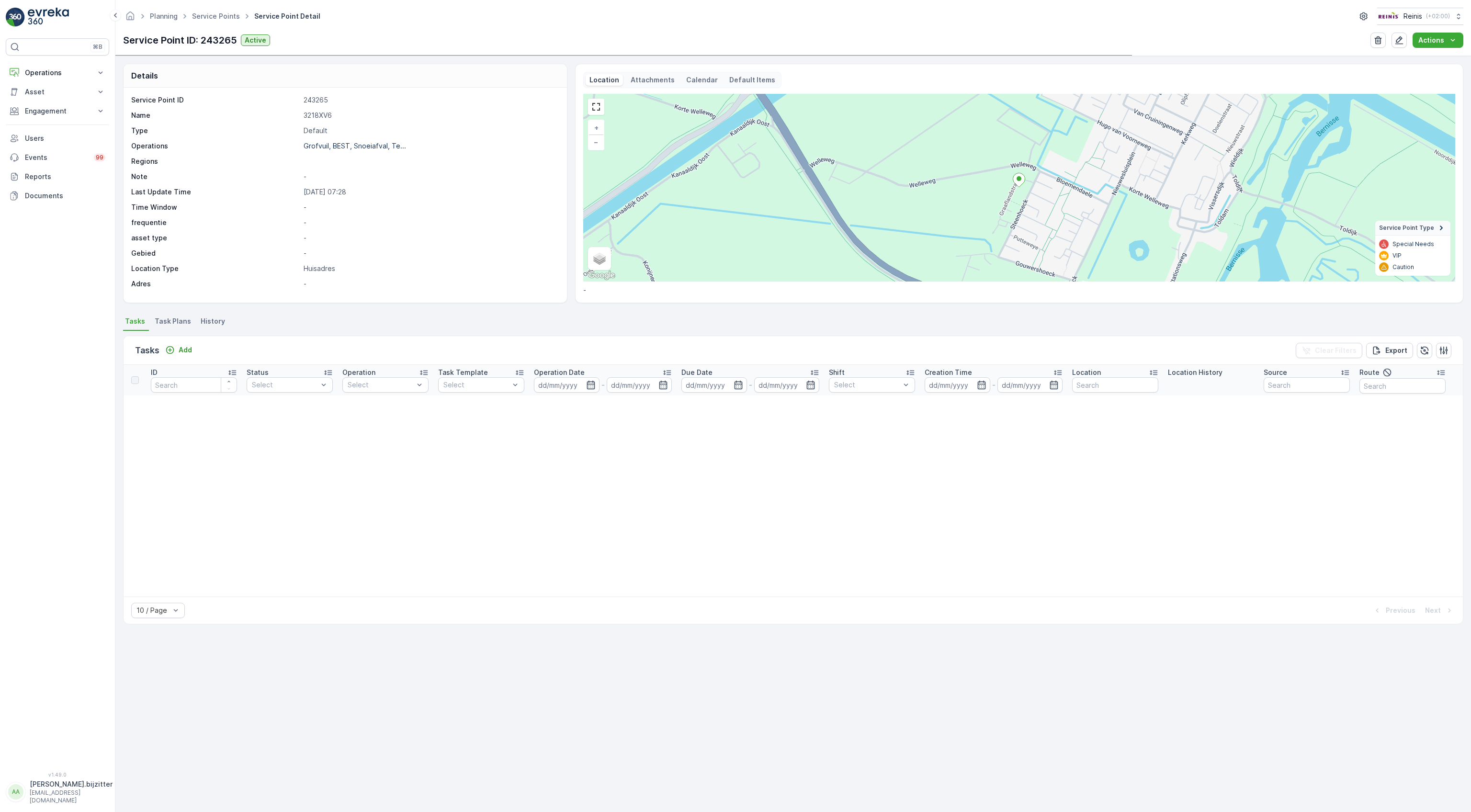
click at [169, 324] on span "Task Plans" at bounding box center [173, 321] width 36 height 10
click at [138, 323] on span "Tasks" at bounding box center [134, 321] width 20 height 10
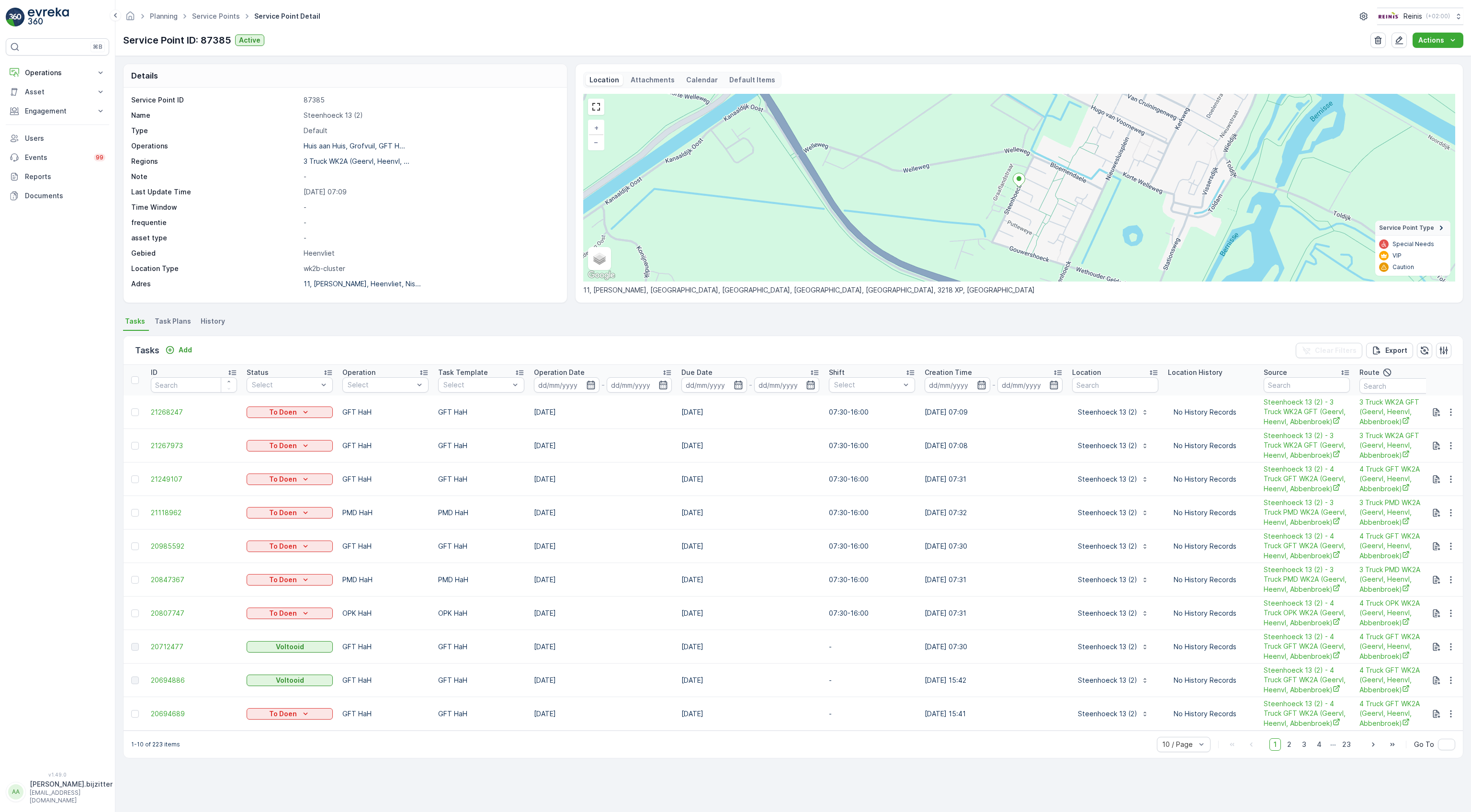
click at [165, 320] on span "Task Plans" at bounding box center [173, 321] width 36 height 10
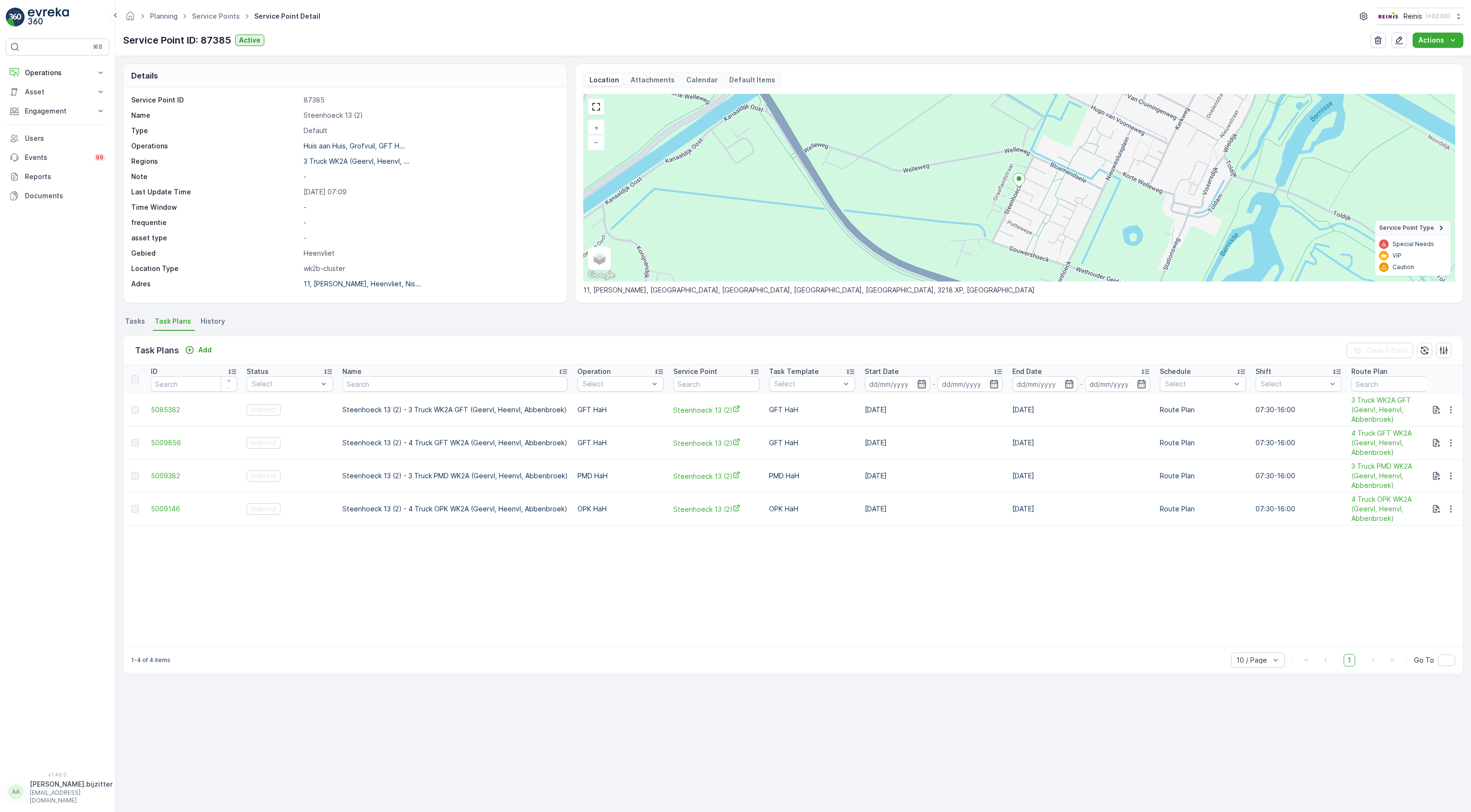
click at [132, 323] on span "Tasks" at bounding box center [134, 321] width 20 height 10
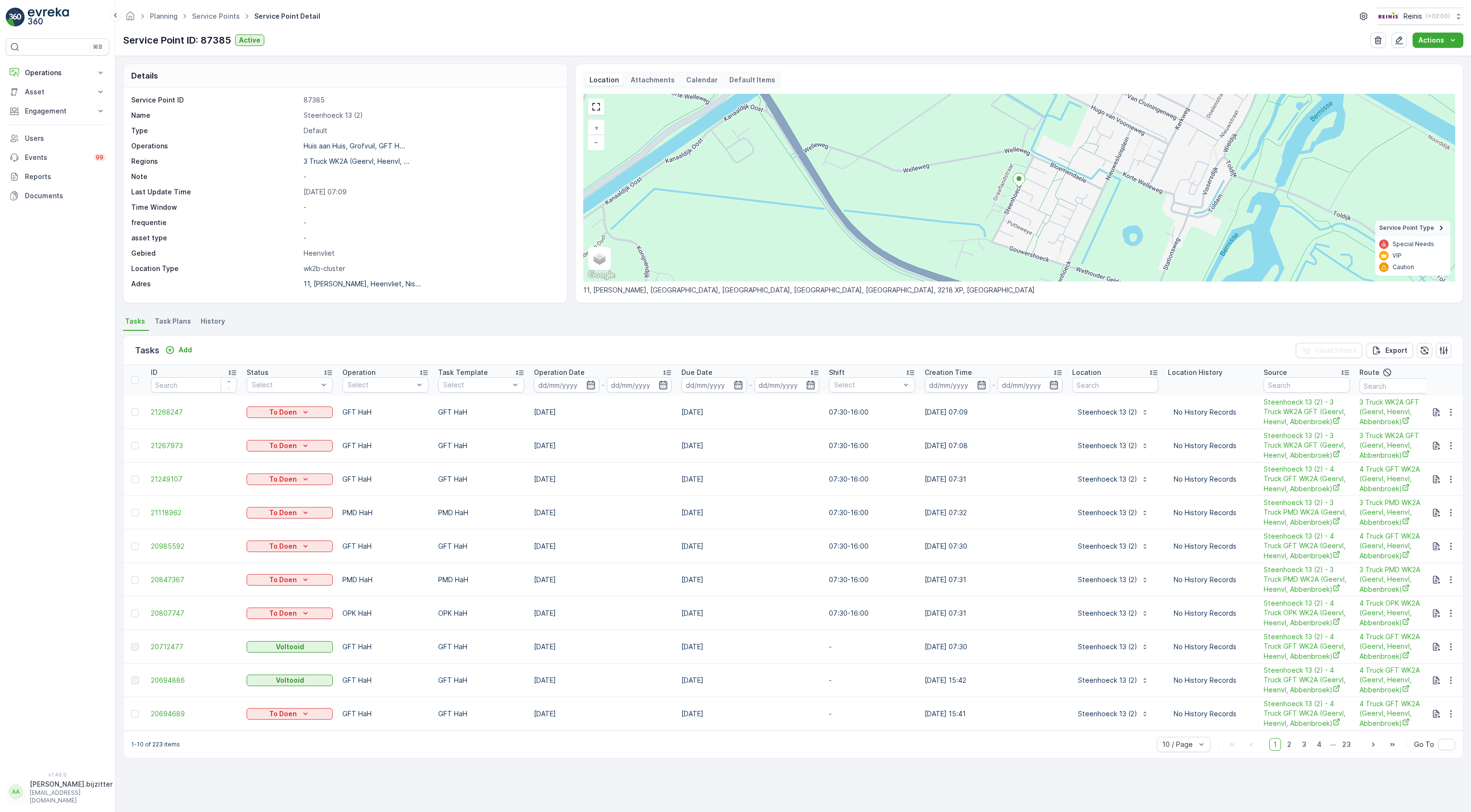
click at [173, 321] on span "Task Plans" at bounding box center [173, 321] width 36 height 10
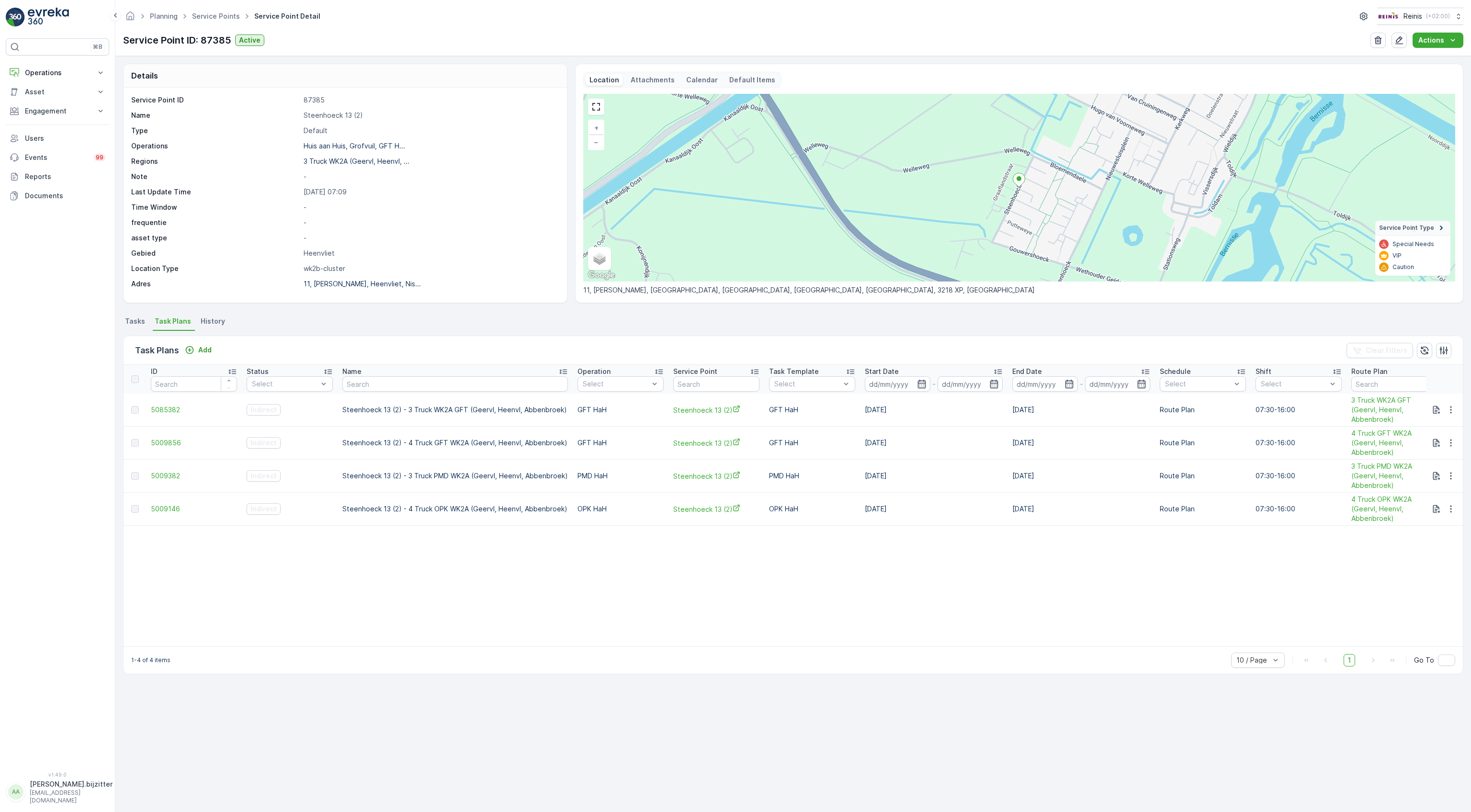
click at [132, 321] on span "Tasks" at bounding box center [134, 321] width 20 height 10
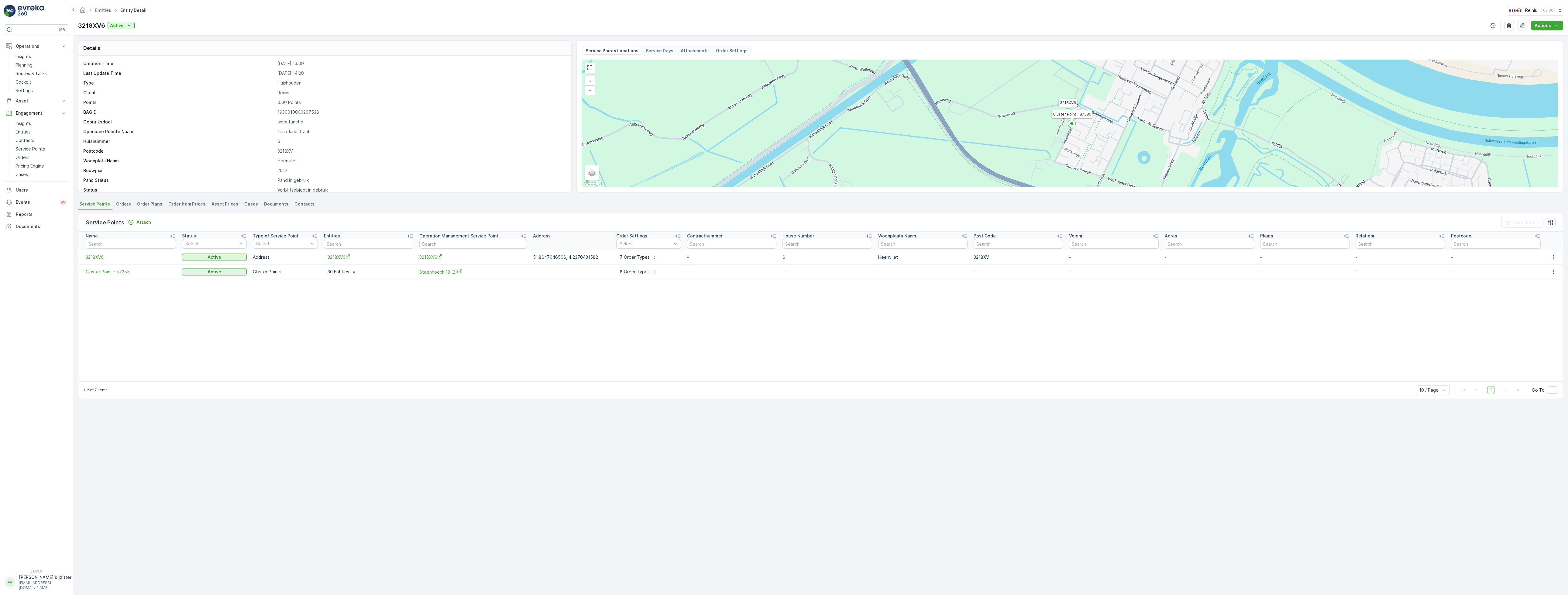
click at [302, 346] on table "Name Status Select Type of Service Point Select Entities Operation Management S…" at bounding box center [821, 306] width 1485 height 150
click at [23, 67] on p "Planning" at bounding box center [24, 65] width 17 height 6
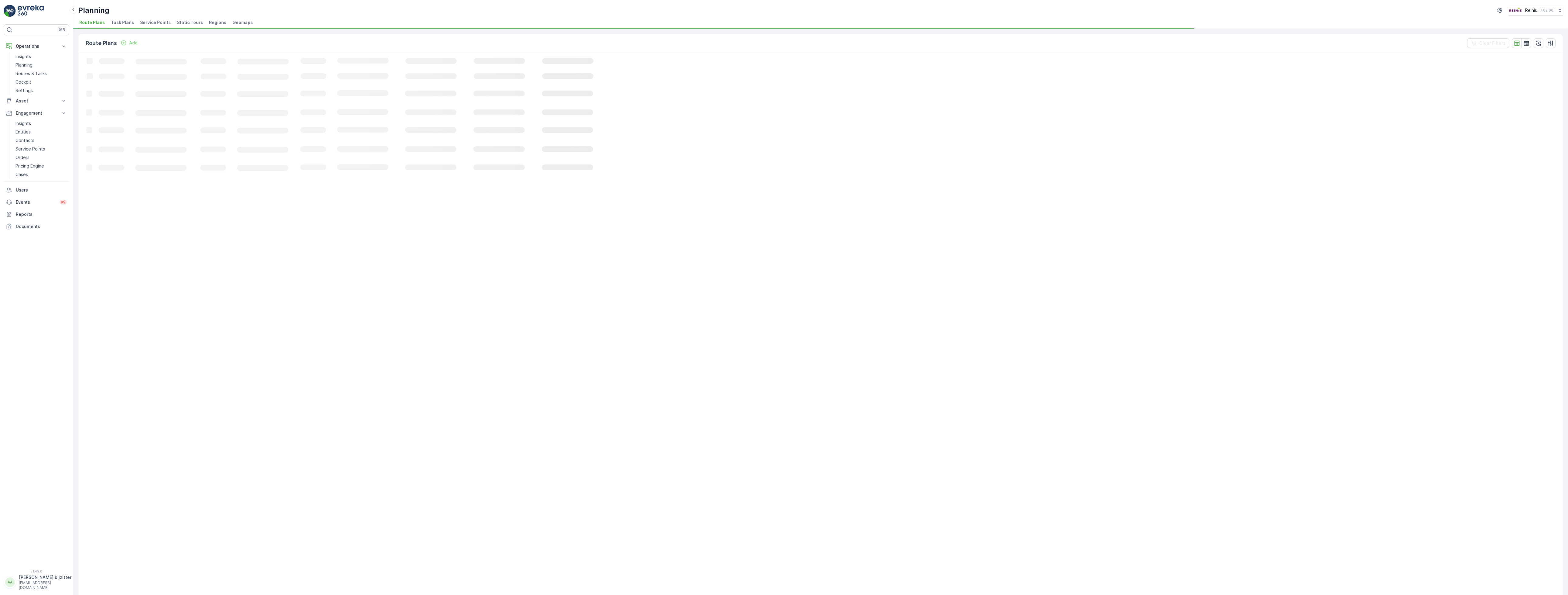
click at [158, 24] on span "Service Points" at bounding box center [155, 23] width 30 height 6
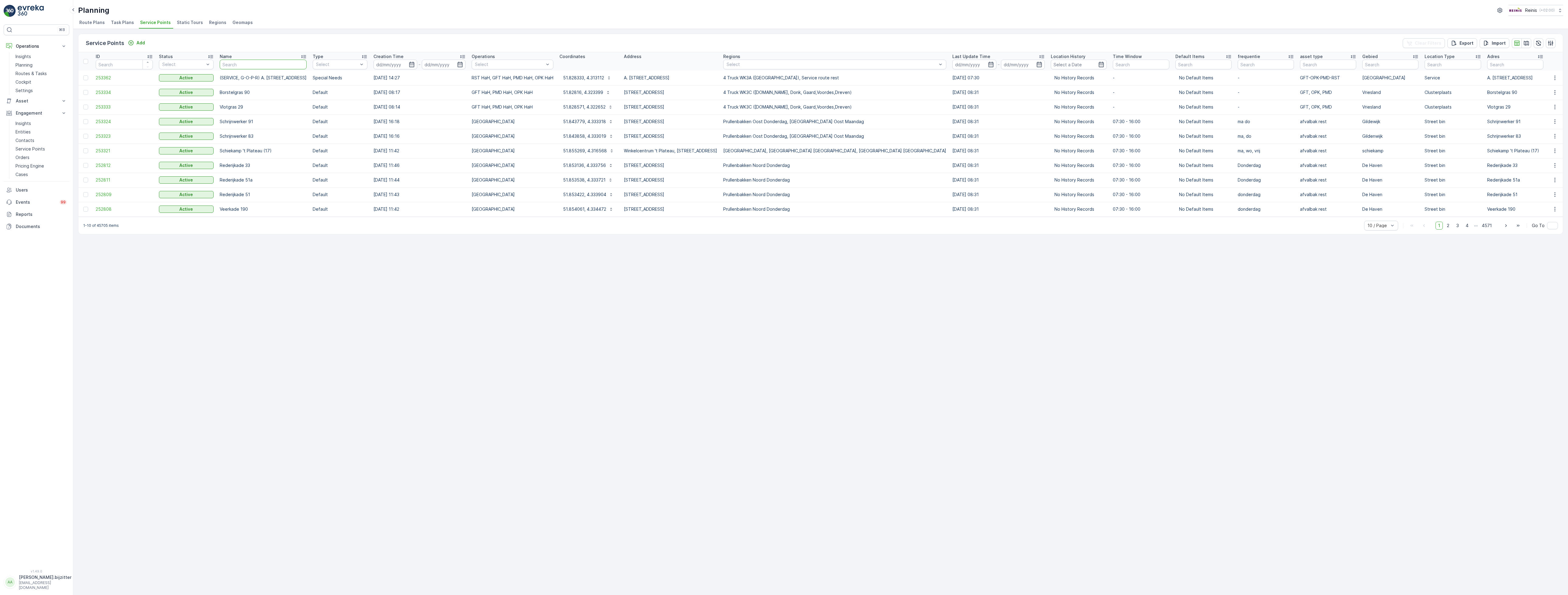
click at [236, 66] on input "text" at bounding box center [263, 65] width 87 height 10
paste input "3218LK2"
type input "3218LK2"
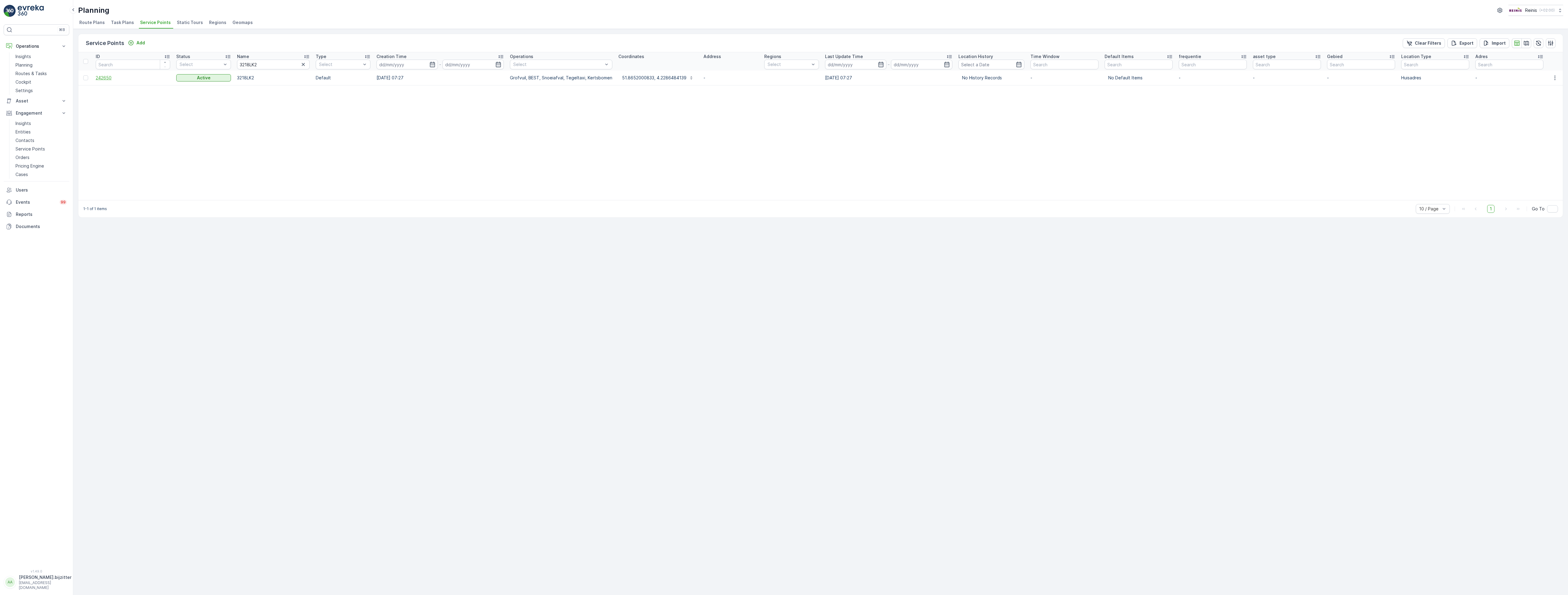
click at [105, 79] on span "242650" at bounding box center [133, 78] width 74 height 6
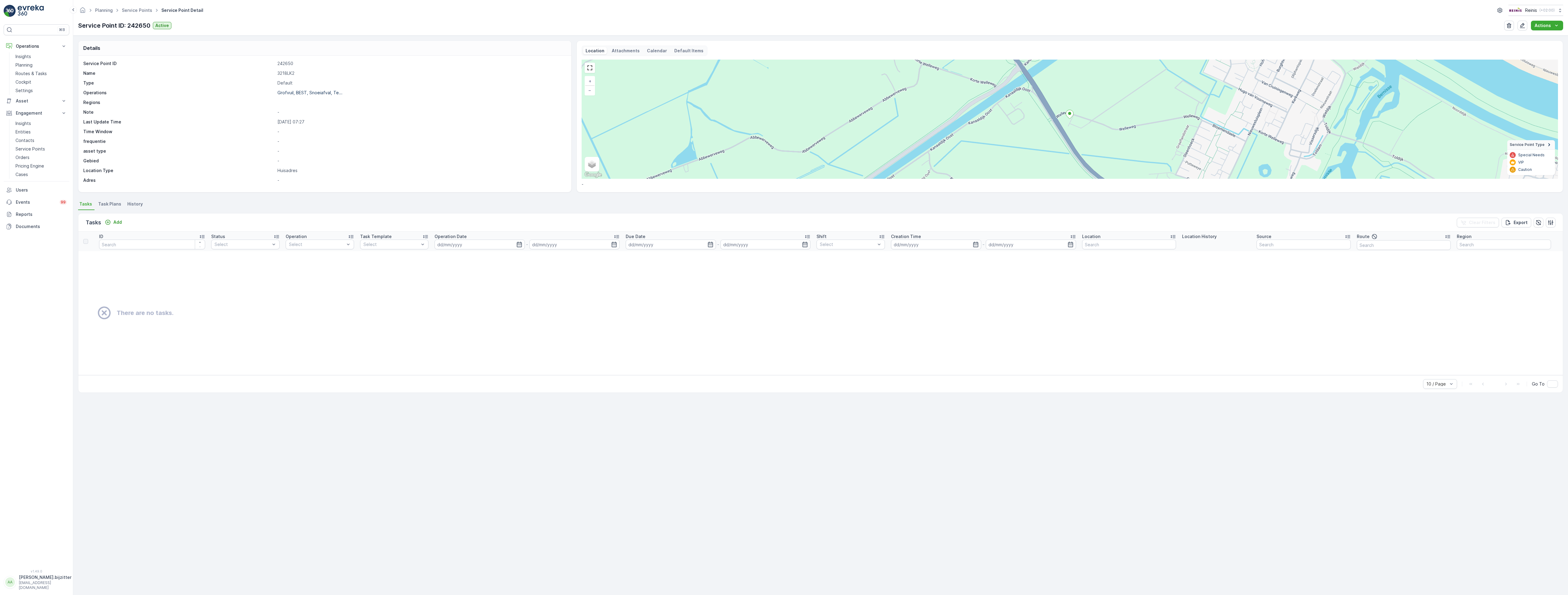
click at [110, 205] on span "Task Plans" at bounding box center [110, 204] width 23 height 6
click at [133, 205] on span "History" at bounding box center [135, 204] width 15 height 6
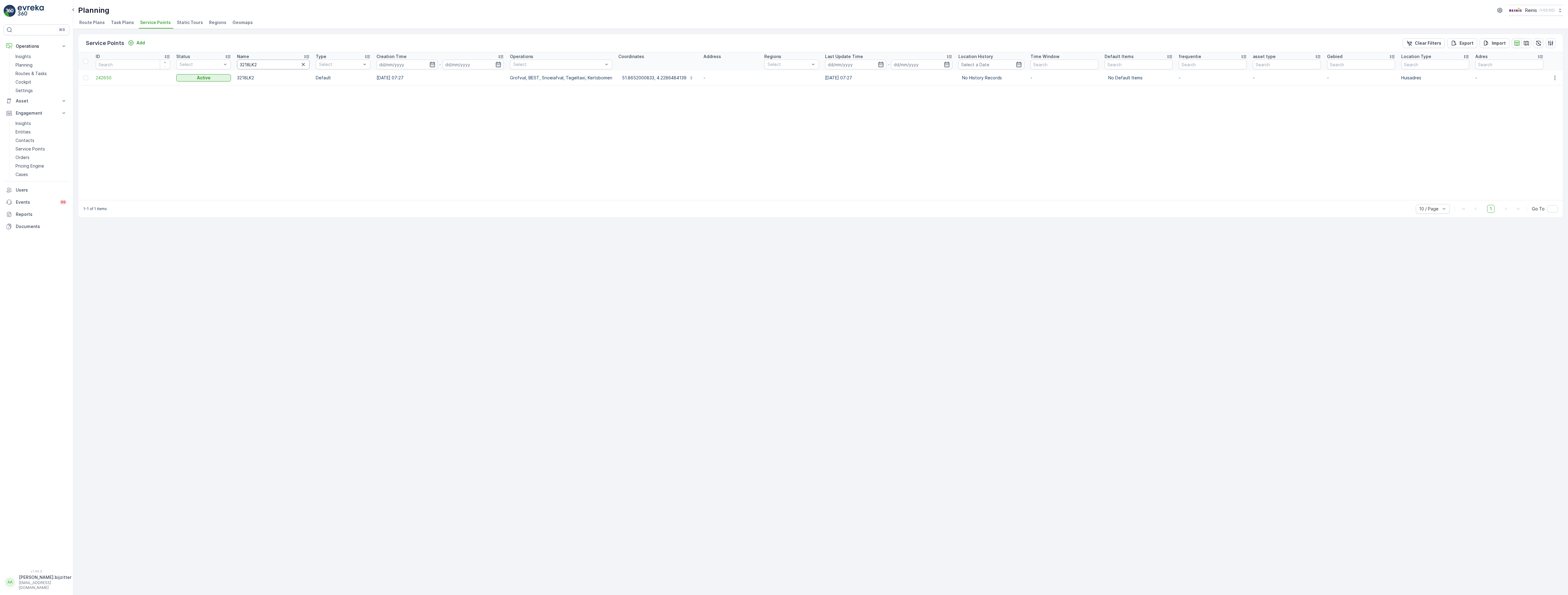
click at [277, 67] on input "3218LK2" at bounding box center [273, 65] width 72 height 10
type input "Steen"
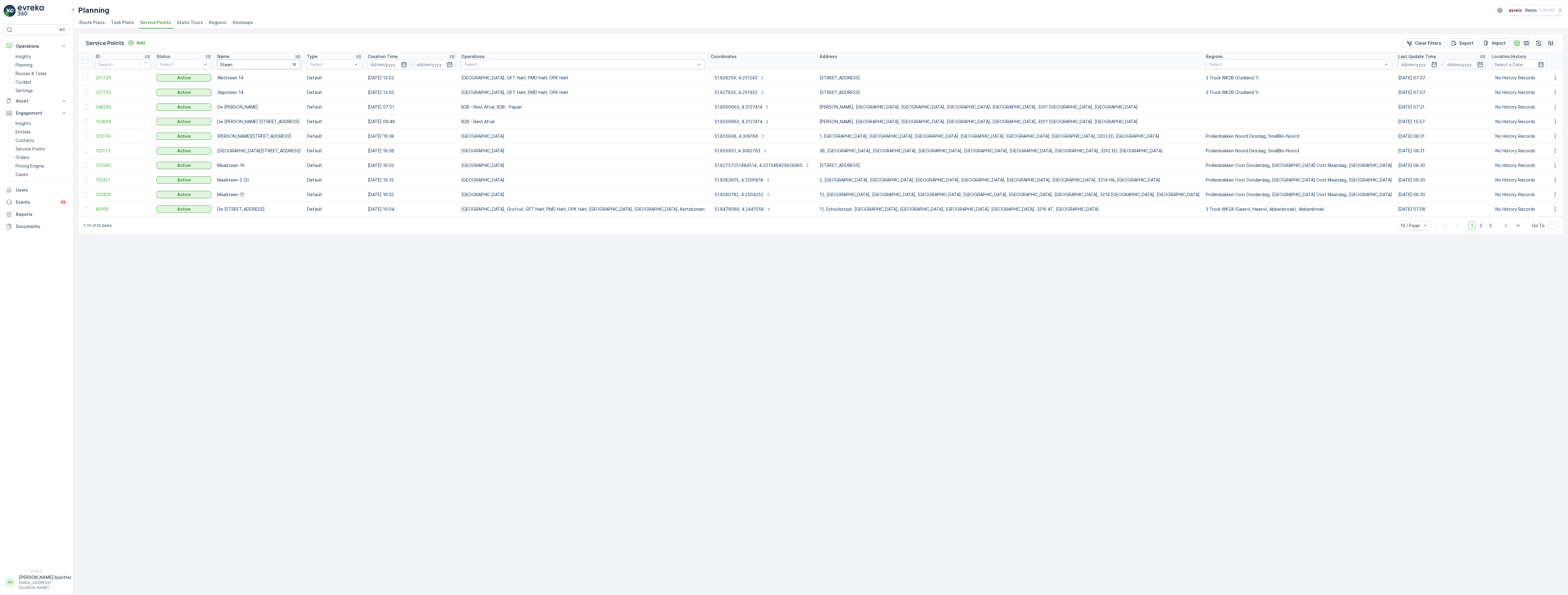
click at [253, 68] on input "Steen" at bounding box center [259, 65] width 83 height 10
type input "Steenhoek"
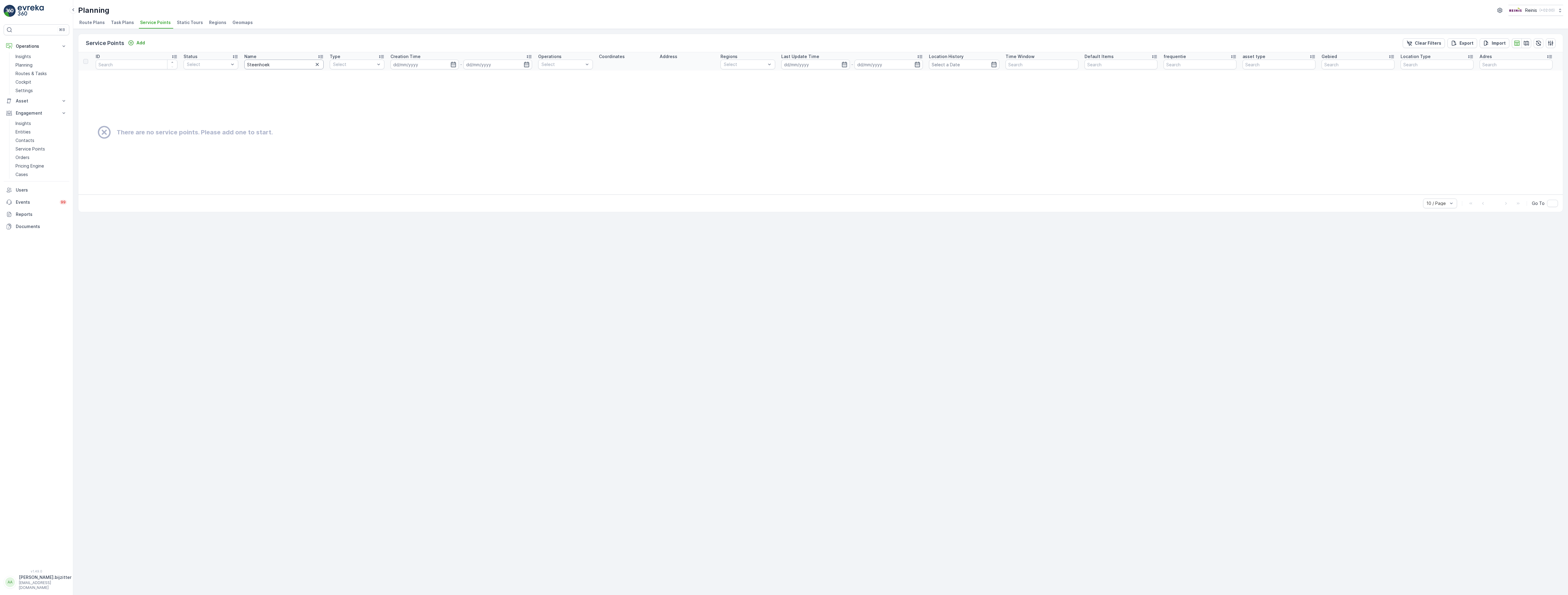
click at [286, 60] on input "Steenhoek" at bounding box center [284, 65] width 79 height 10
type input "Steenhoe"
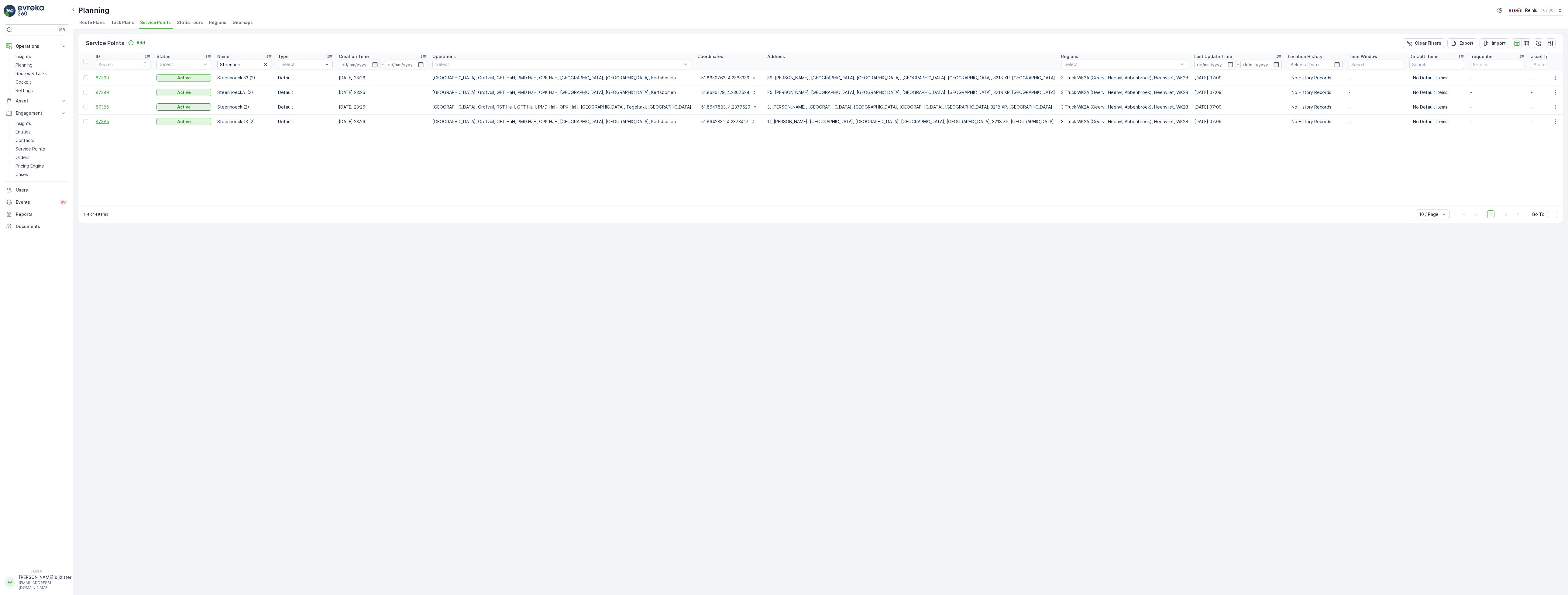
click at [103, 122] on span "87385" at bounding box center [123, 122] width 55 height 6
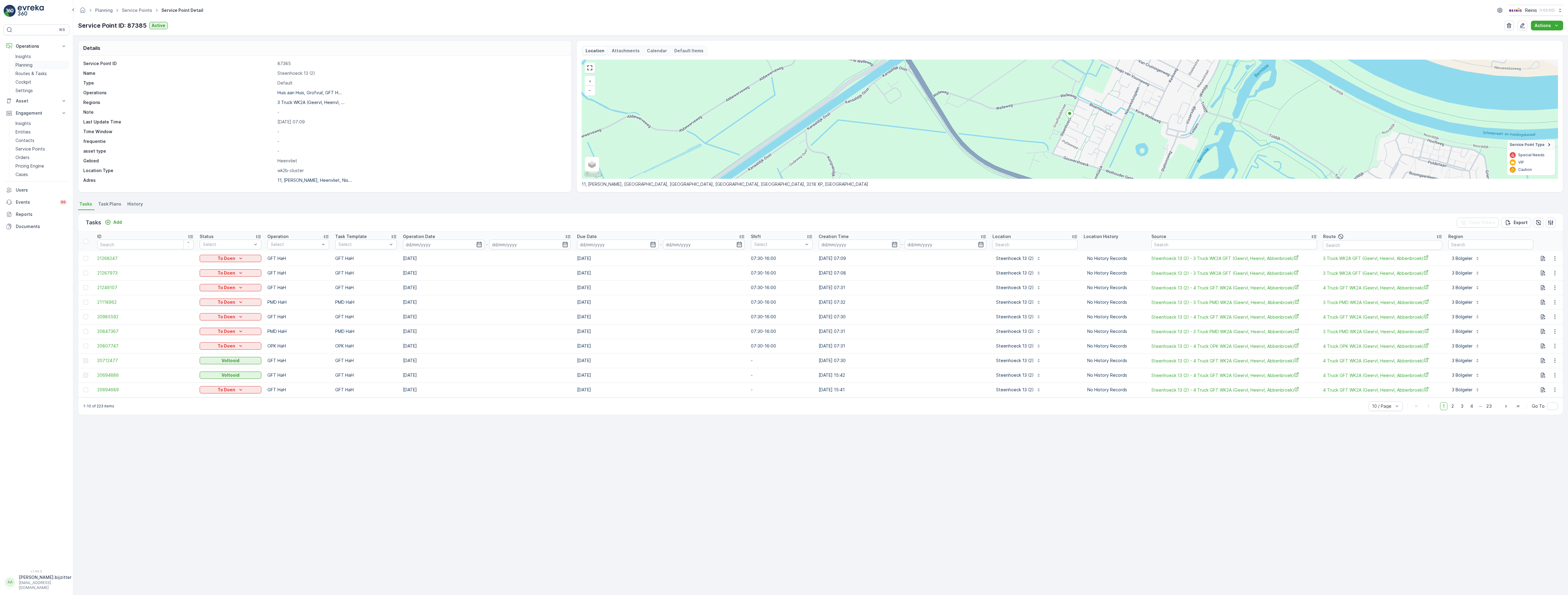
click at [21, 63] on p "Planning" at bounding box center [24, 65] width 17 height 6
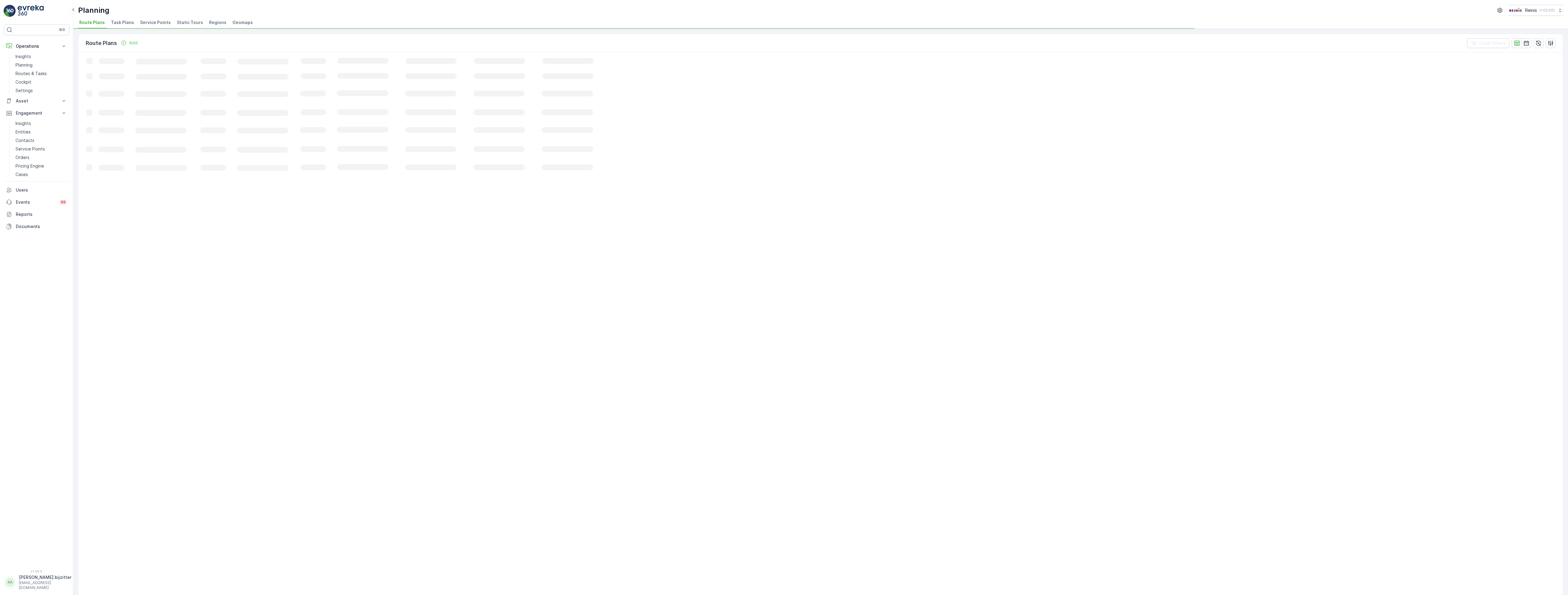
click at [153, 23] on span "Service Points" at bounding box center [155, 23] width 30 height 6
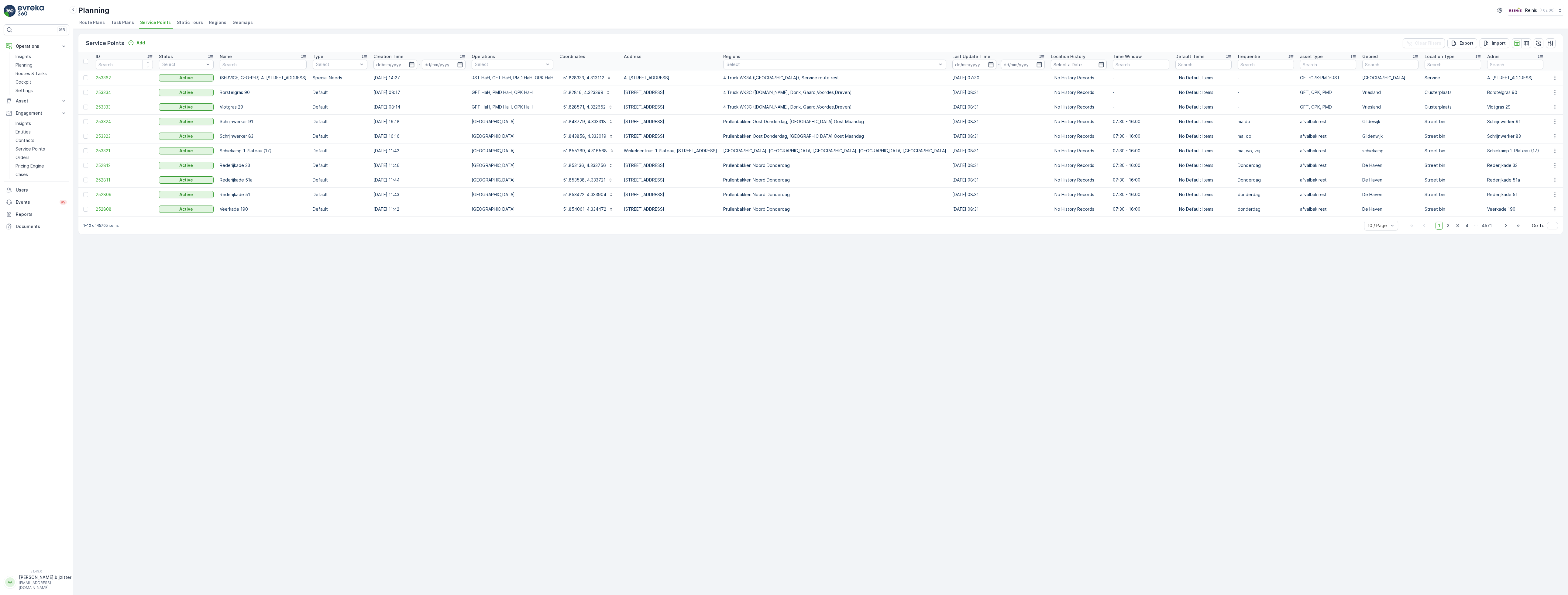
click at [153, 23] on span "Service Points" at bounding box center [155, 23] width 30 height 6
click at [447, 346] on div "Service Points Add Clear Filters Export Import ID Status Select Name Type Selec…" at bounding box center [821, 312] width 1495 height 566
click at [928, 407] on div "Service Points Add Clear Filters Export Import ID Status Select Name Type Selec…" at bounding box center [821, 312] width 1495 height 566
click at [452, 389] on div "Service Points Add Clear Filters Export Import ID Status Select Name Type Selec…" at bounding box center [821, 312] width 1495 height 566
click at [1200, 402] on div "Service Points Add Clear Filters Export Import ID Status Select Name Type Selec…" at bounding box center [821, 312] width 1495 height 566
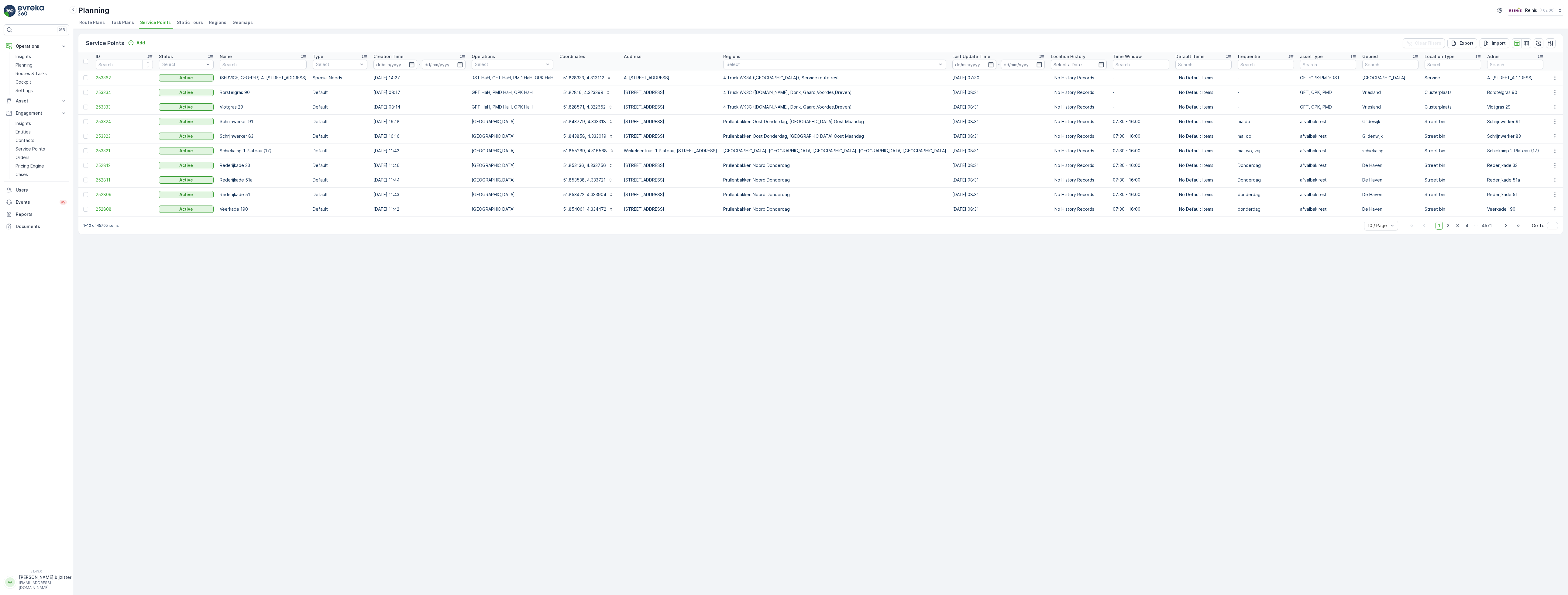
click at [503, 525] on div "Service Points Add Clear Filters Export Import ID Status Select Name Type Selec…" at bounding box center [821, 312] width 1495 height 566
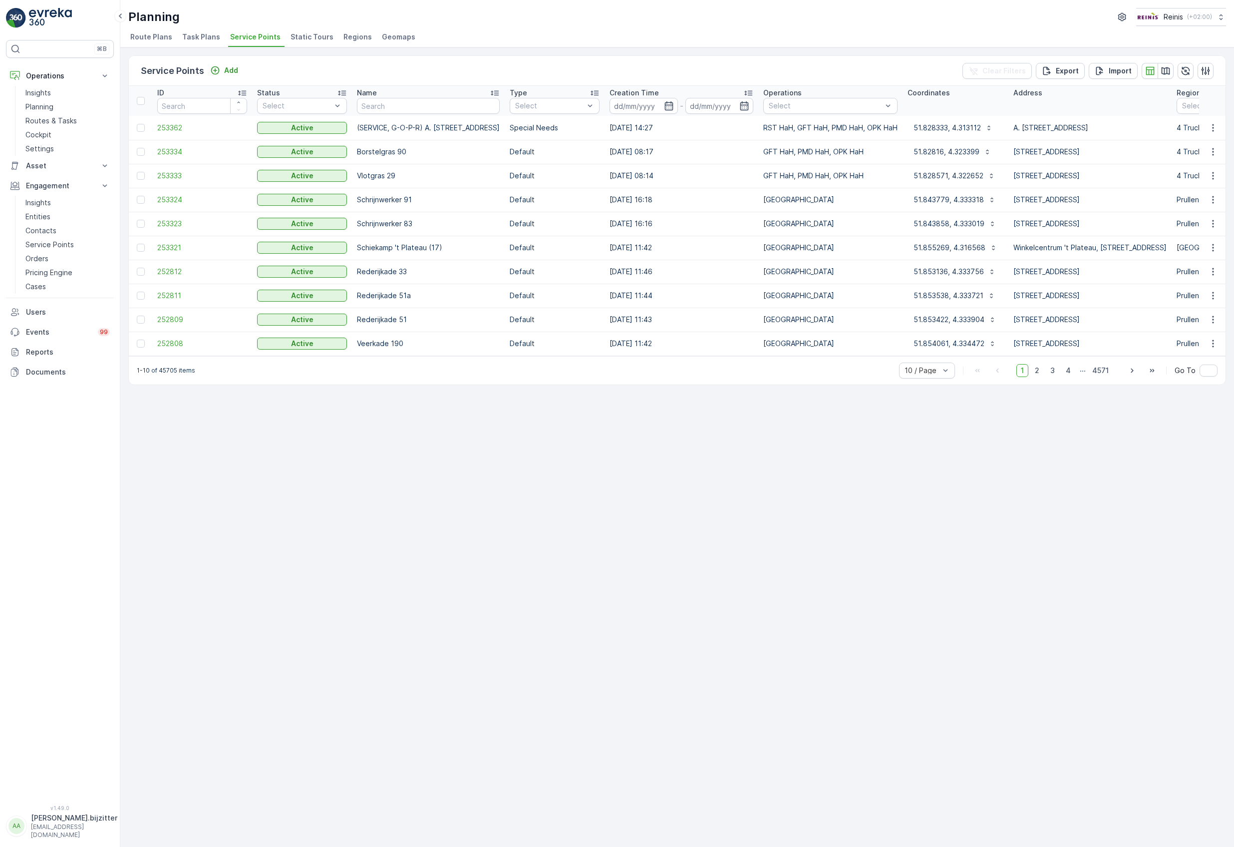
click at [574, 508] on div "Service Points Add Clear Filters Export Import ID Status Select Name Type Selec…" at bounding box center [677, 446] width 1114 height 799
click at [838, 545] on div "Service Points Add Clear Filters Export Import ID Status Select Name Type Selec…" at bounding box center [677, 446] width 1114 height 799
click at [299, 34] on span "Static Tours" at bounding box center [312, 37] width 43 height 10
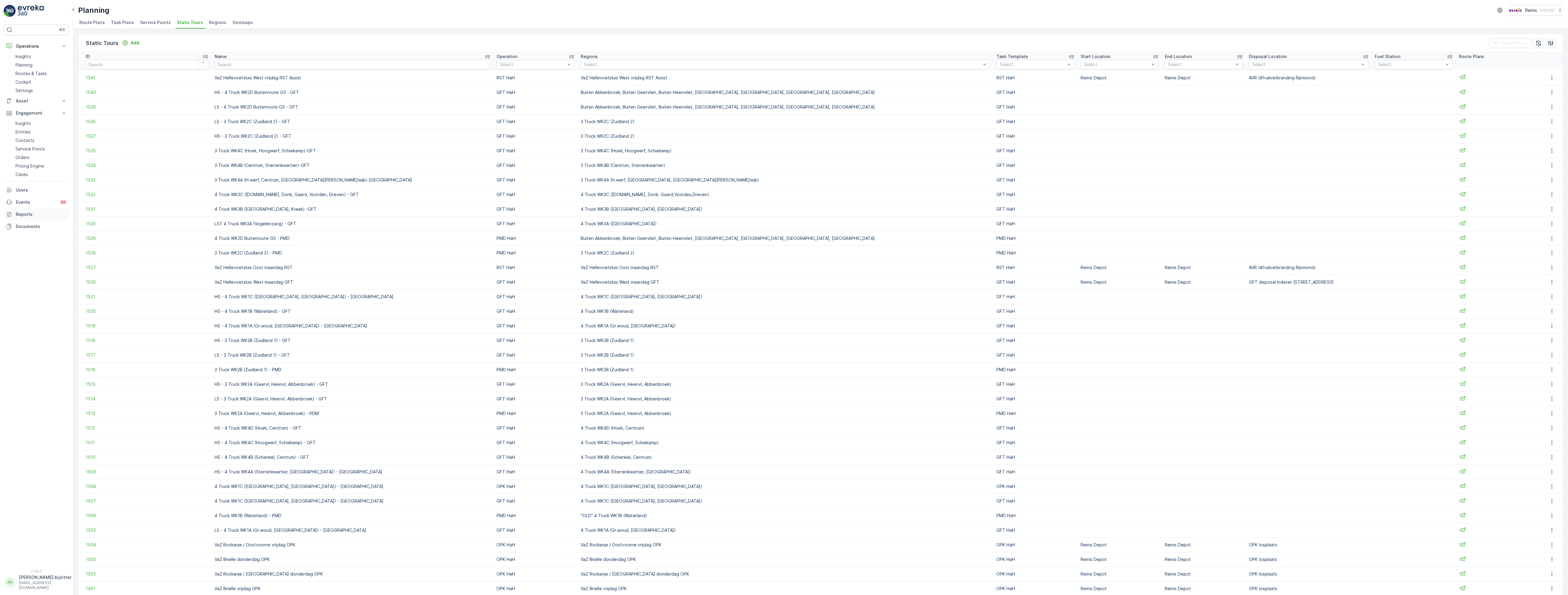
click at [29, 215] on p "Reports" at bounding box center [41, 214] width 51 height 6
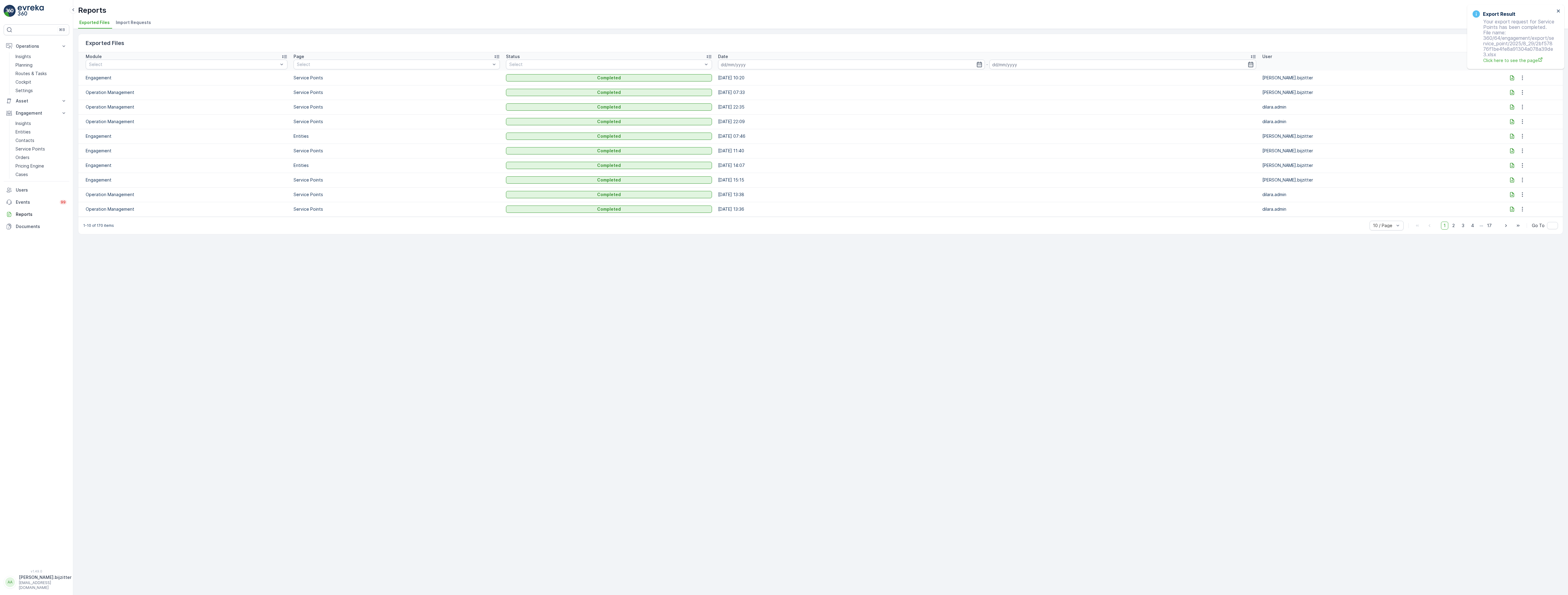
click at [322, 261] on div "Exported Files Clear Filters Module Select Page Select Status Select Date - Use…" at bounding box center [821, 312] width 1495 height 566
click at [1510, 76] on icon at bounding box center [1512, 78] width 6 height 6
drag, startPoint x: 337, startPoint y: 79, endPoint x: 86, endPoint y: 79, distance: 251.0
click at [86, 79] on tr "Engagement Service Points Completed 29.08.2025 10:20 albert.bijzitter" at bounding box center [821, 78] width 1485 height 15
copy tr "Engagement Service Points"
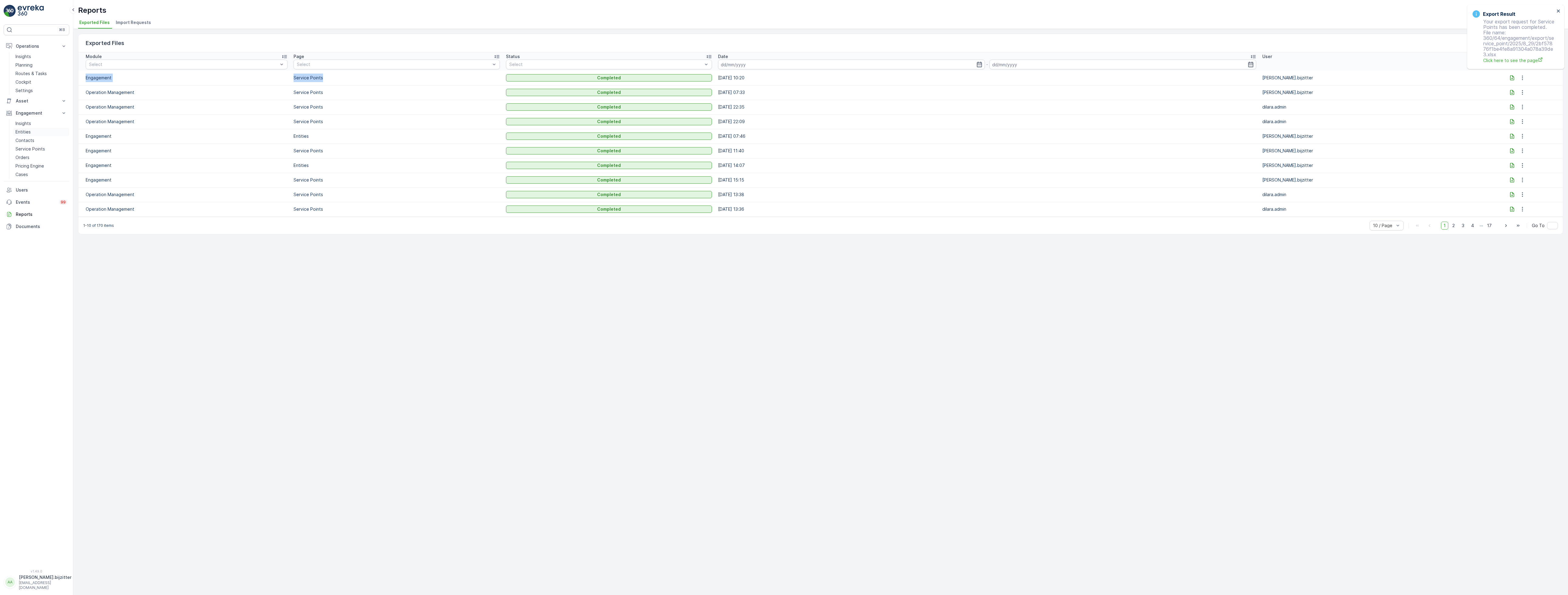
click at [26, 132] on p "Entities" at bounding box center [23, 132] width 15 height 6
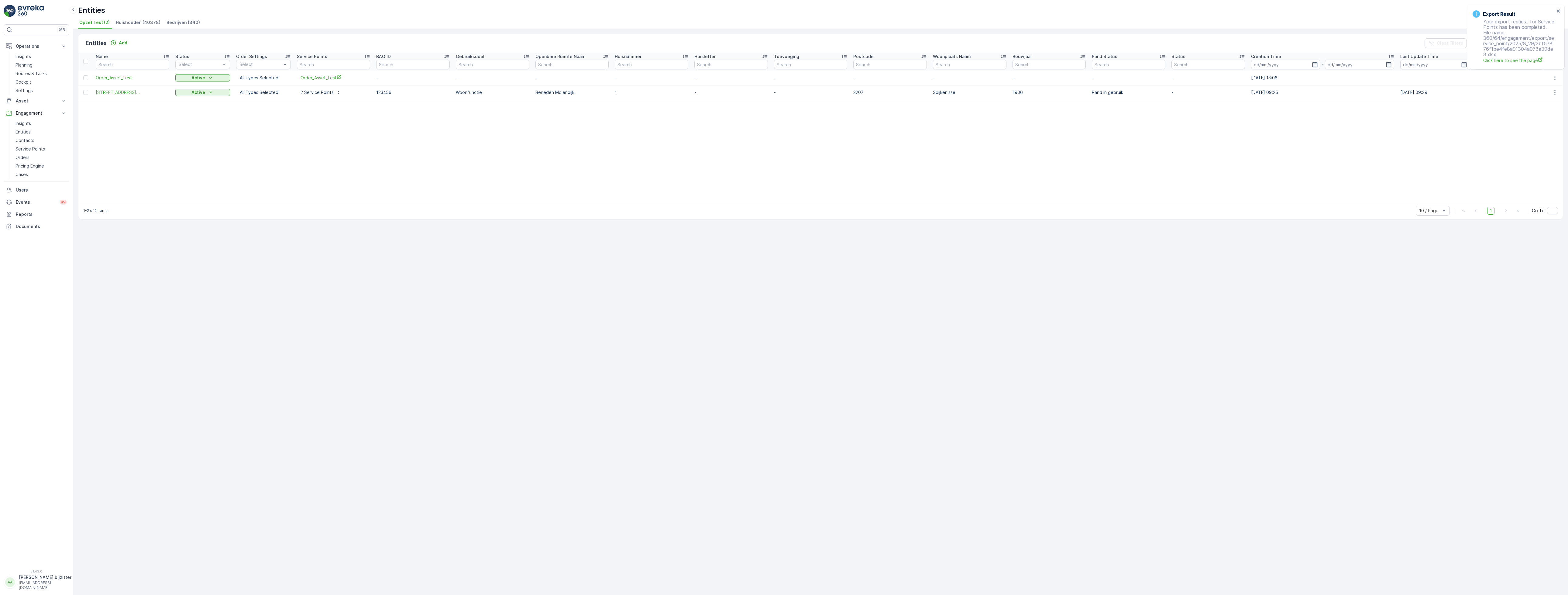
click at [531, 275] on div "Entities Add Clear Filters Export Import Name Status Select Order Settings Sele…" at bounding box center [821, 312] width 1495 height 566
click at [127, 21] on span "Huishouden (40378)" at bounding box center [138, 23] width 44 height 6
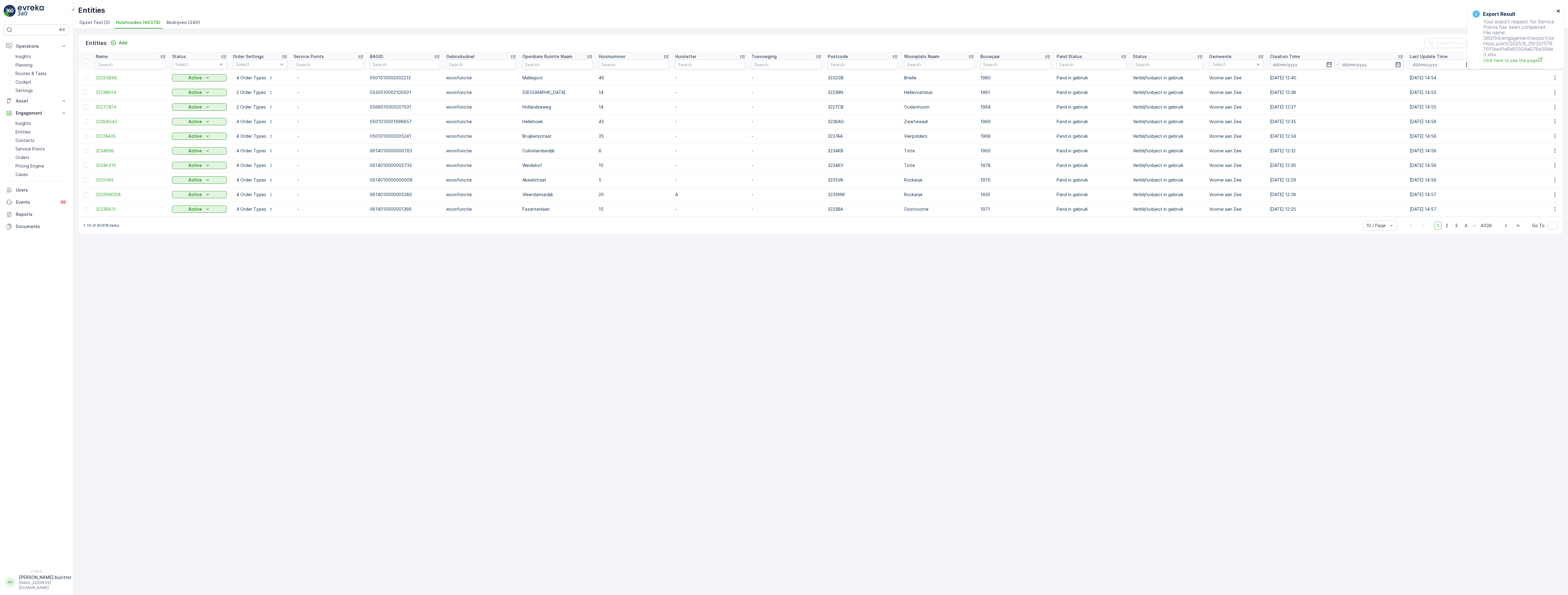
click at [1556, 9] on icon "close" at bounding box center [1558, 11] width 4 height 5
click at [1479, 42] on div "Export" at bounding box center [1484, 43] width 23 height 6
click at [27, 214] on p "Reports" at bounding box center [41, 214] width 51 height 6
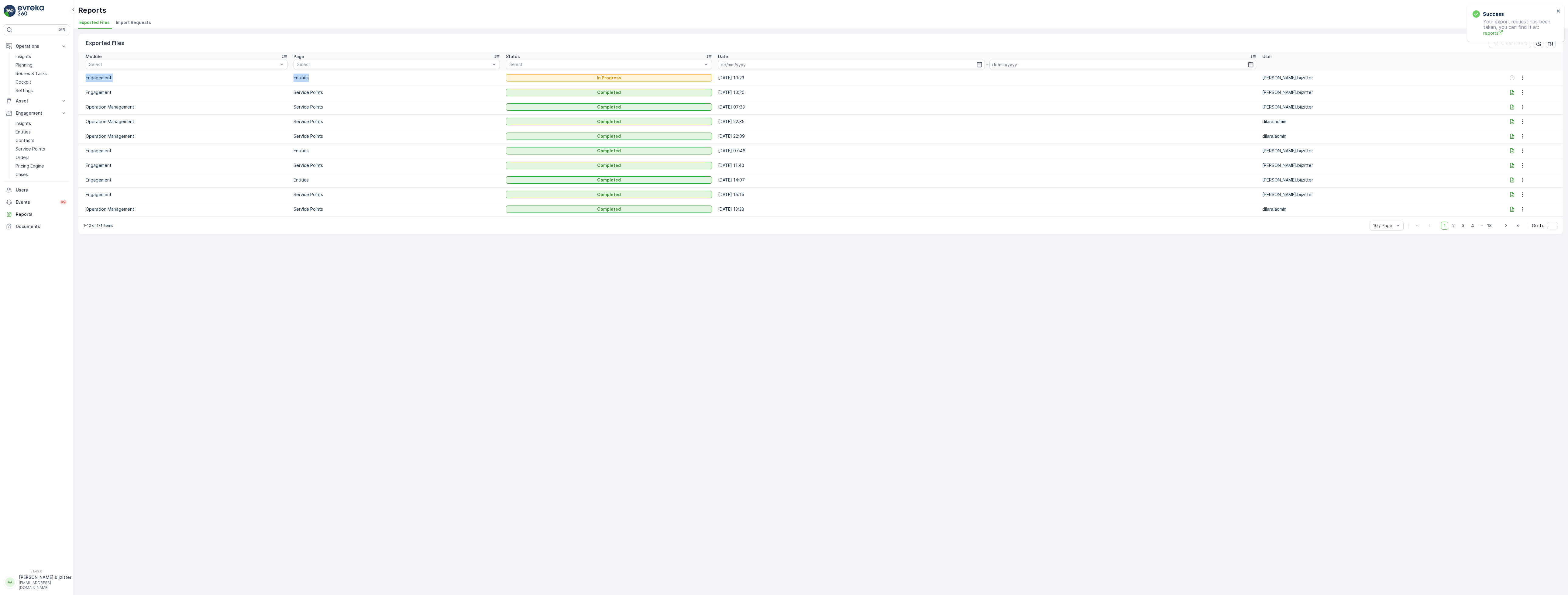
drag, startPoint x: 320, startPoint y: 78, endPoint x: 79, endPoint y: 79, distance: 241.0
click at [79, 79] on tr "Engagement Entities In Progress 29.08.2025 10:23 albert.bijzitter" at bounding box center [821, 78] width 1485 height 15
copy tr "Engagement Entities"
click at [614, 271] on div "Exported Files Clear Filters Module Select Page Select Status Select Date - Use…" at bounding box center [821, 312] width 1495 height 566
click at [859, 317] on div "Exported Files Clear Filters Module Select Page Select Status Select Date - Use…" at bounding box center [821, 312] width 1495 height 566
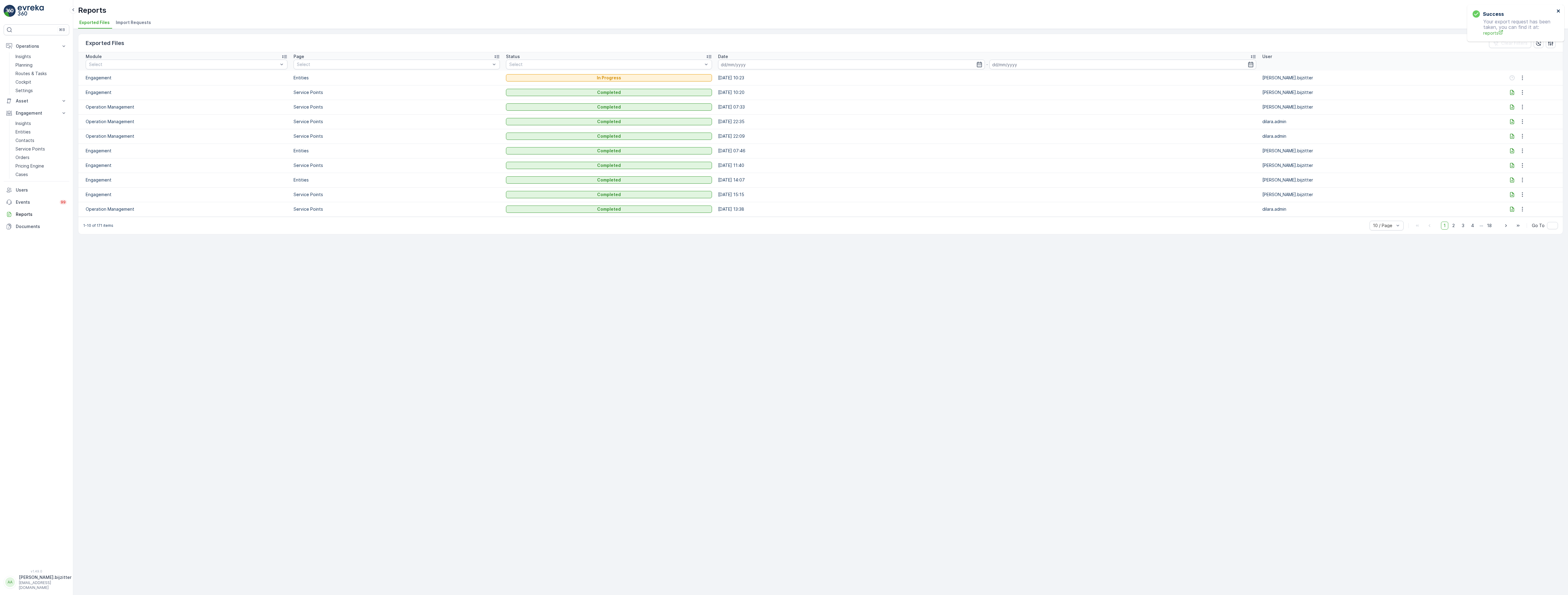
click at [1558, 9] on icon "close" at bounding box center [1558, 11] width 4 height 5
click at [1213, 329] on div "Exported Files Clear Filters Module Select Page Select Status Select Date - Use…" at bounding box center [821, 312] width 1495 height 566
click at [1560, 9] on icon "close" at bounding box center [1558, 11] width 4 height 5
click at [1509, 77] on icon at bounding box center [1512, 78] width 6 height 6
click at [27, 135] on p "Entities" at bounding box center [23, 132] width 15 height 6
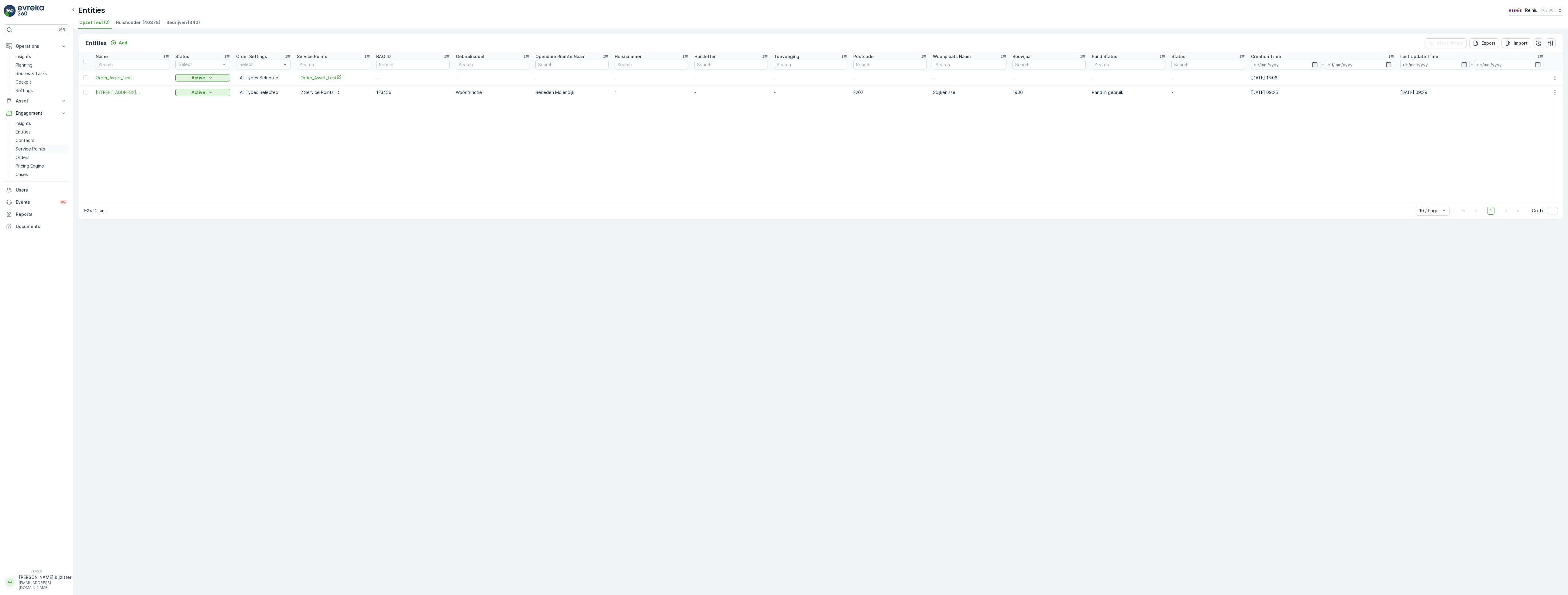
click at [33, 148] on p "Service Points" at bounding box center [30, 149] width 29 height 6
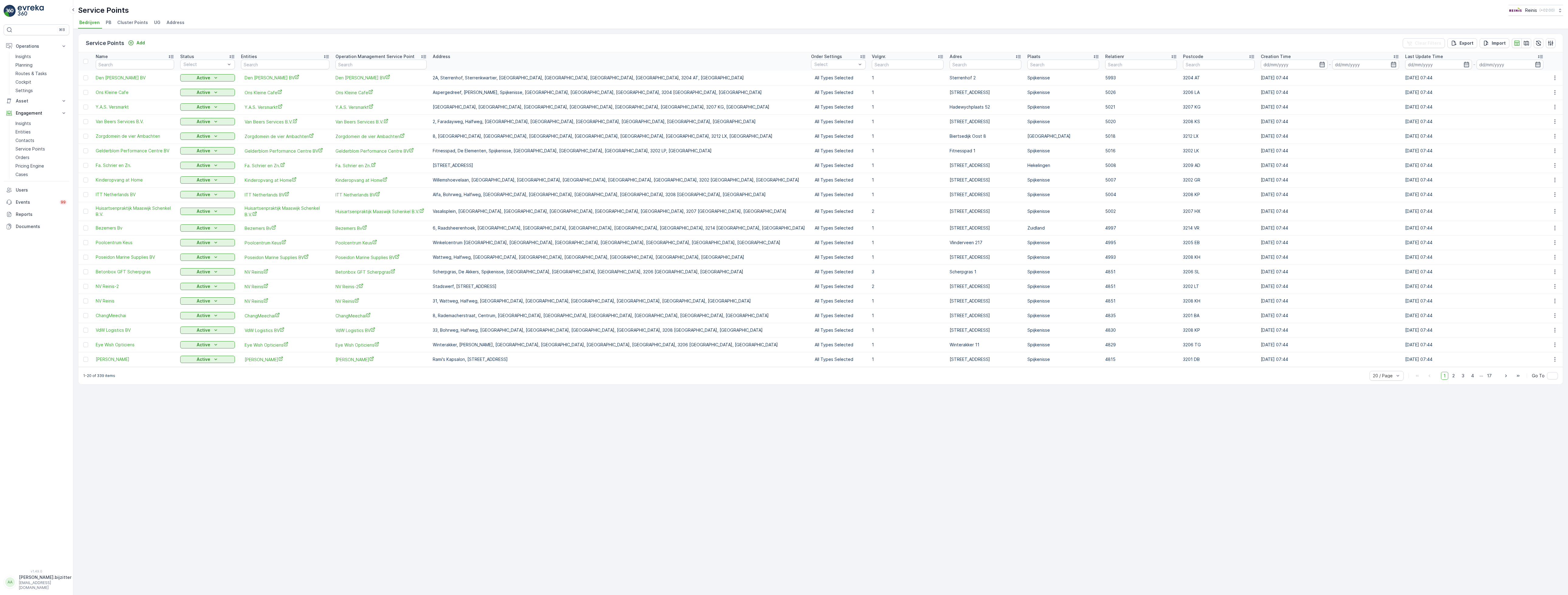
click at [171, 20] on span "Address" at bounding box center [175, 23] width 18 height 6
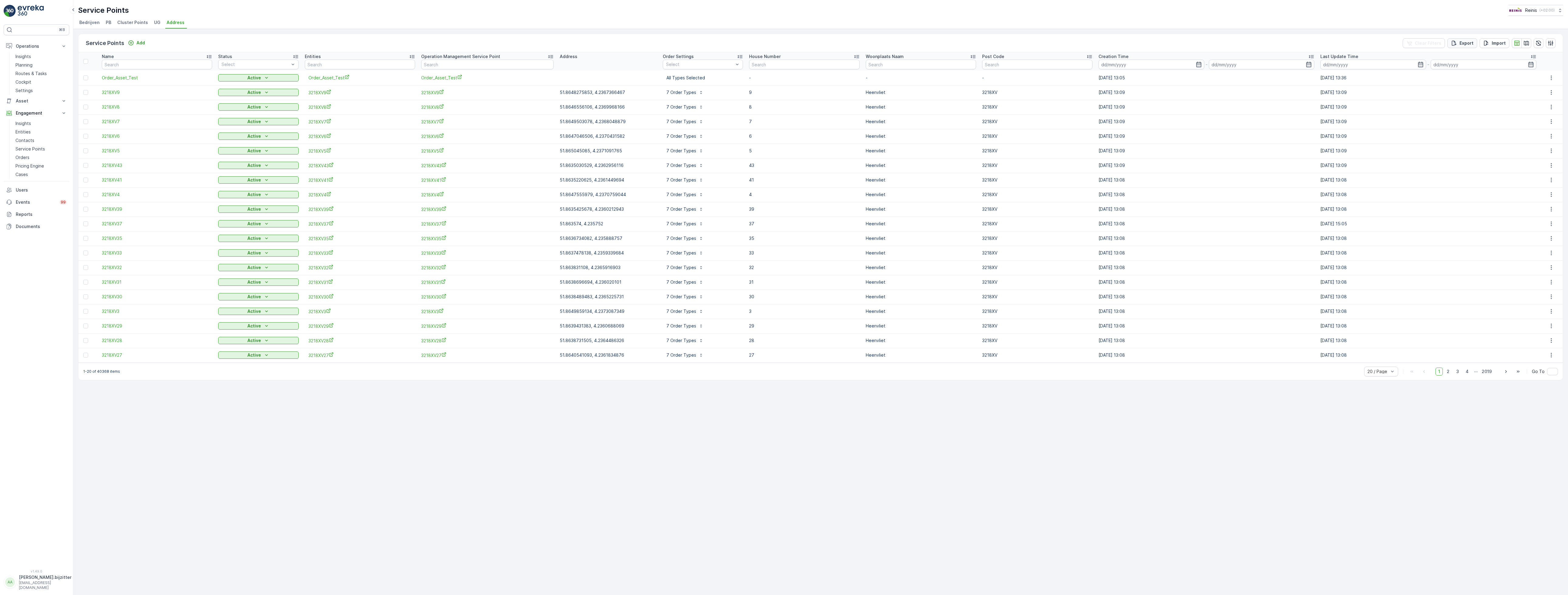
click at [1464, 42] on p "Export" at bounding box center [1466, 43] width 14 height 6
click at [1558, 9] on icon "close" at bounding box center [1558, 11] width 4 height 5
click at [30, 214] on p "Reports" at bounding box center [41, 214] width 51 height 6
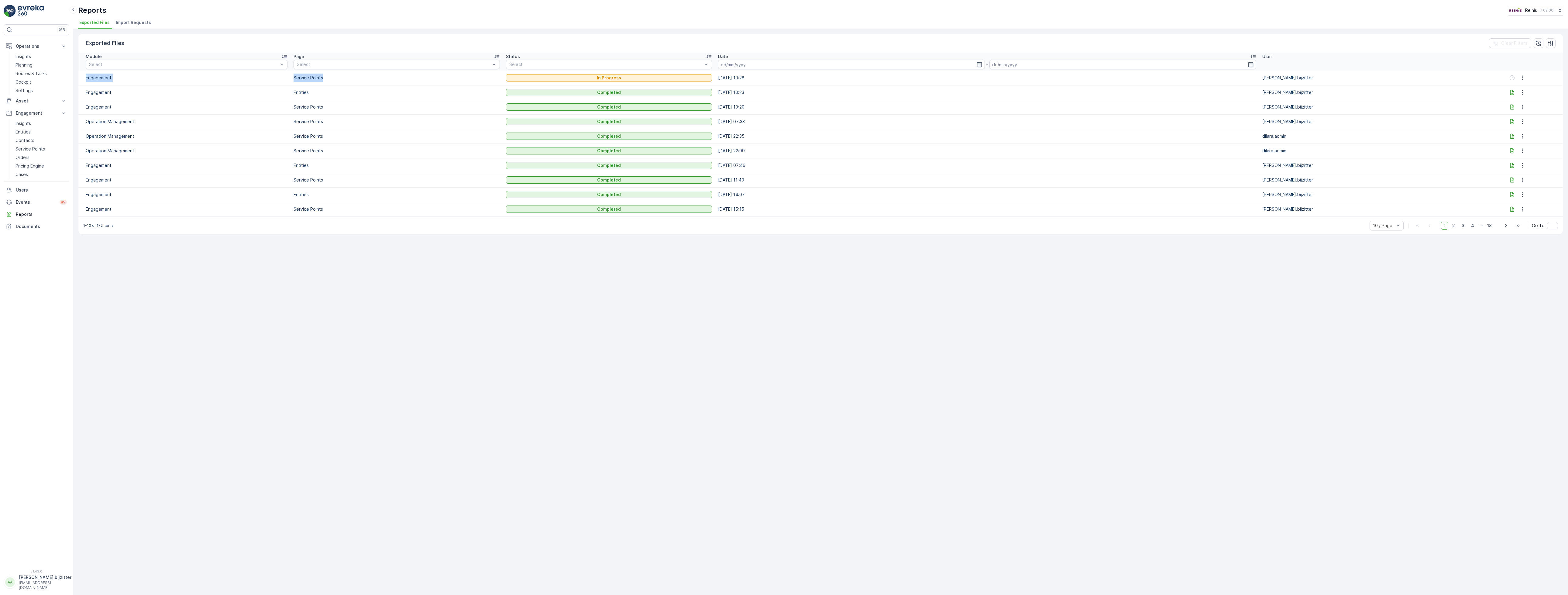
drag, startPoint x: 343, startPoint y: 79, endPoint x: 86, endPoint y: 77, distance: 257.0
click at [86, 77] on tr "Engagement Service Points In Progress 29.08.2025 10:28 albert.bijzitter" at bounding box center [821, 78] width 1485 height 15
copy tr "Engagement Service Points"
click at [312, 267] on div "Exported Files Clear Filters Module Select Page Select Status Select Date - Use…" at bounding box center [821, 312] width 1495 height 566
click at [1317, 342] on div "Exported Files Clear Filters Module Select Page Select Status Select Date - Use…" at bounding box center [821, 312] width 1495 height 566
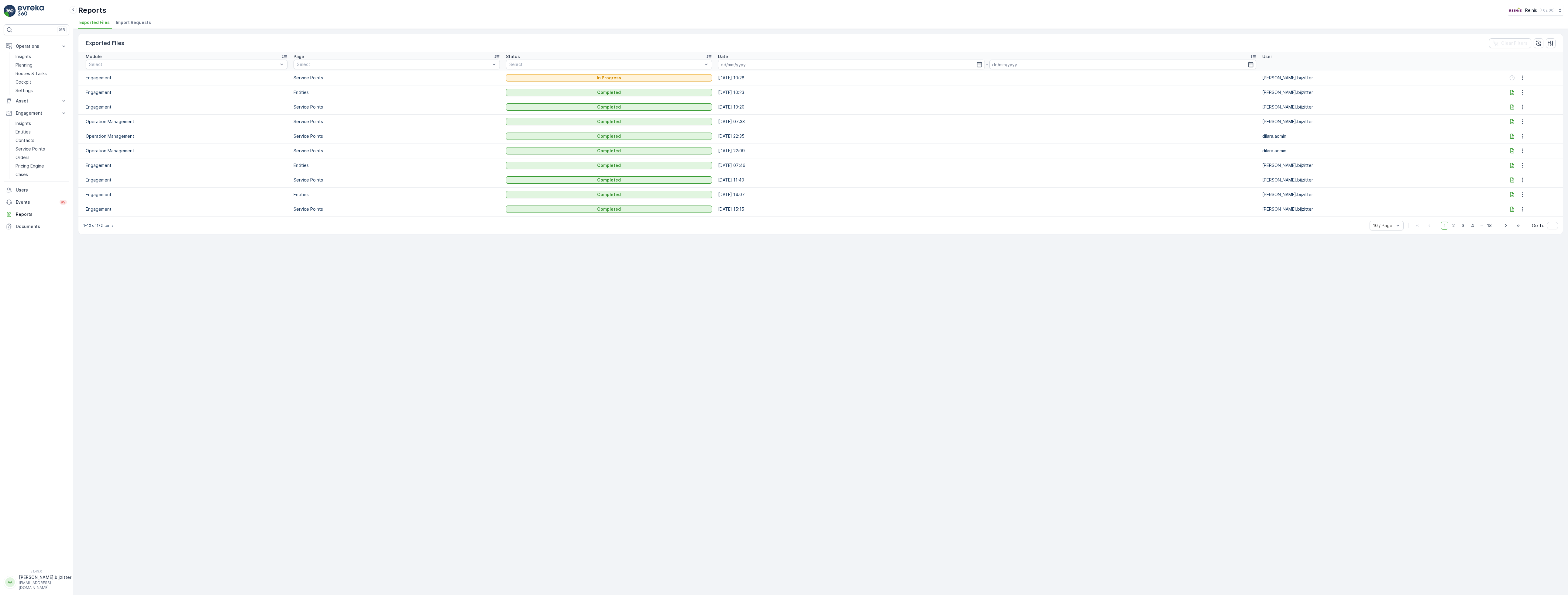
click at [939, 293] on div "Exported Files Clear Filters Module Select Page Select Status Select Date - Use…" at bounding box center [821, 312] width 1495 height 566
click at [719, 280] on div "Exported Files Clear Filters Module Select Page Select Status Select Date - Use…" at bounding box center [821, 312] width 1495 height 566
click at [467, 345] on div "Exported Files Clear Filters Module Select Page Select Status Select Date - Use…" at bounding box center [821, 312] width 1495 height 566
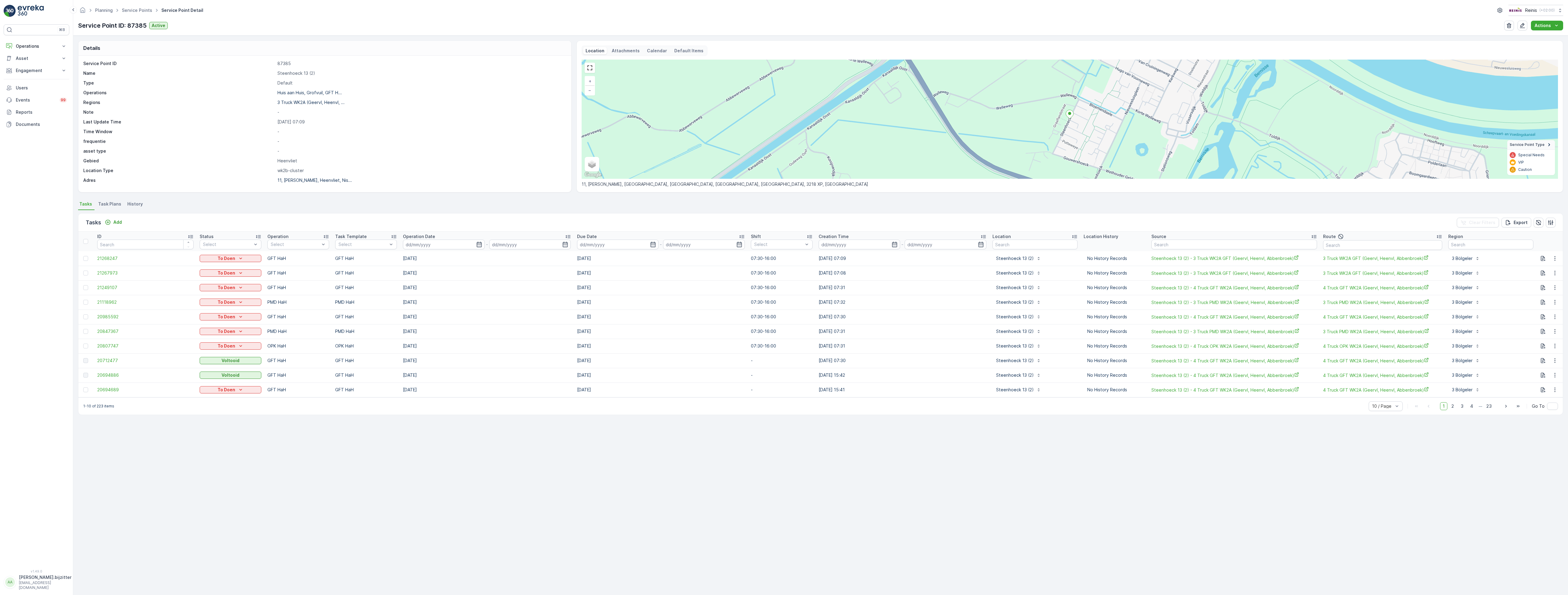
click at [441, 136] on div "Service Point ID 87385 Name [PERSON_NAME] 13 (2) Type Default Operations [GEOGR…" at bounding box center [324, 122] width 481 height 123
click at [26, 71] on p "Engagement" at bounding box center [37, 71] width 41 height 6
click at [37, 108] on p "Service Points" at bounding box center [30, 107] width 29 height 6
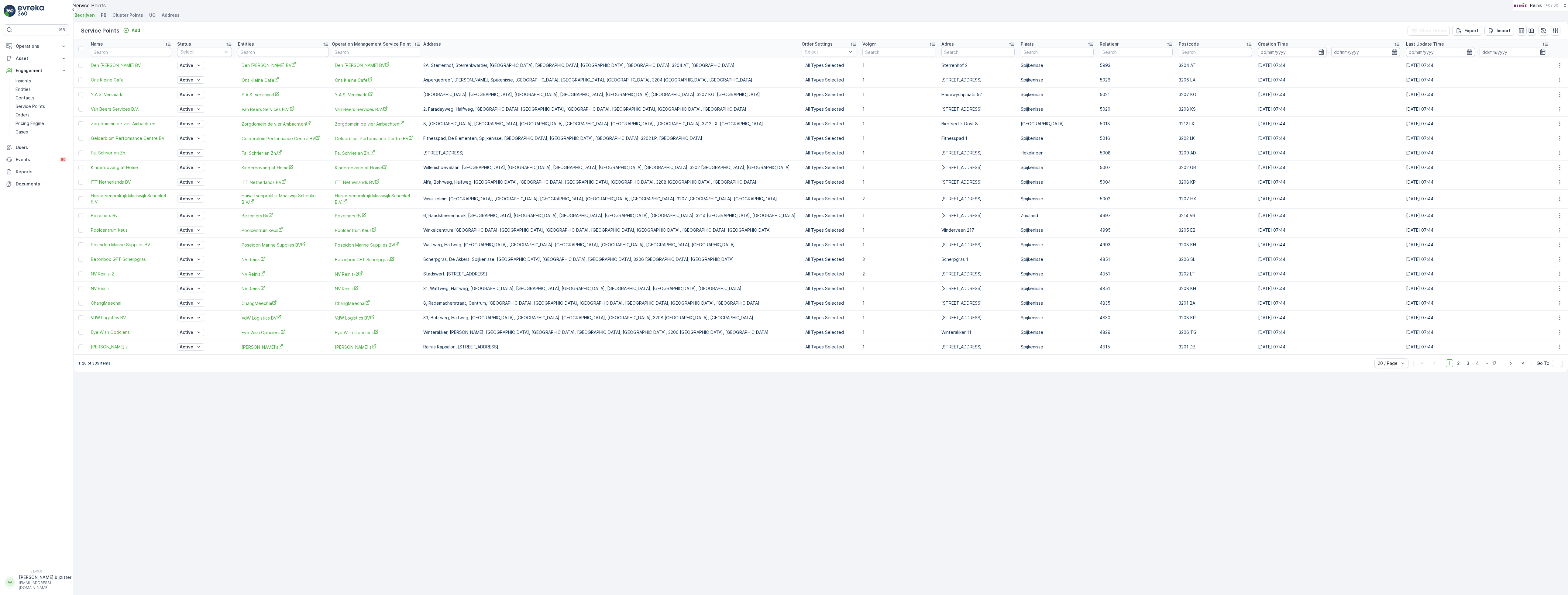
click at [133, 18] on span "Cluster Points" at bounding box center [128, 15] width 30 height 6
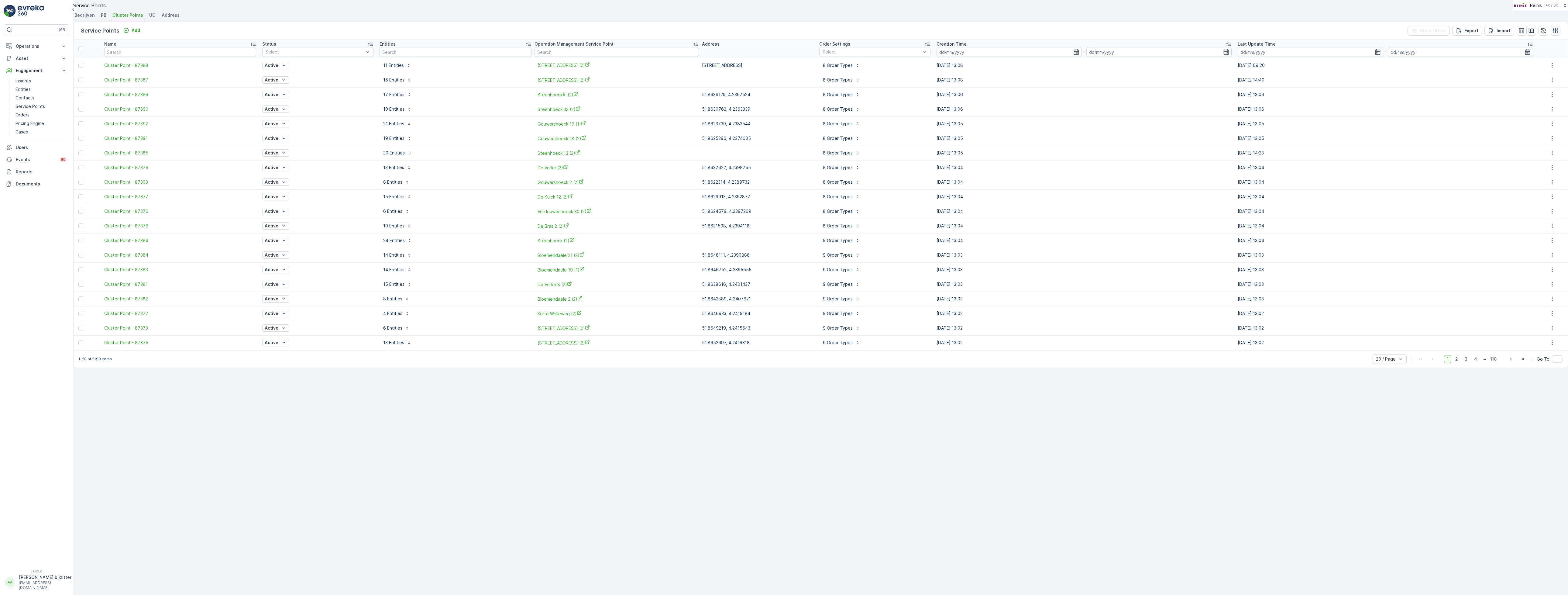
click at [1553, 33] on icon "button" at bounding box center [1556, 30] width 5 height 5
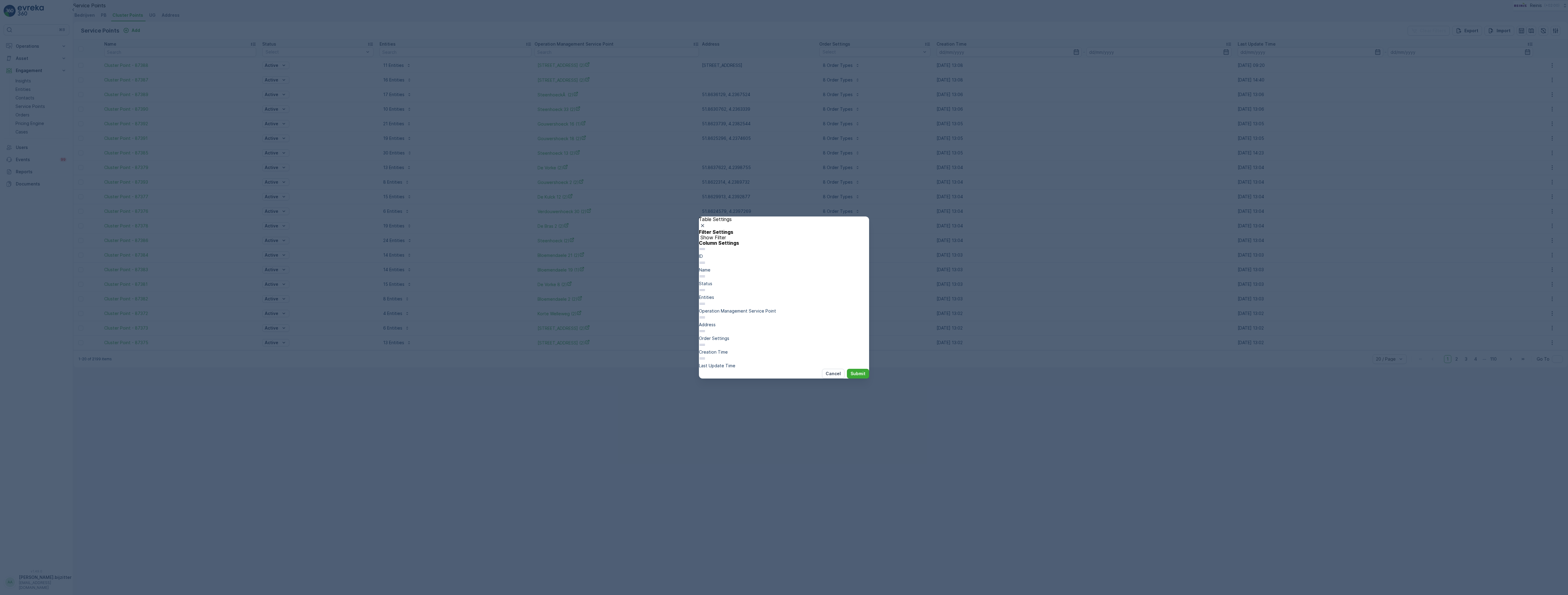
click at [1157, 455] on div "Table Settings Filter Settings Show Filter Column Settings ID Name Status Entit…" at bounding box center [784, 297] width 1568 height 595
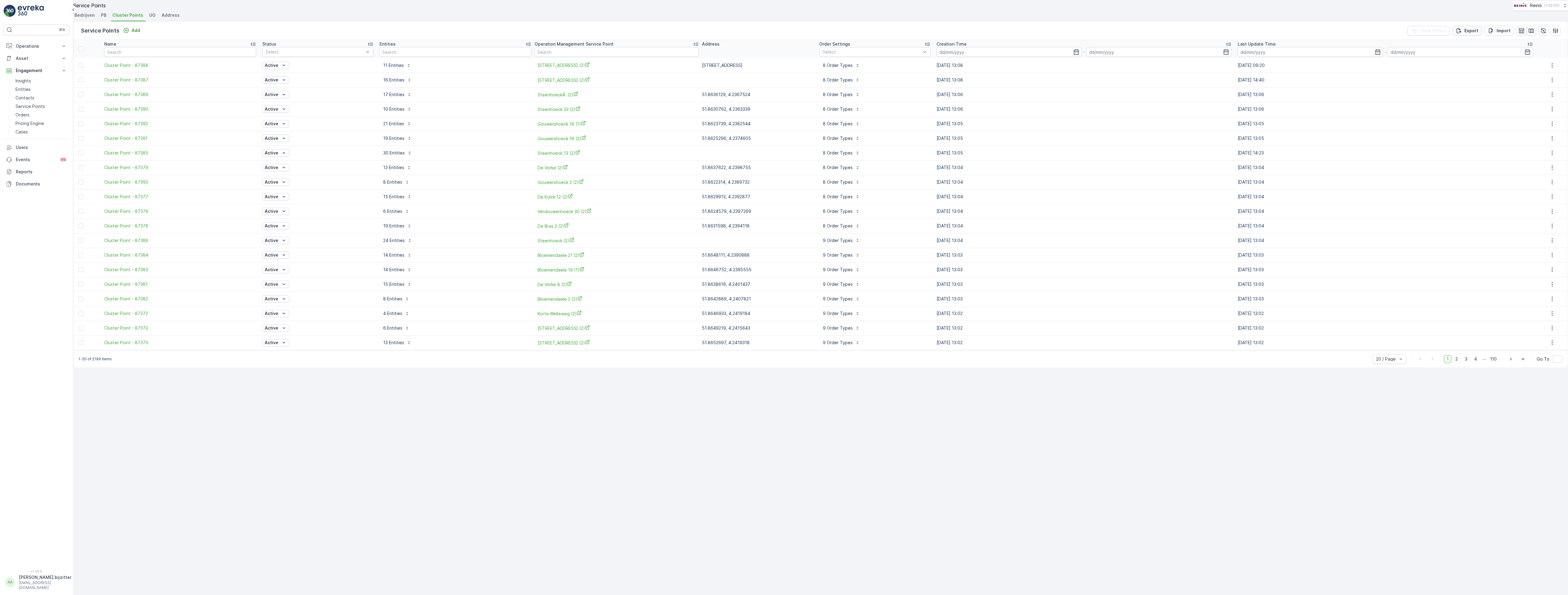
click at [1469, 33] on p "Export" at bounding box center [1471, 30] width 14 height 6
click at [32, 44] on p "Operations" at bounding box center [37, 46] width 41 height 6
click at [32, 63] on p "Planning" at bounding box center [24, 65] width 17 height 6
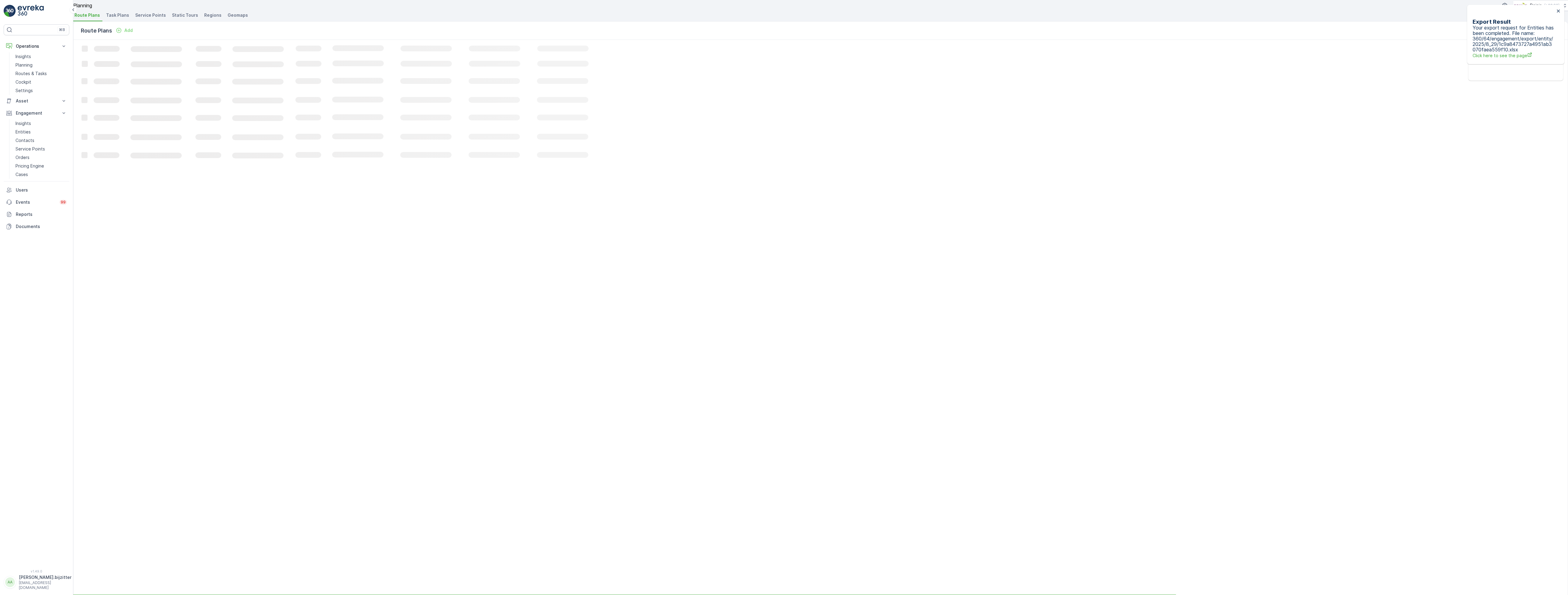
click at [159, 18] on span "Service Points" at bounding box center [150, 15] width 30 height 6
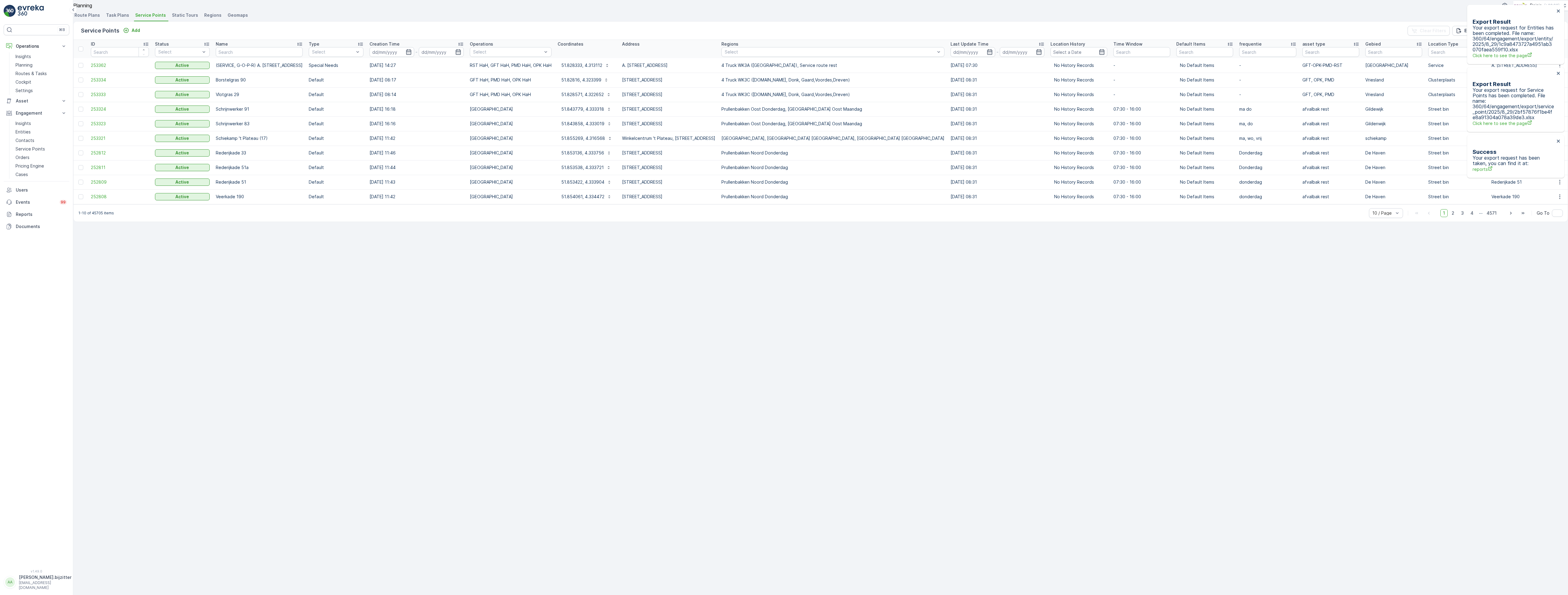
click at [1556, 10] on div "Export Result Your export request for Entities has been completed. File name: 3…" at bounding box center [1513, 34] width 86 height 52
click at [1558, 9] on icon "close" at bounding box center [1558, 11] width 4 height 5
click at [1556, 11] on icon "close" at bounding box center [1558, 11] width 4 height 5
click at [1553, 33] on icon "button" at bounding box center [1556, 30] width 6 height 6
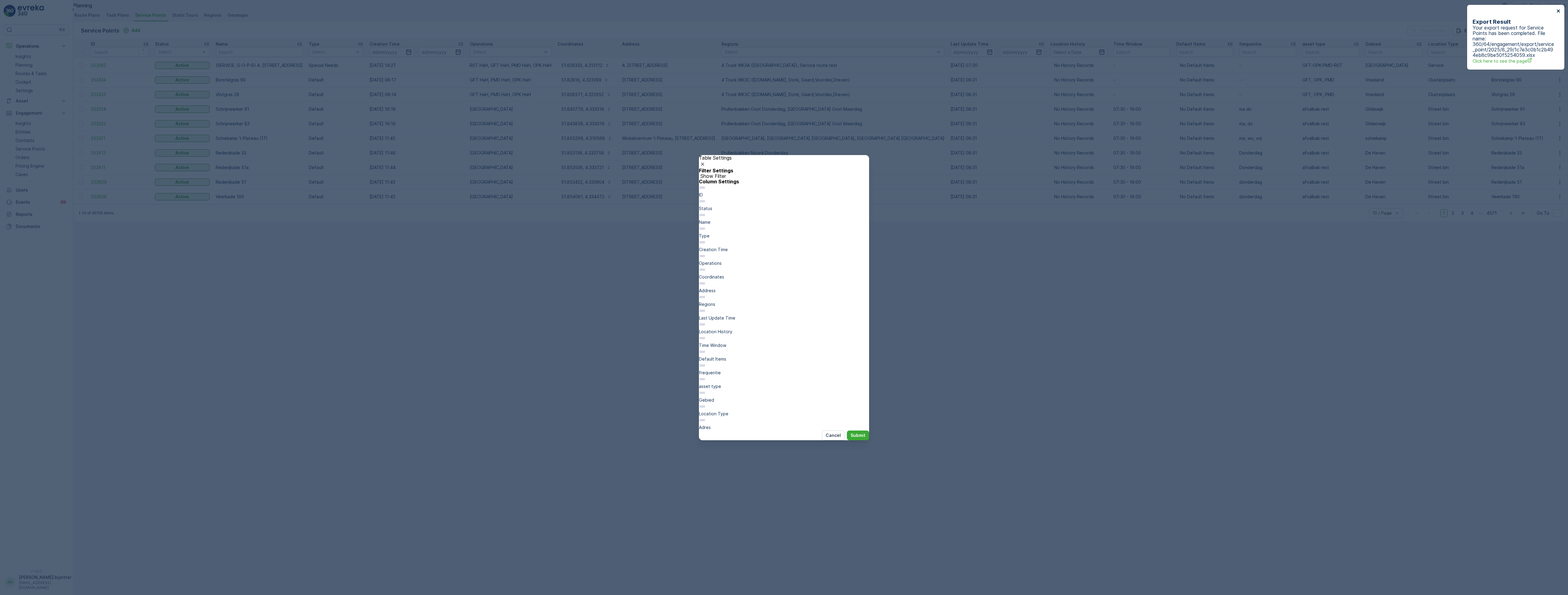
click at [1560, 9] on icon "close" at bounding box center [1558, 11] width 4 height 5
click at [1197, 322] on div "Table Settings Filter Settings Show Filter Column Settings ID Status Name Type …" at bounding box center [784, 297] width 1568 height 595
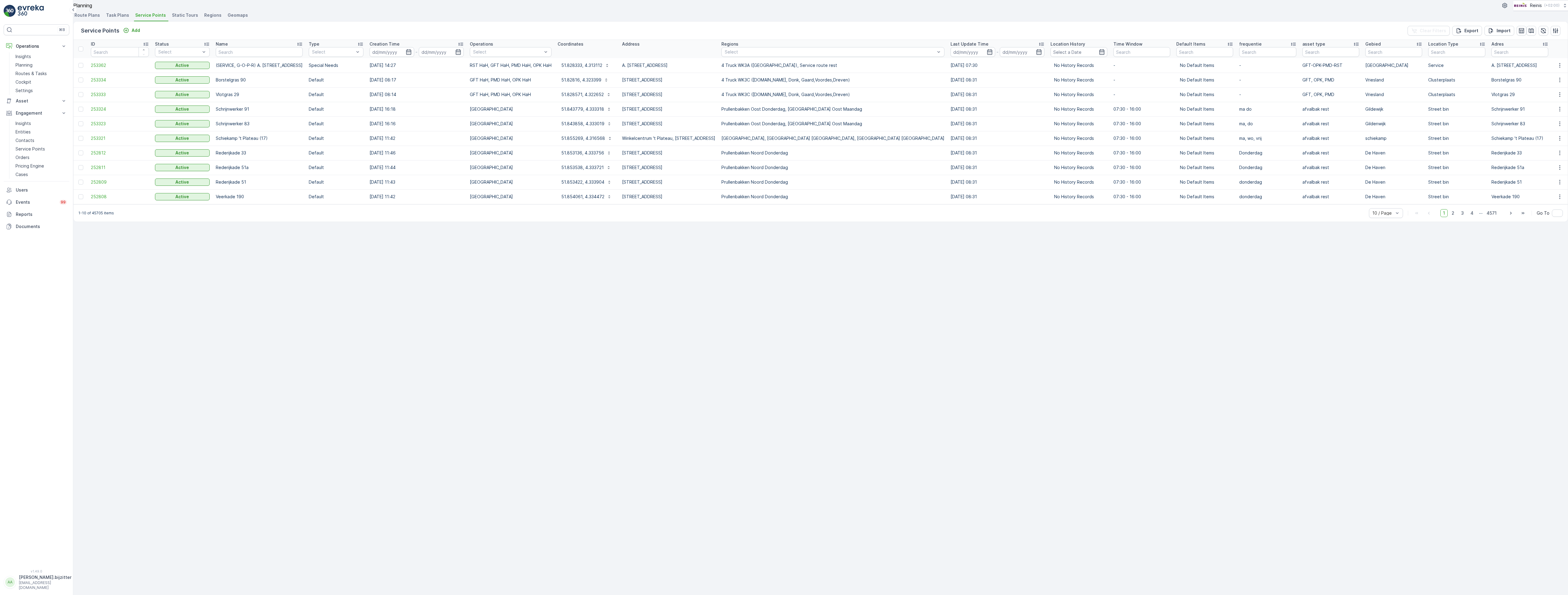
click at [324, 222] on div "Service Points Add Clear Filters Export Import ID Status Select Name Type Selec…" at bounding box center [821, 121] width 1495 height 200
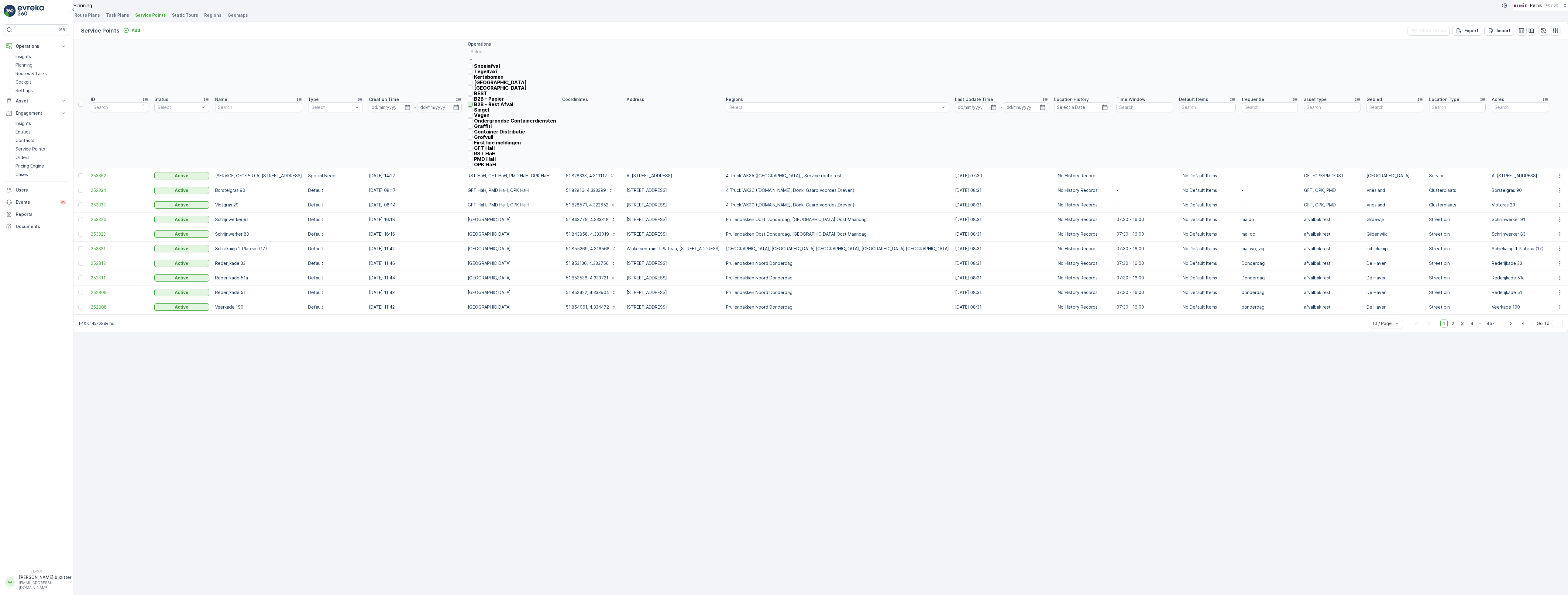
click at [472, 107] on div at bounding box center [470, 104] width 5 height 5
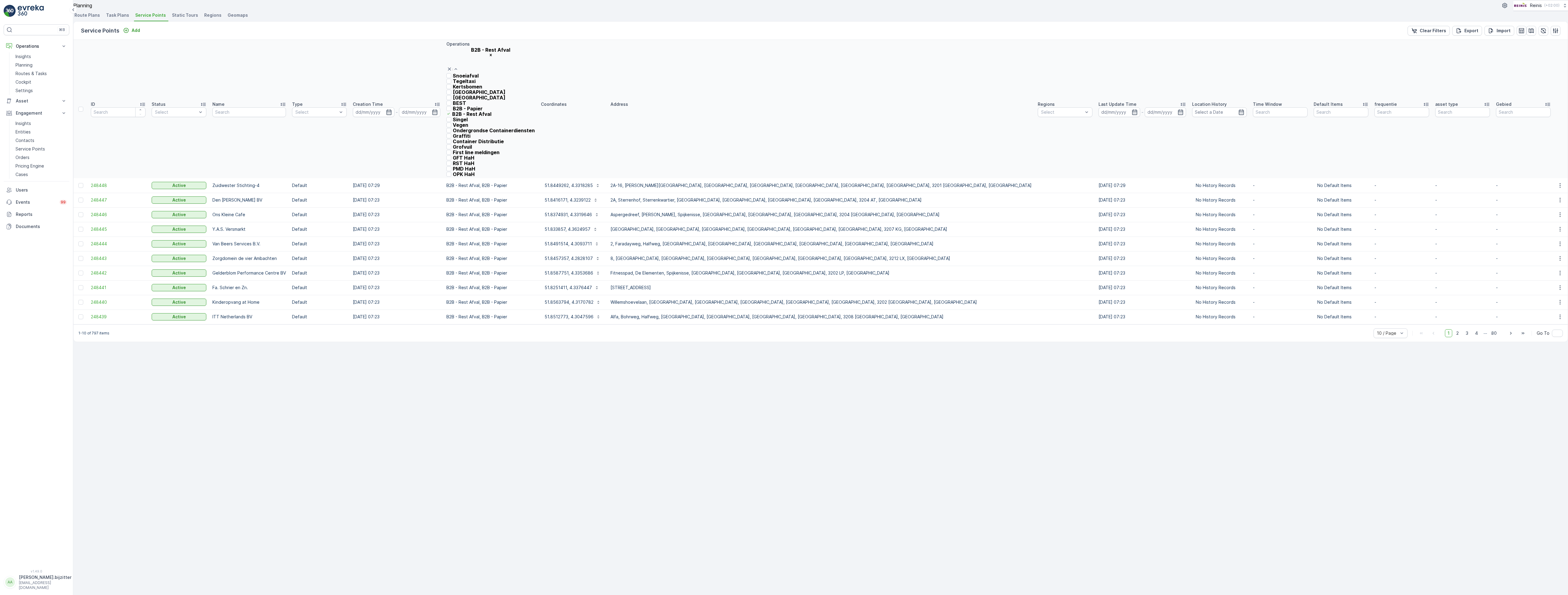
click at [535, 66] on div "B2B - Rest Afval" at bounding box center [490, 60] width 88 height 26
click at [451, 155] on div at bounding box center [449, 158] width 5 height 5
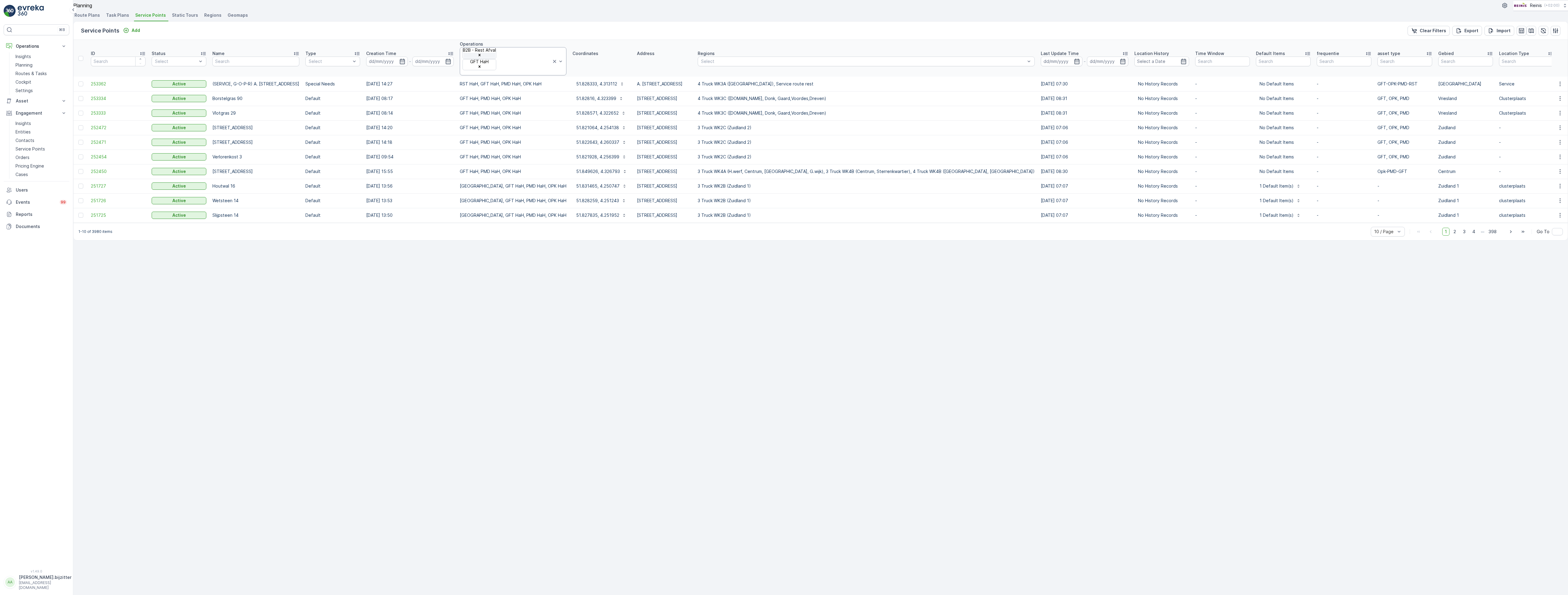
click at [481, 57] on icon "Remove B2B - Rest Afval" at bounding box center [479, 55] width 4 height 4
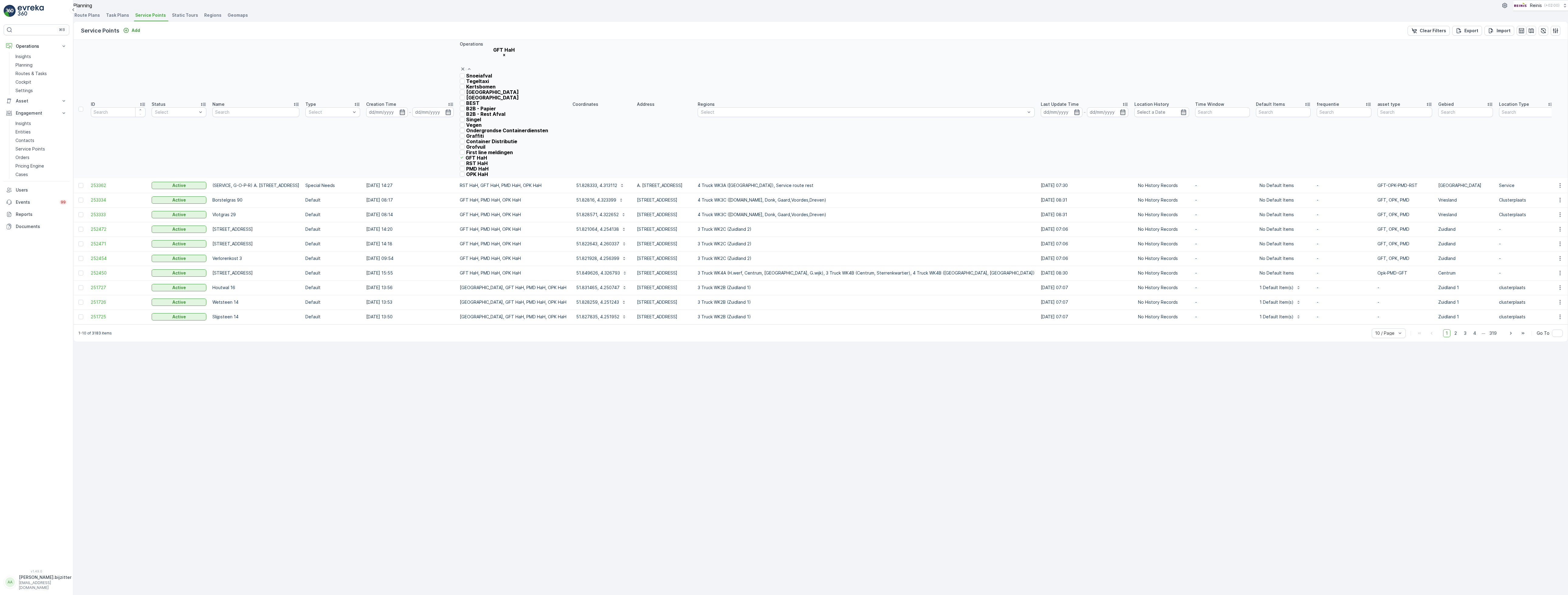
scroll to position [119, 0]
click at [464, 161] on div at bounding box center [462, 163] width 5 height 5
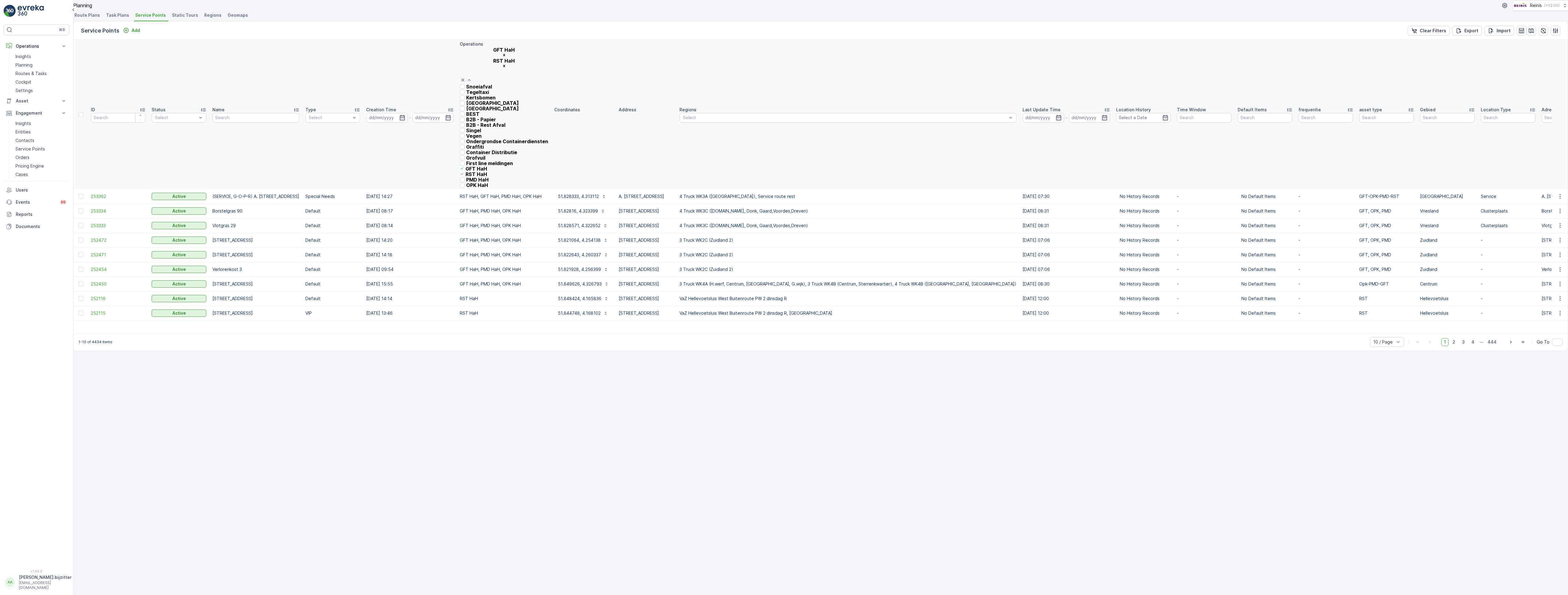
scroll to position [125, 0]
click at [476, 177] on div "PMD HaH" at bounding box center [503, 180] width 88 height 5
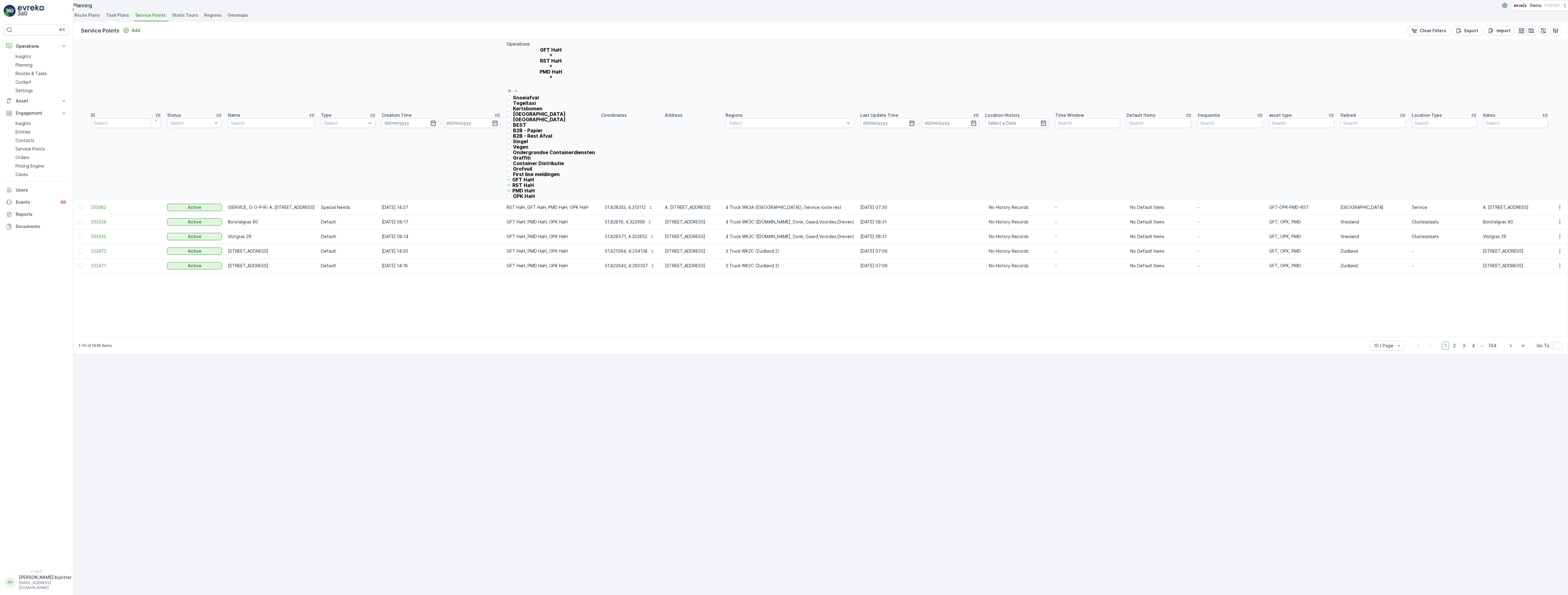
scroll to position [119, 0]
click at [507, 194] on div at bounding box center [509, 196] width 5 height 5
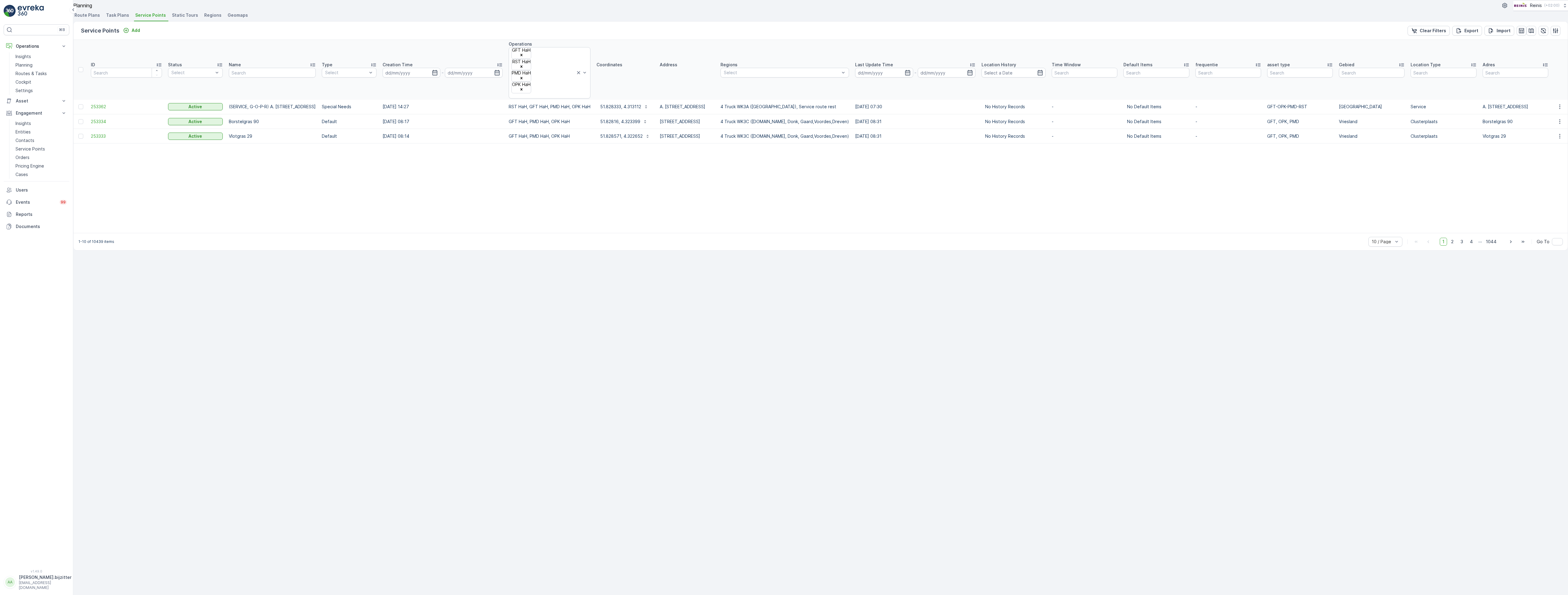
click at [397, 250] on div "Service Points Add Clear Filters Export Import ID Status Select Name Type Selec…" at bounding box center [821, 136] width 1495 height 229
click at [522, 87] on icon "Remove OPK HaH" at bounding box center [521, 89] width 4 height 4
click at [523, 76] on icon "Remove PMD HaH" at bounding box center [521, 78] width 4 height 4
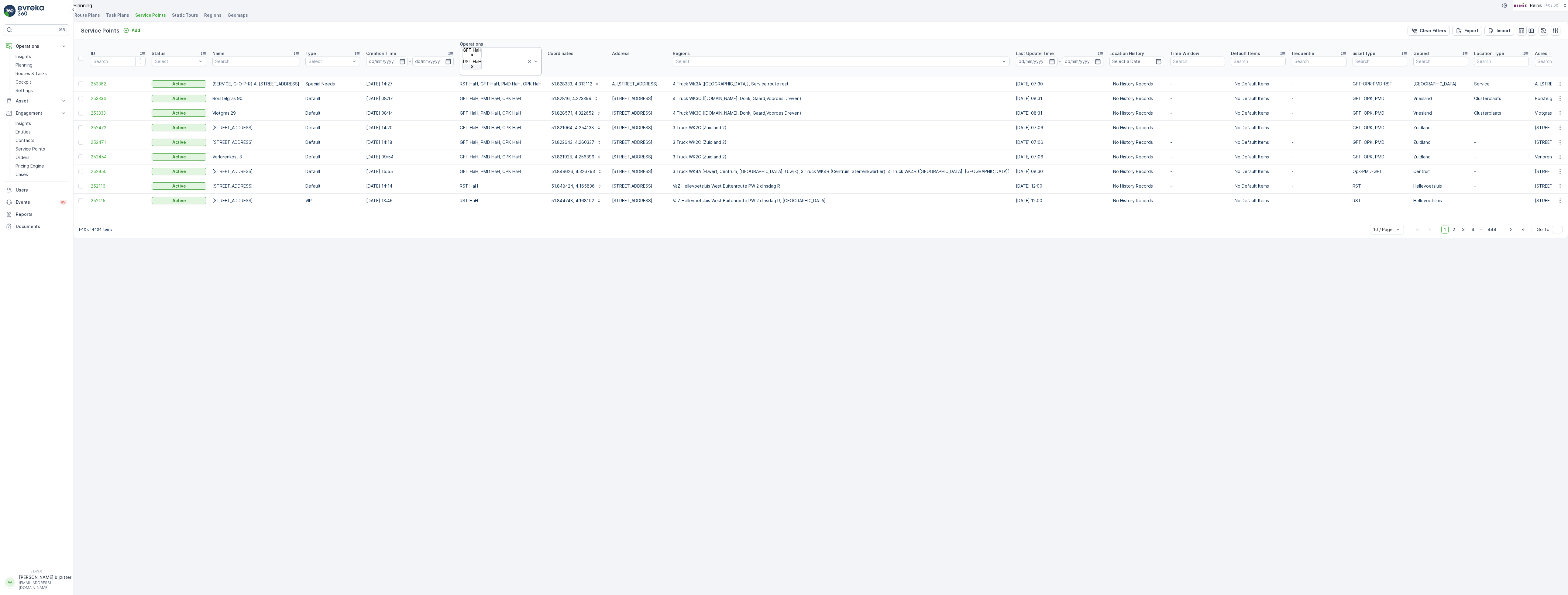
click at [481, 65] on div "Remove RST HaH" at bounding box center [472, 67] width 18 height 5
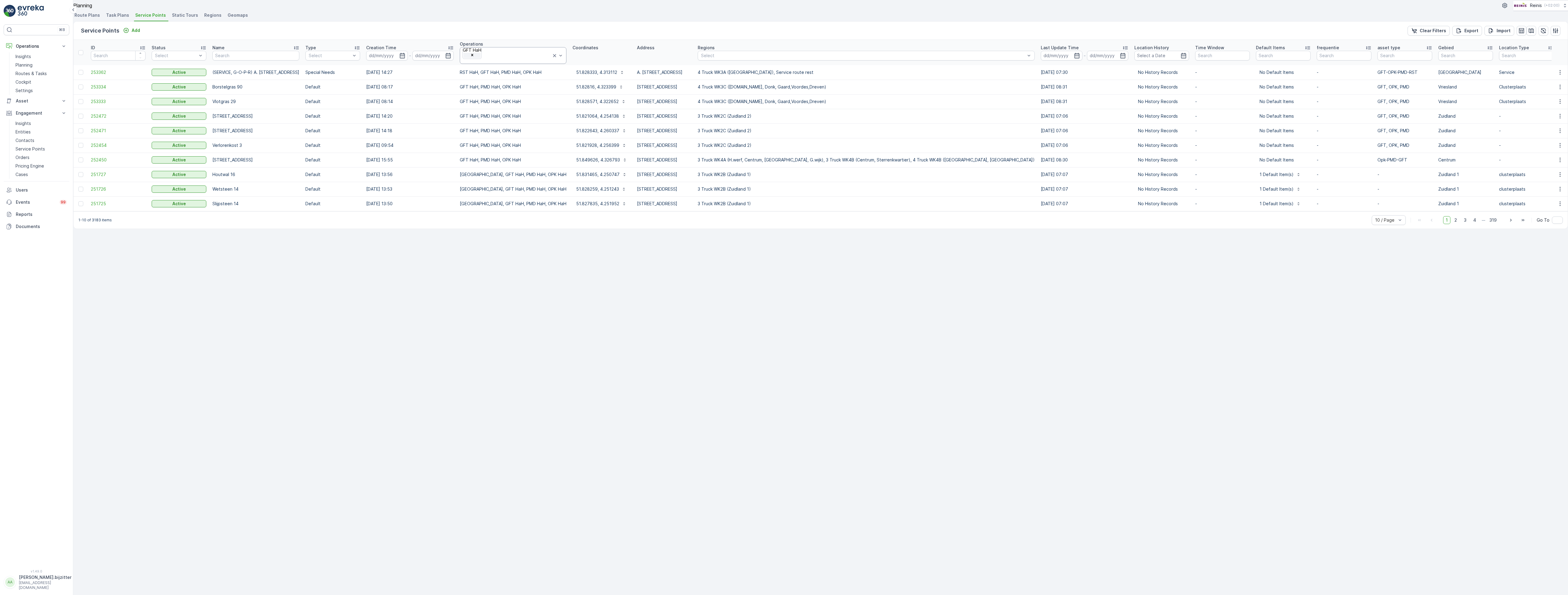
click at [474, 57] on icon "Remove GFT HaH" at bounding box center [472, 55] width 4 height 4
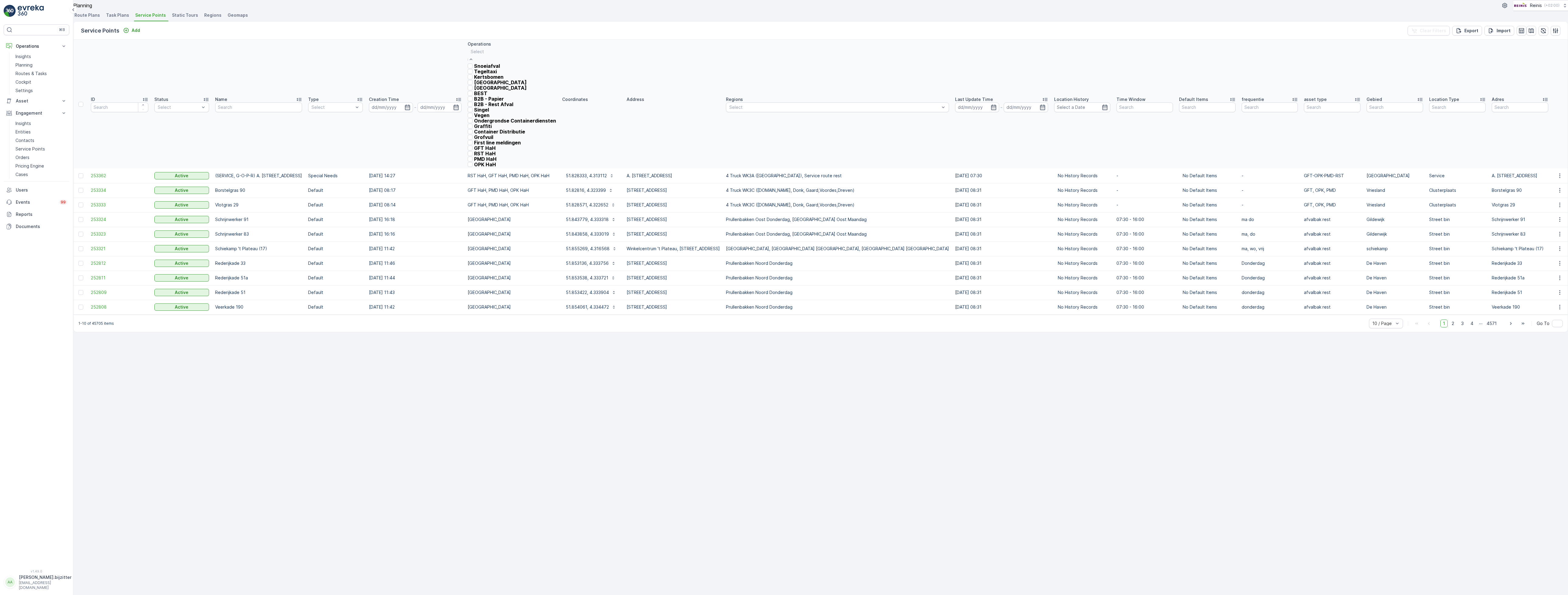
scroll to position [125, 0]
click at [472, 146] on div at bounding box center [470, 148] width 5 height 5
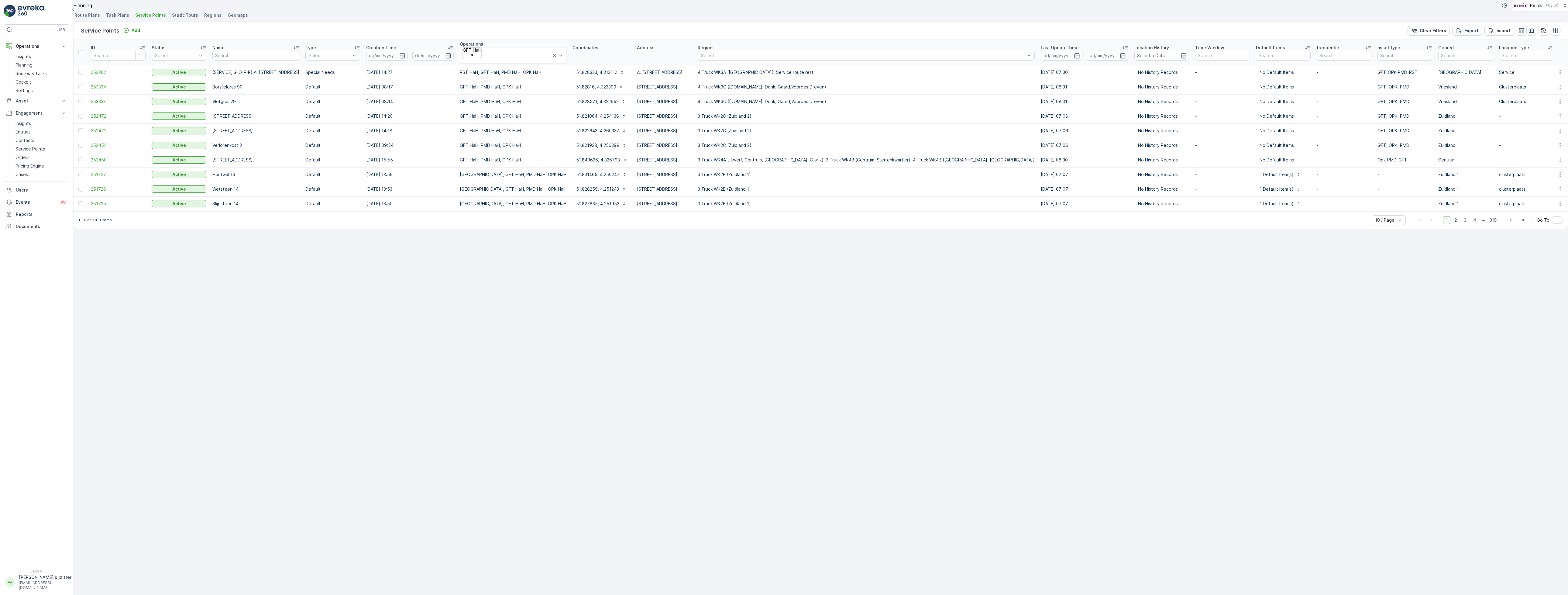
click at [1465, 33] on p "Export" at bounding box center [1471, 30] width 14 height 6
click at [1559, 11] on icon "close" at bounding box center [1558, 10] width 3 height 3
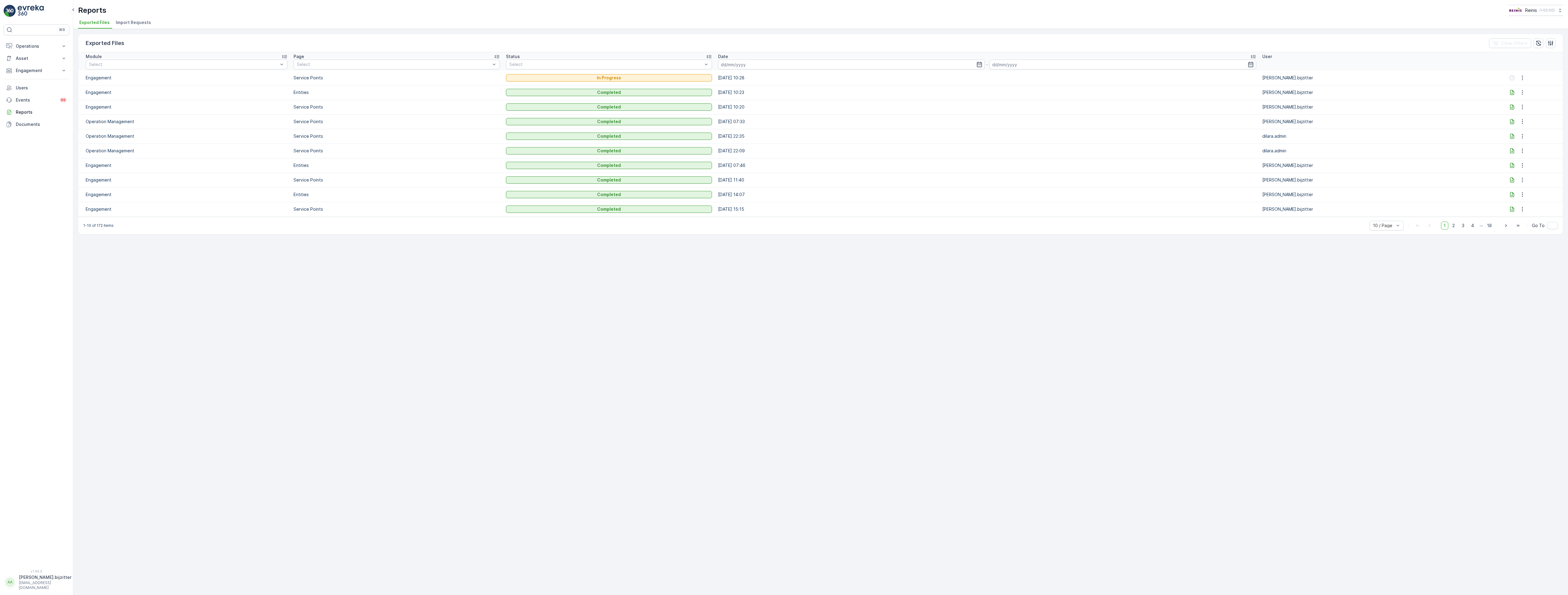
click at [500, 267] on div "Exported Files Clear Filters Module Select Page Select Status Select Date - Use…" at bounding box center [821, 312] width 1495 height 566
click at [533, 337] on div "Exported Files Clear Filters Module Select Page Select Status Select Date - Use…" at bounding box center [821, 312] width 1495 height 566
click at [535, 326] on div "Exported Files Clear Filters Module Select Page Select Status Select Date - Use…" at bounding box center [821, 312] width 1495 height 566
click at [1556, 9] on icon "close" at bounding box center [1558, 11] width 4 height 5
click at [1509, 79] on icon at bounding box center [1512, 78] width 6 height 6
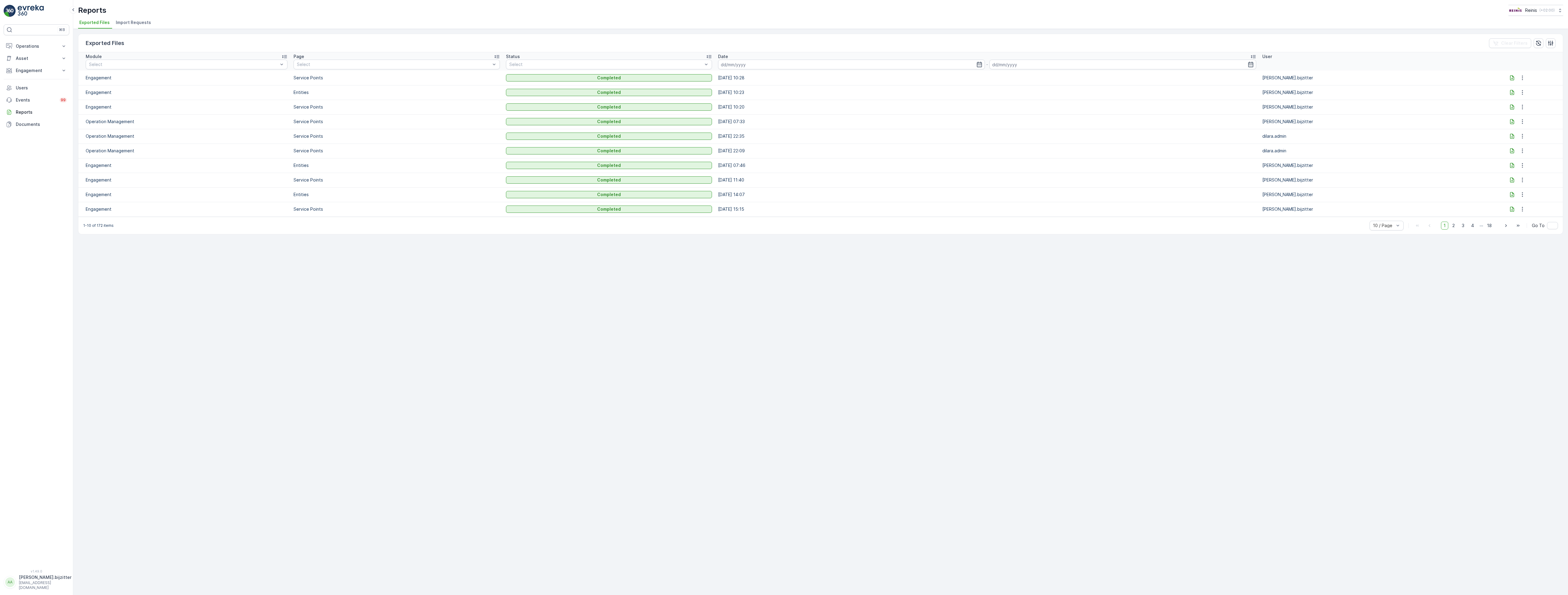
click at [172, 328] on div "Exported Files Clear Filters Module Select Page Select Status Select Date - Use…" at bounding box center [821, 312] width 1495 height 566
click at [274, 360] on div "Exported Files Clear Filters Module Select Page Select Status Select Date - Use…" at bounding box center [821, 312] width 1495 height 566
click at [351, 413] on div "Exported Files Clear Filters Module Select Page Select Status Select Date - Use…" at bounding box center [821, 312] width 1495 height 566
click at [510, 357] on div "Exported Files Clear Filters Module Select Page Select Status Select Date - Use…" at bounding box center [821, 312] width 1495 height 566
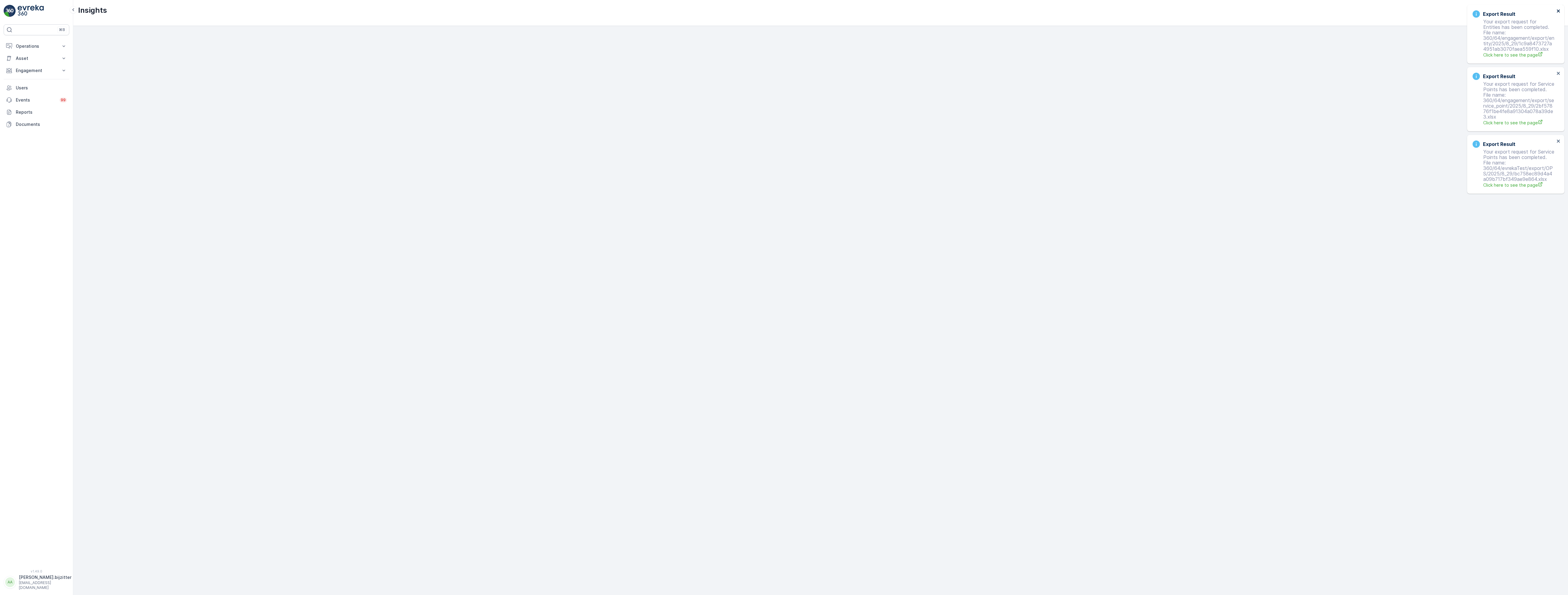
click at [1558, 9] on icon "close" at bounding box center [1558, 11] width 4 height 5
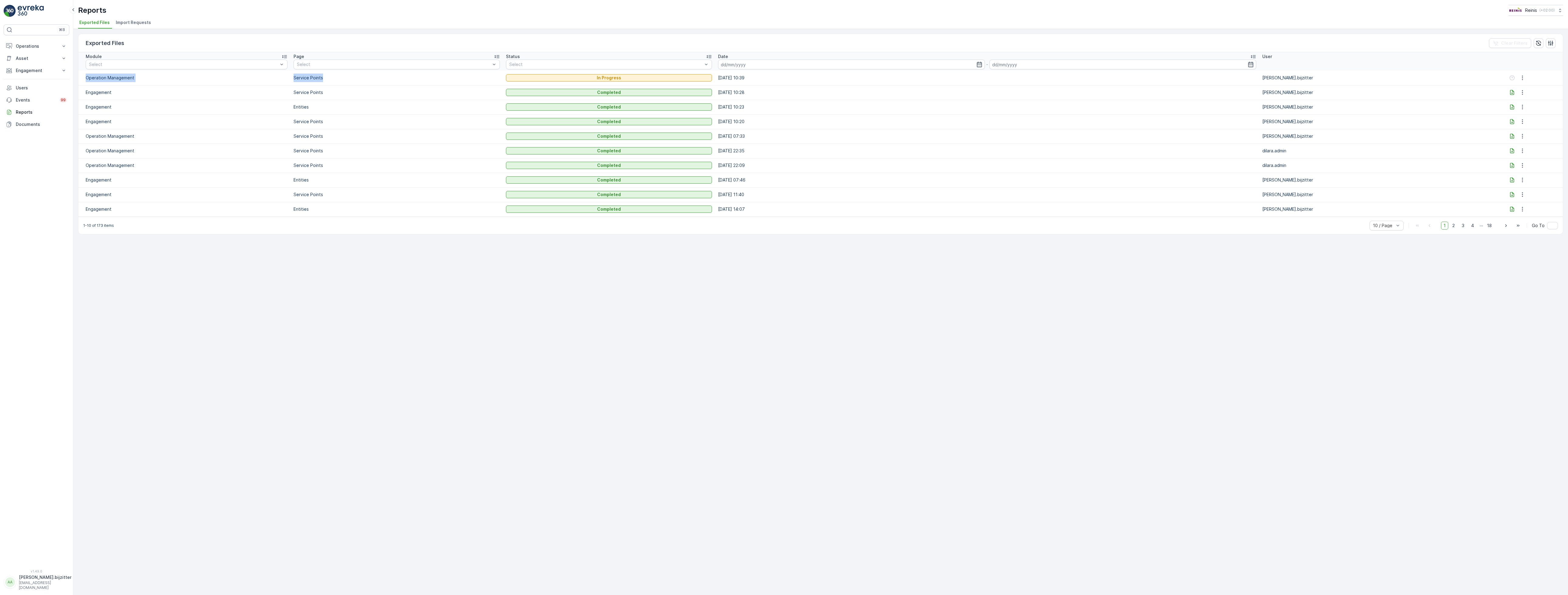
drag, startPoint x: 335, startPoint y: 76, endPoint x: 86, endPoint y: 82, distance: 249.1
click at [86, 82] on tr "Operation Management Service Points In Progress [DATE] 10:39 [PERSON_NAME].bijz…" at bounding box center [821, 78] width 1485 height 15
copy tr "Operation Management Service Points"
click at [503, 248] on div "Exported Files Clear Filters Module Select Page Select Status Select Date - Use…" at bounding box center [821, 312] width 1495 height 566
click at [1561, 9] on div "Export Result Your export request for Service Points has been completed. File n…" at bounding box center [1516, 34] width 97 height 58
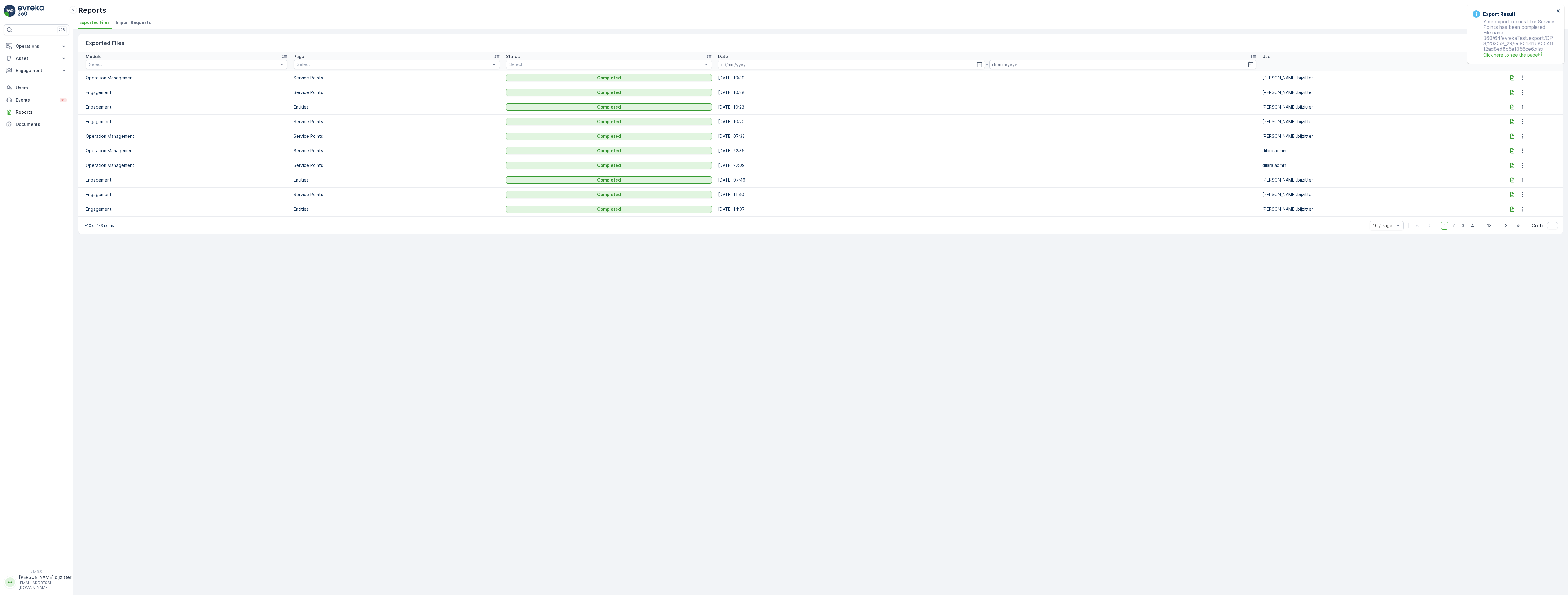
click at [1558, 10] on icon "close" at bounding box center [1558, 10] width 3 height 3
click at [1509, 79] on icon at bounding box center [1512, 78] width 6 height 6
